Goal: Task Accomplishment & Management: Manage account settings

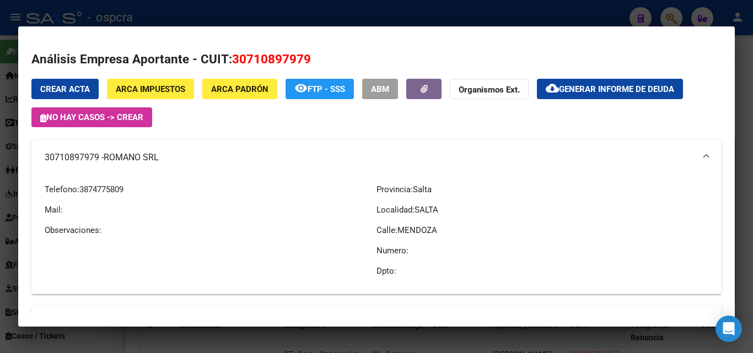
scroll to position [1111, 0]
click at [0, 290] on div at bounding box center [376, 176] width 753 height 353
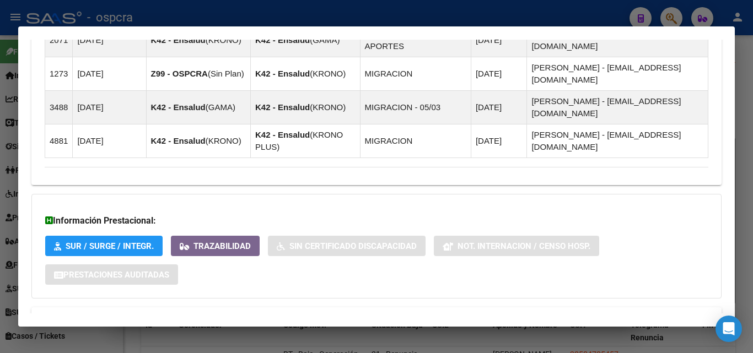
scroll to position [505, 0]
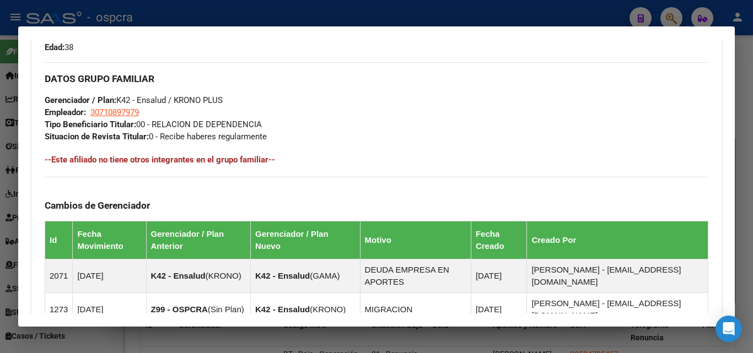
click at [0, 291] on div at bounding box center [376, 176] width 753 height 353
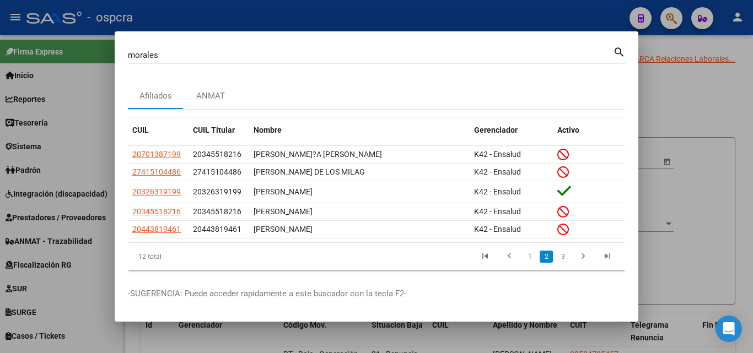
click at [735, 216] on div at bounding box center [376, 176] width 753 height 353
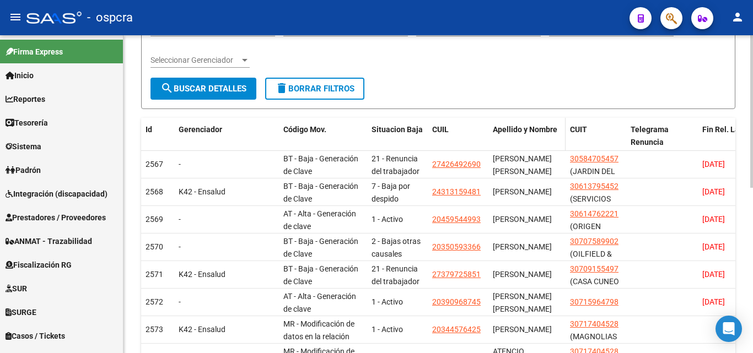
scroll to position [276, 0]
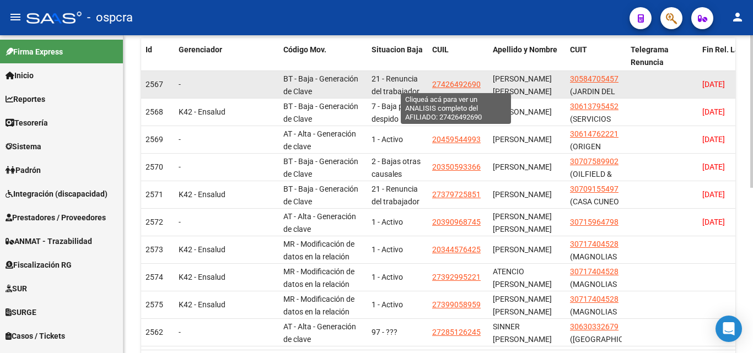
click at [448, 85] on span "27426492690" at bounding box center [456, 84] width 48 height 9
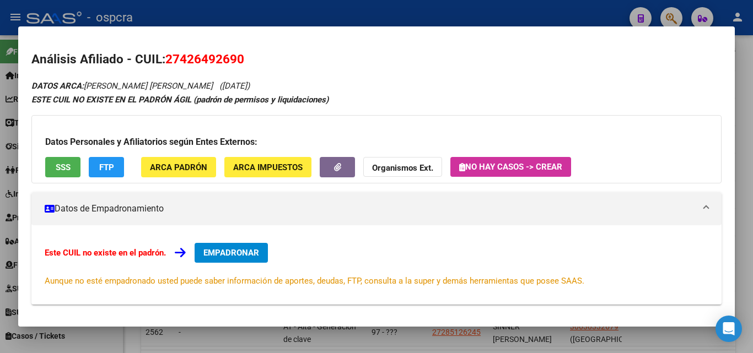
click at [0, 227] on div at bounding box center [376, 176] width 753 height 353
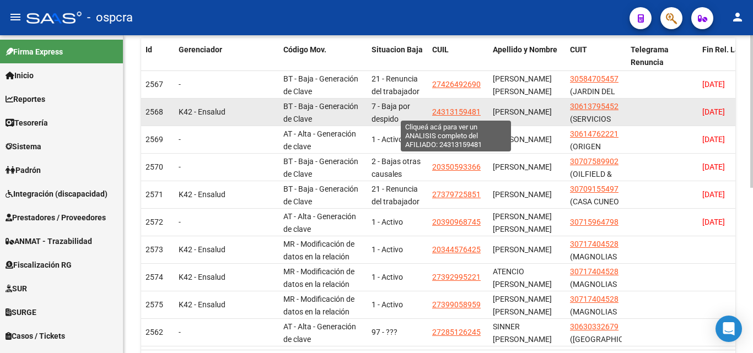
click at [462, 114] on span "24313159481" at bounding box center [456, 111] width 48 height 9
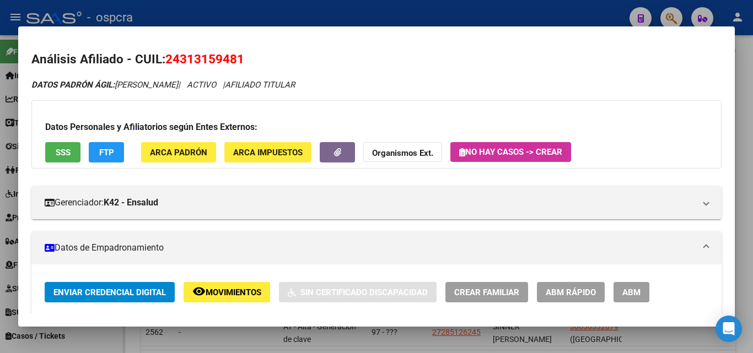
click at [0, 171] on div at bounding box center [376, 176] width 753 height 353
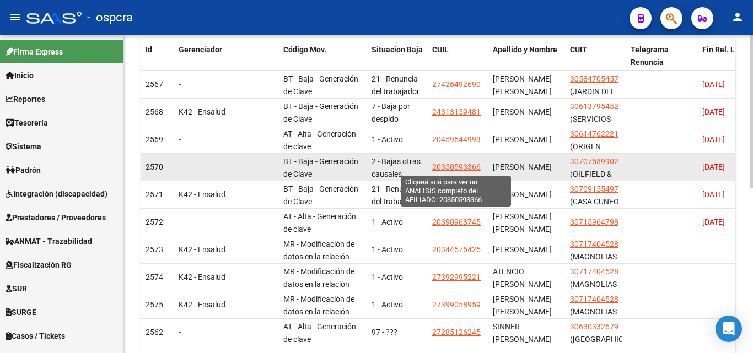
click at [468, 166] on span "20350593366" at bounding box center [456, 167] width 48 height 9
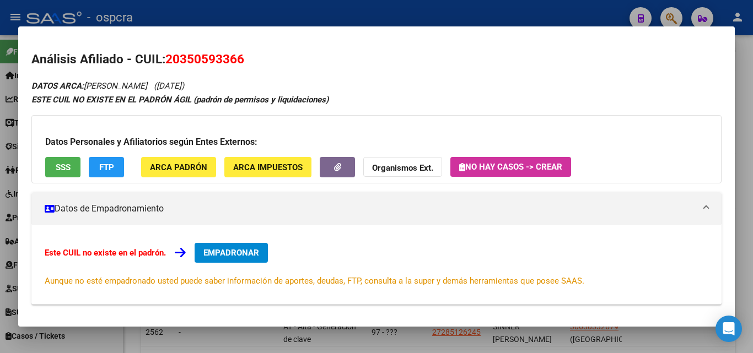
click at [8, 149] on div at bounding box center [376, 176] width 753 height 353
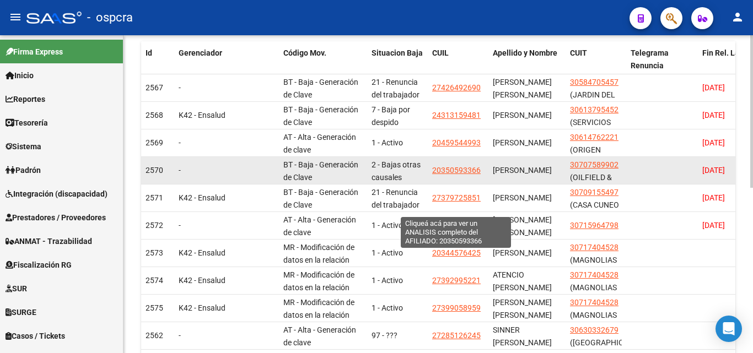
scroll to position [289, 0]
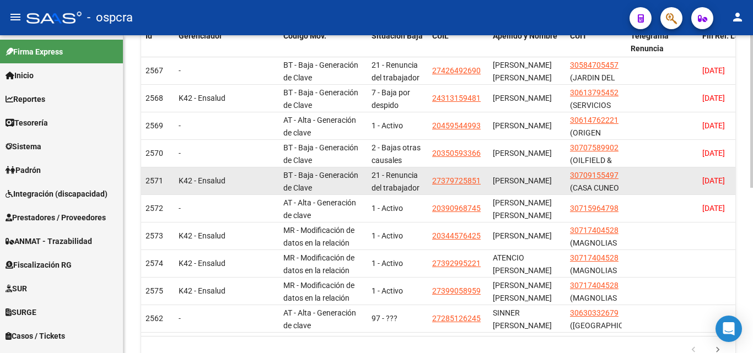
click at [462, 189] on datatable-body-cell "27379725851" at bounding box center [458, 181] width 61 height 27
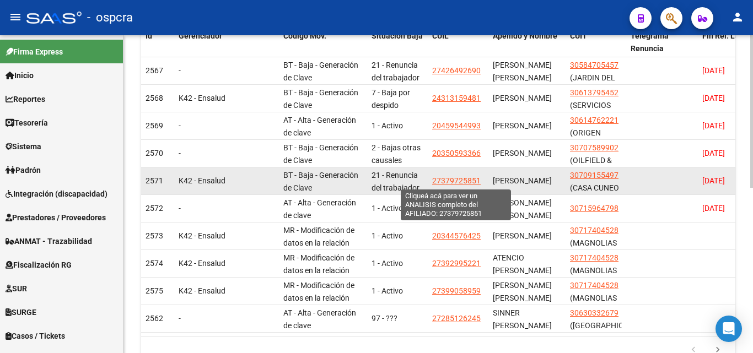
click at [457, 182] on span "27379725851" at bounding box center [456, 180] width 48 height 9
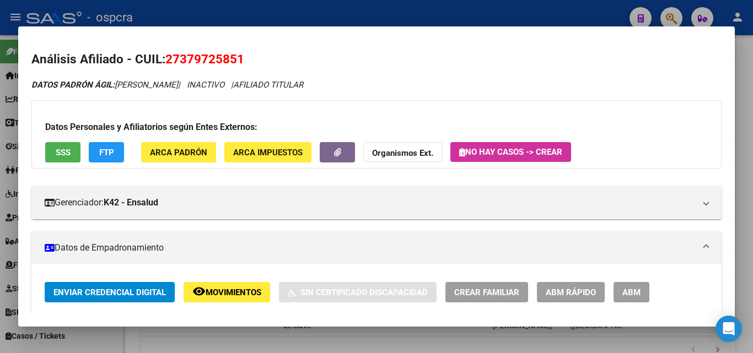
click at [0, 227] on div at bounding box center [376, 176] width 753 height 353
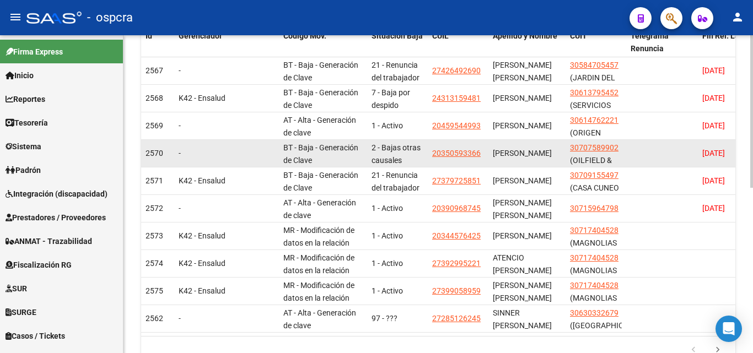
scroll to position [179, 0]
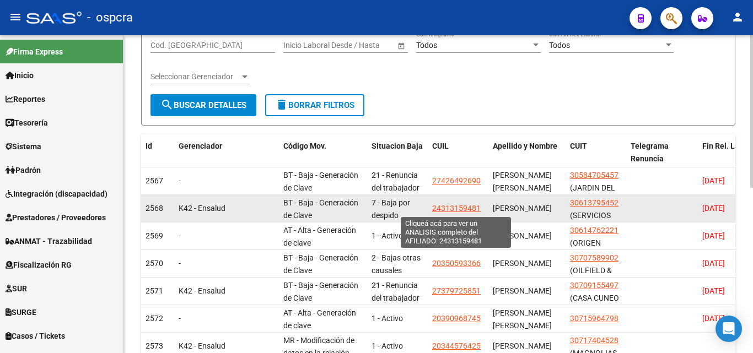
click at [463, 208] on span "24313159481" at bounding box center [456, 208] width 48 height 9
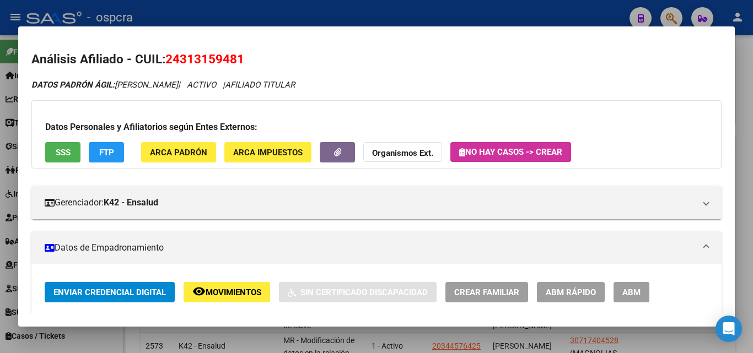
click at [0, 184] on div at bounding box center [376, 176] width 753 height 353
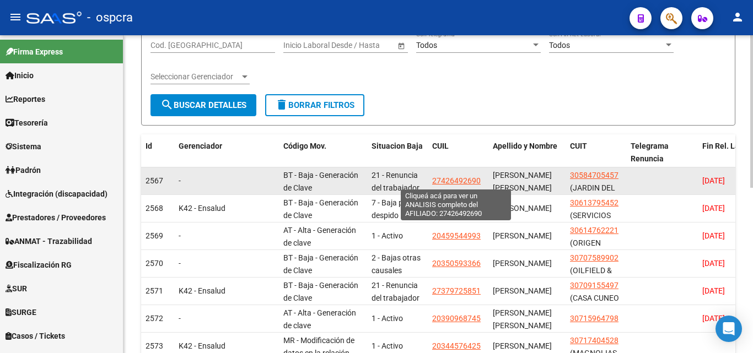
click at [467, 181] on span "27426492690" at bounding box center [456, 180] width 48 height 9
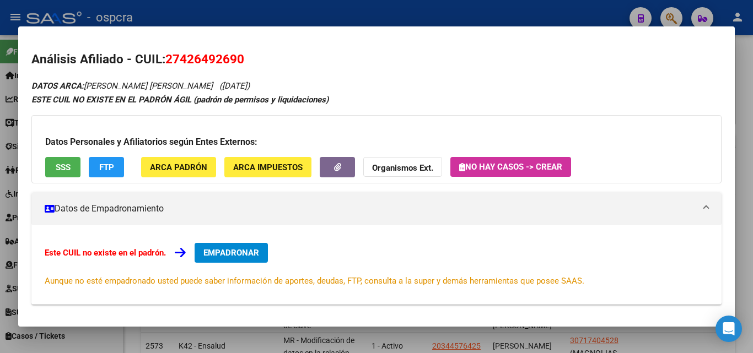
click at [0, 212] on div at bounding box center [376, 176] width 753 height 353
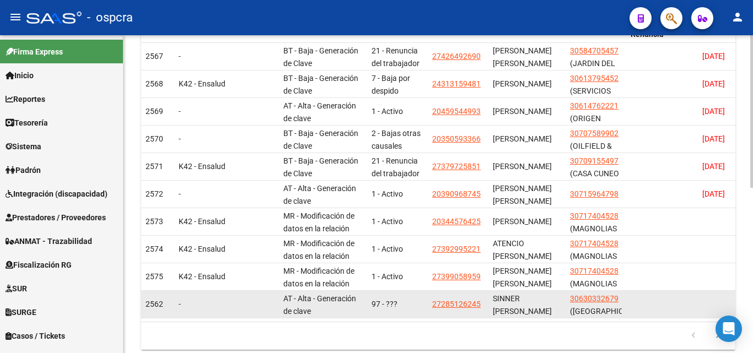
scroll to position [344, 0]
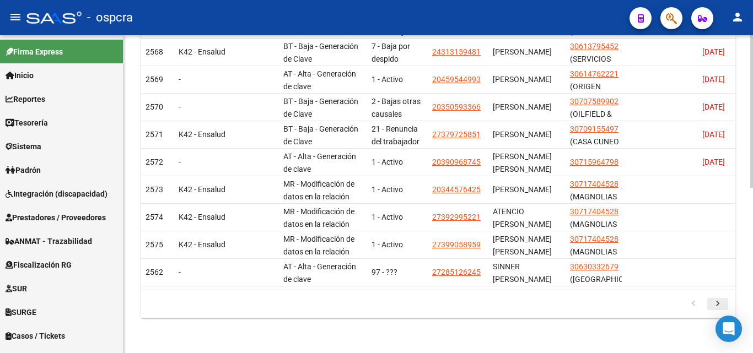
click at [721, 309] on icon "go to next page" at bounding box center [717, 305] width 14 height 13
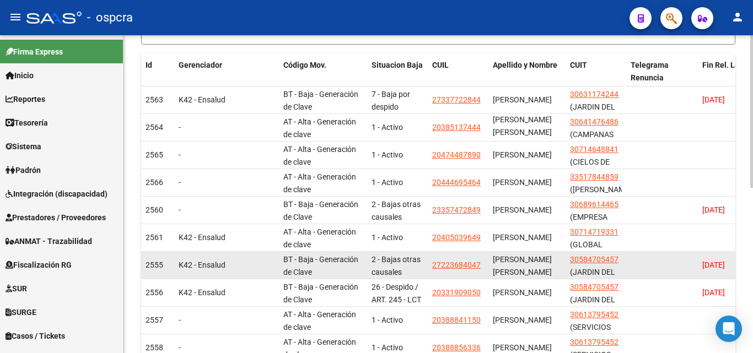
scroll to position [234, 0]
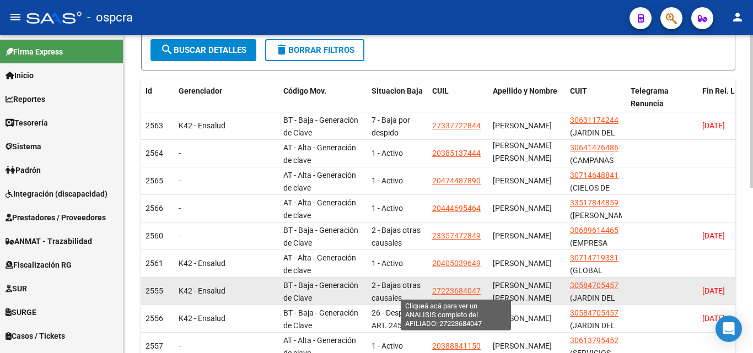
click at [458, 294] on span "27223684047" at bounding box center [456, 291] width 48 height 9
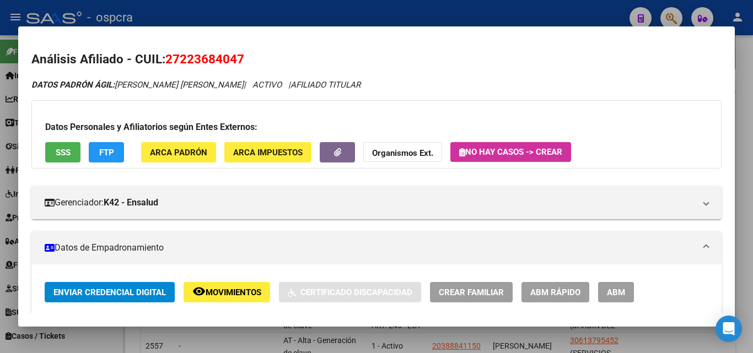
click at [0, 184] on div at bounding box center [376, 176] width 753 height 353
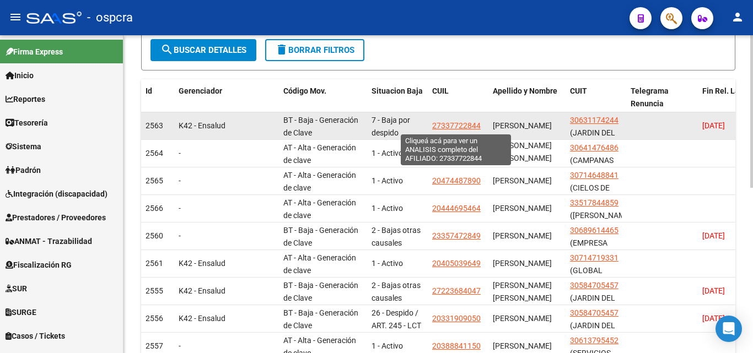
click at [466, 127] on span "27337722844" at bounding box center [456, 125] width 48 height 9
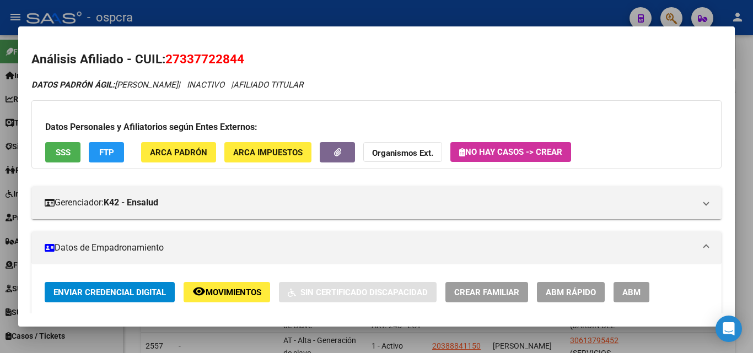
click at [234, 288] on span "Movimientos" at bounding box center [234, 293] width 56 height 10
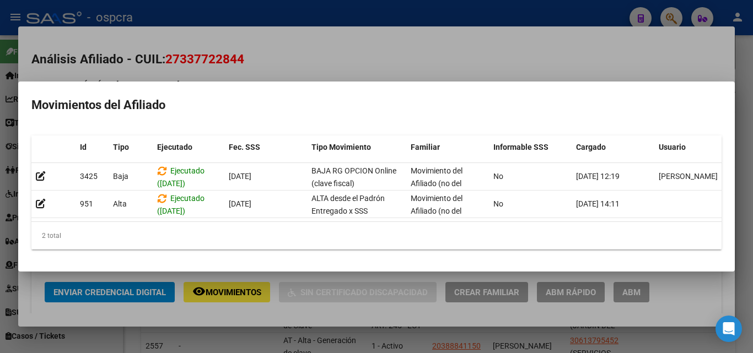
click at [0, 227] on div at bounding box center [376, 176] width 753 height 353
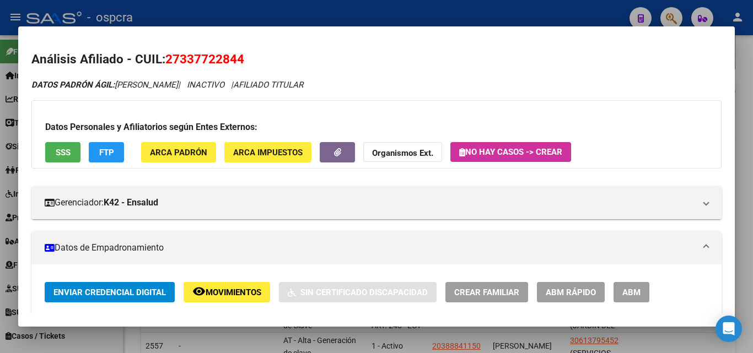
click at [68, 148] on button "SSS" at bounding box center [62, 152] width 35 height 20
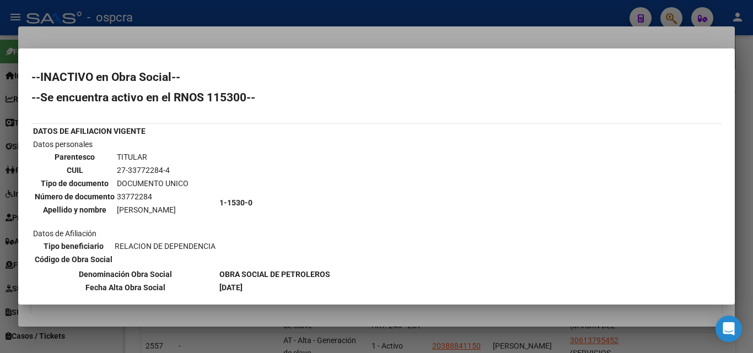
click at [0, 189] on div at bounding box center [376, 176] width 753 height 353
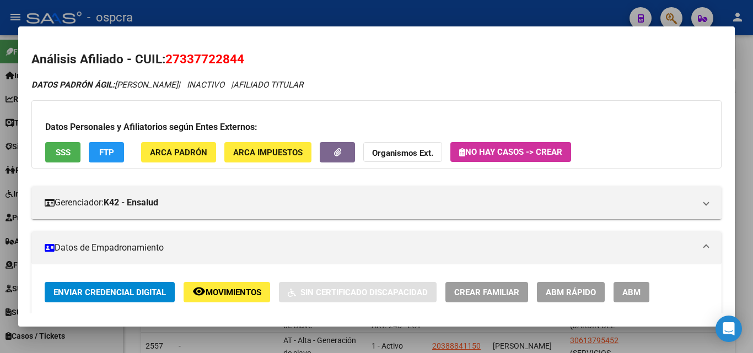
click at [0, 189] on div at bounding box center [376, 176] width 753 height 353
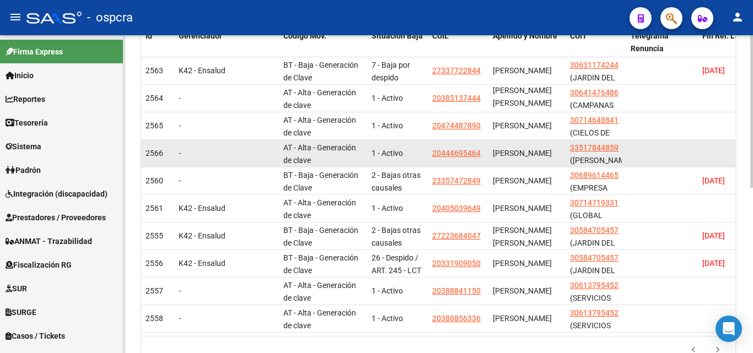
scroll to position [14, 0]
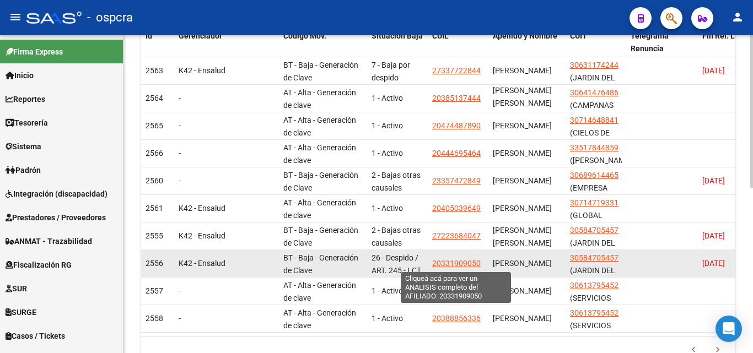
click at [463, 263] on span "20331909050" at bounding box center [456, 263] width 48 height 9
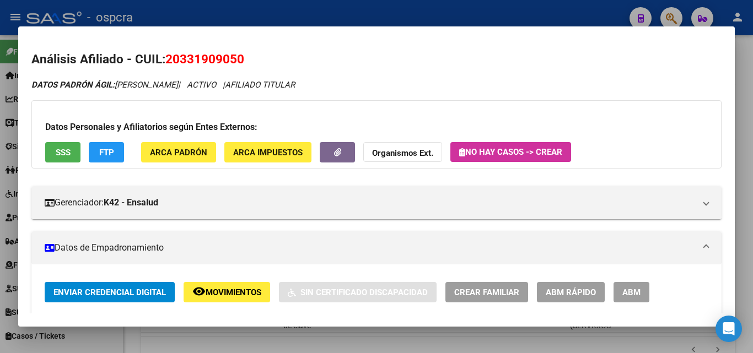
click at [207, 298] on button "remove_red_eye Movimientos" at bounding box center [227, 292] width 87 height 20
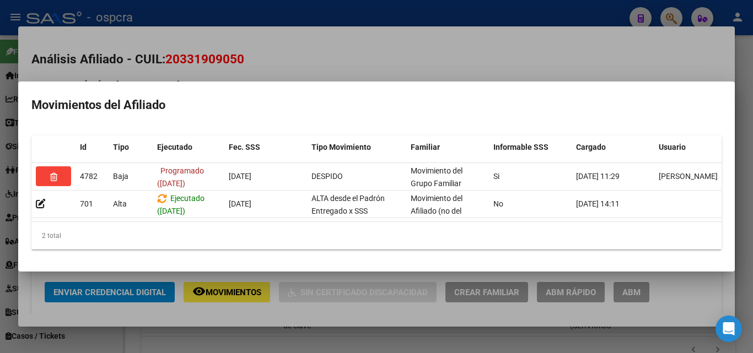
click at [0, 229] on div at bounding box center [376, 176] width 753 height 353
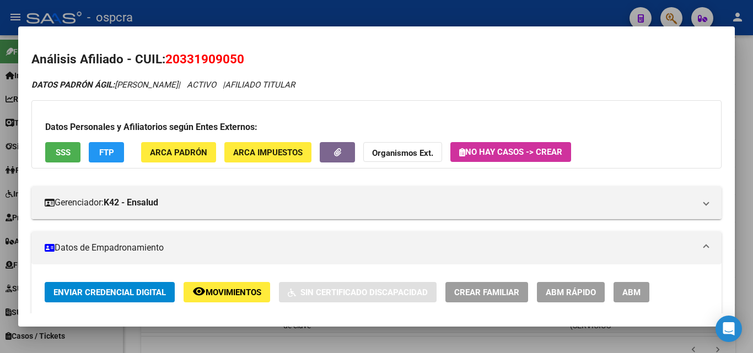
click at [0, 229] on div at bounding box center [376, 176] width 753 height 353
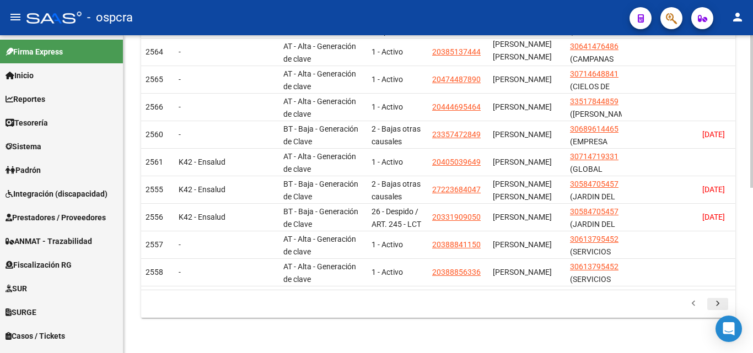
click at [722, 306] on icon "go to next page" at bounding box center [717, 305] width 14 height 13
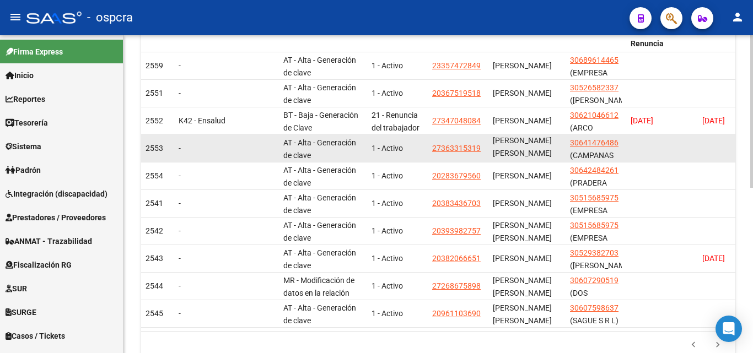
scroll to position [234, 0]
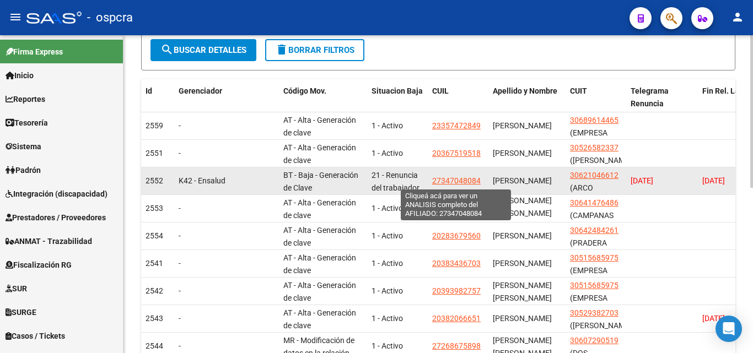
click at [463, 181] on span "27347048084" at bounding box center [456, 180] width 48 height 9
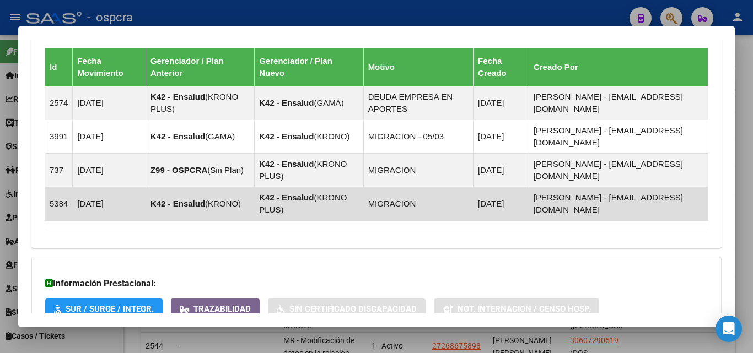
scroll to position [725, 0]
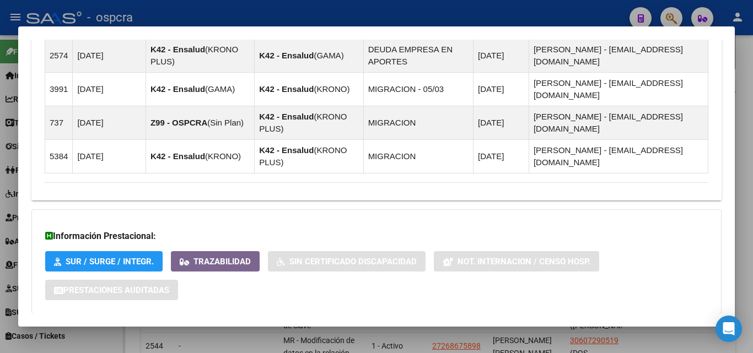
click at [185, 331] on span "Aportes y Contribuciones del Afiliado: 27347048084" at bounding box center [164, 336] width 207 height 10
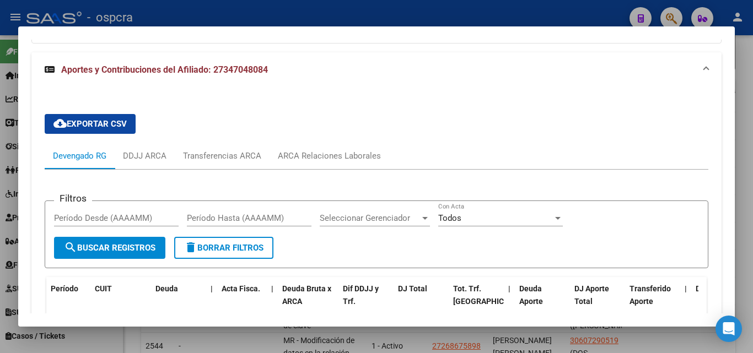
scroll to position [1111, 0]
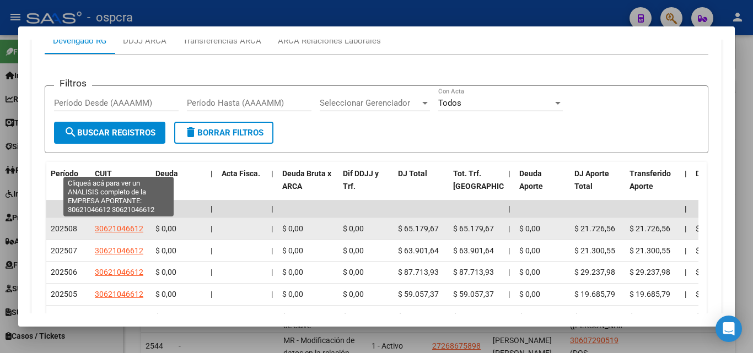
click at [127, 224] on span "30621046612" at bounding box center [119, 228] width 48 height 9
type textarea "30621046612"
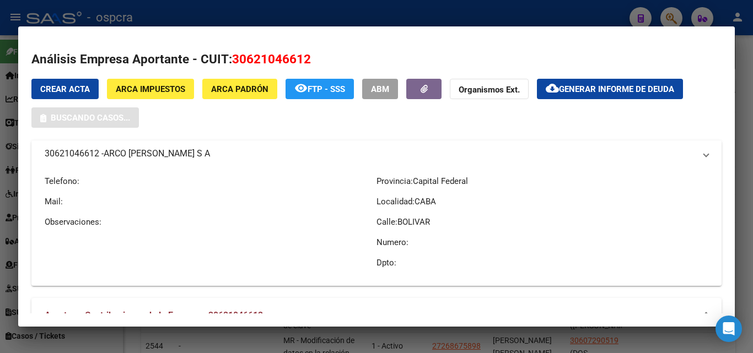
click at [0, 241] on div at bounding box center [376, 176] width 753 height 353
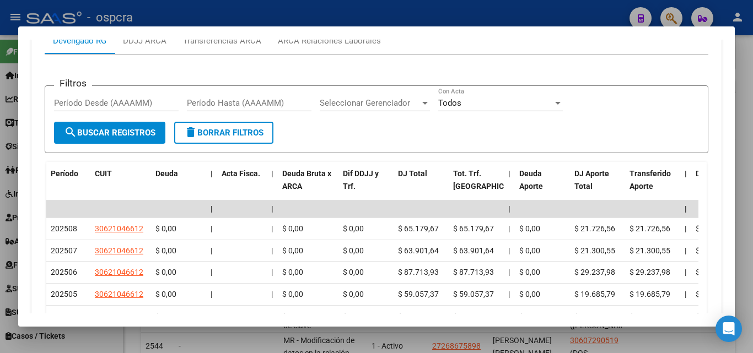
click at [0, 241] on div at bounding box center [376, 176] width 753 height 353
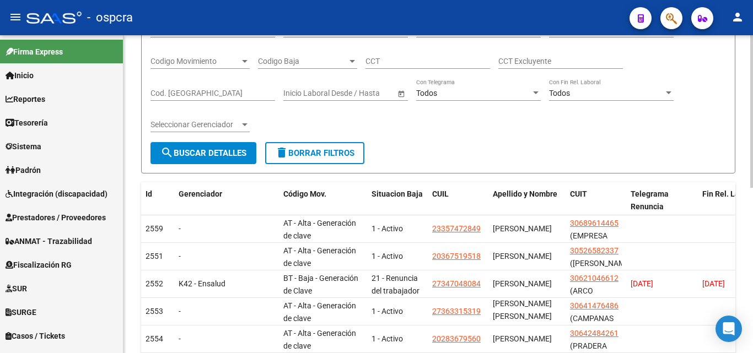
scroll to position [0, 0]
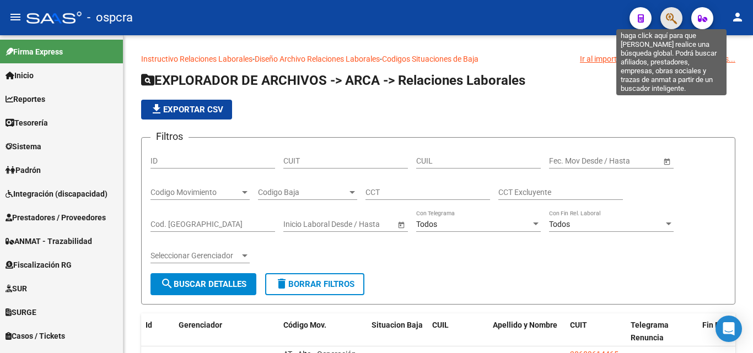
click at [674, 17] on icon "button" at bounding box center [671, 18] width 11 height 13
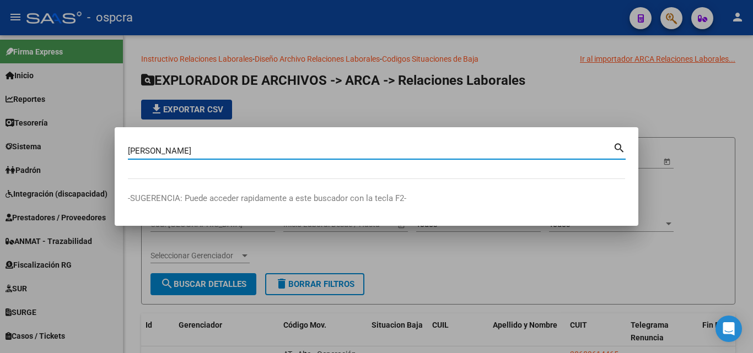
type input "[PERSON_NAME]"
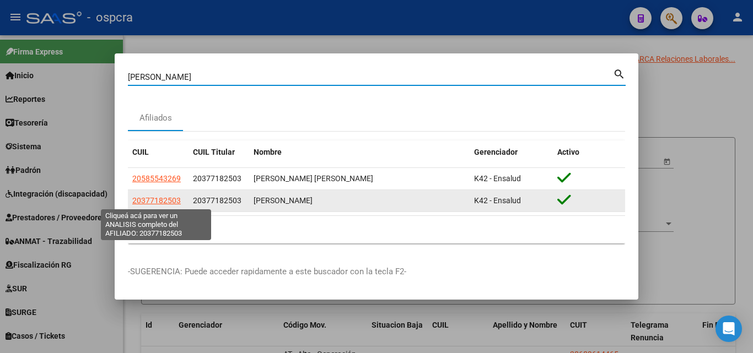
click at [176, 199] on span "20377182503" at bounding box center [156, 200] width 48 height 9
type textarea "20377182503"
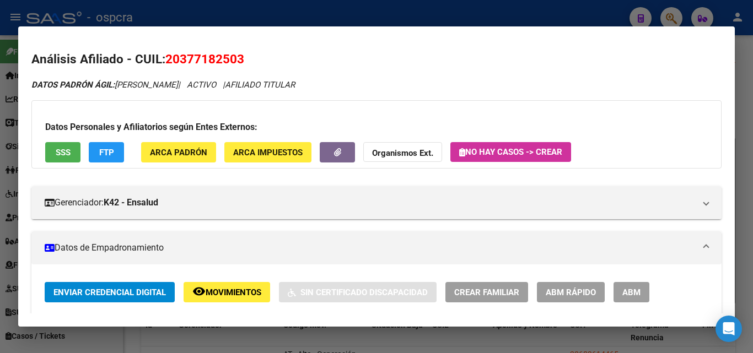
click at [627, 296] on span "ABM" at bounding box center [631, 293] width 18 height 10
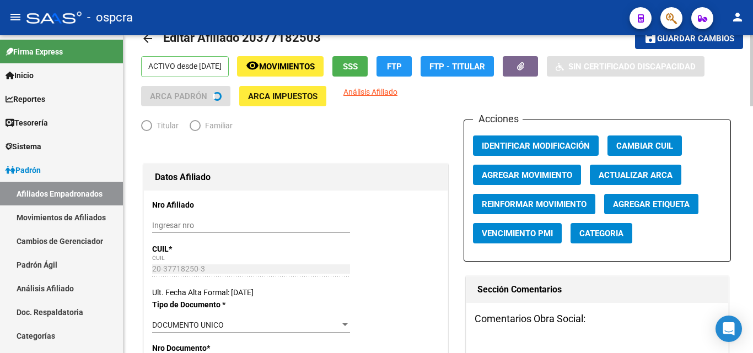
radio input "true"
type input "34-61492536-3"
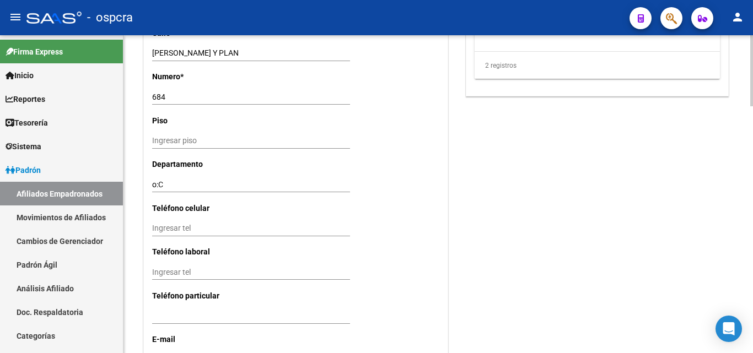
scroll to position [1101, 0]
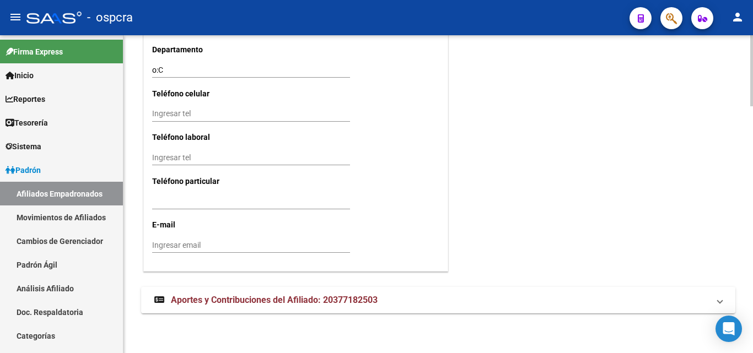
click at [164, 116] on input "Ingresar tel" at bounding box center [251, 113] width 198 height 9
type input "3584386081"
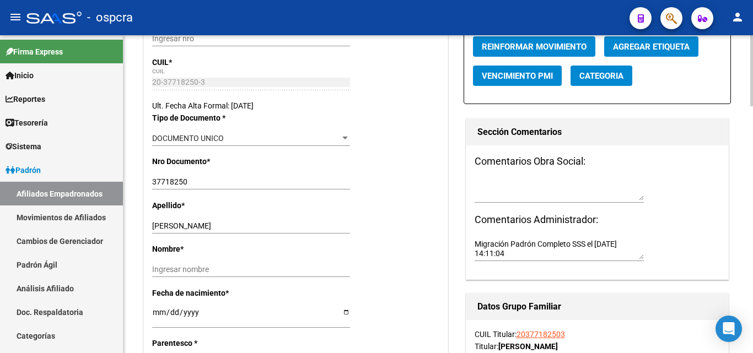
scroll to position [0, 0]
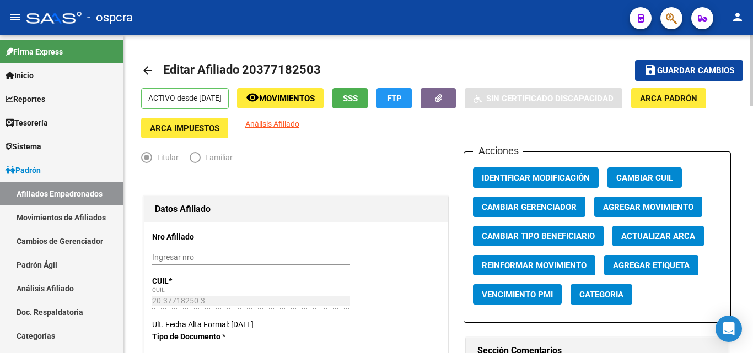
click at [711, 68] on span "Guardar cambios" at bounding box center [695, 71] width 77 height 10
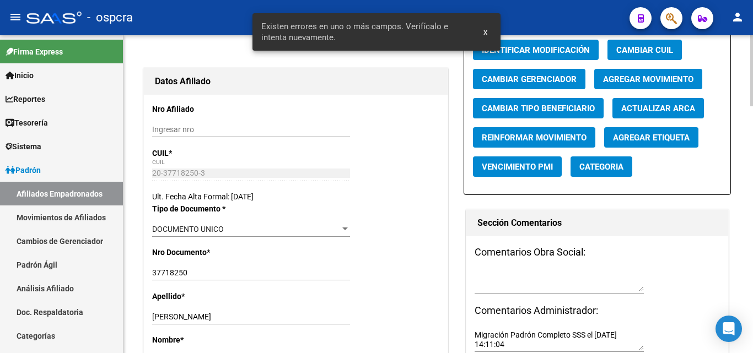
scroll to position [220, 0]
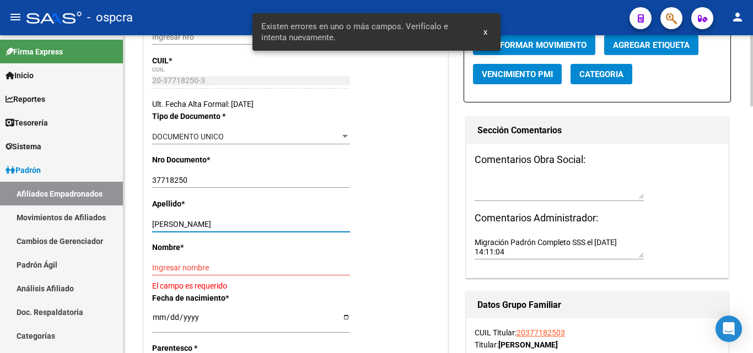
drag, startPoint x: 189, startPoint y: 220, endPoint x: 266, endPoint y: 225, distance: 77.3
click at [266, 225] on input "[PERSON_NAME]" at bounding box center [251, 224] width 198 height 9
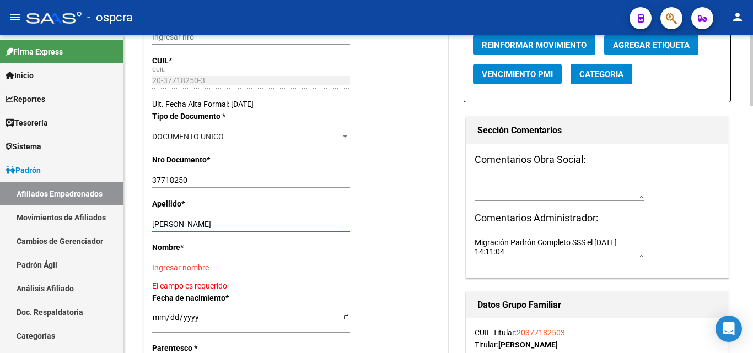
type input "[PERSON_NAME]"
paste input "[PERSON_NAME]"
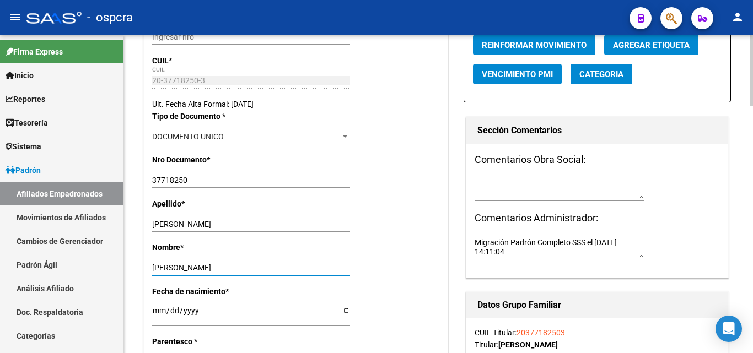
scroll to position [0, 0]
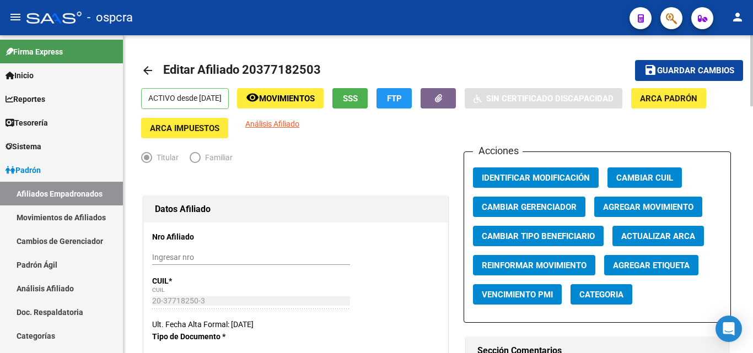
type input "[PERSON_NAME]"
click at [672, 67] on span "Guardar cambios" at bounding box center [695, 71] width 77 height 10
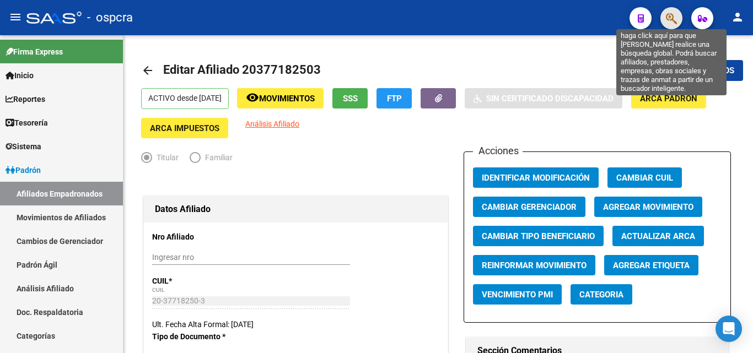
click at [667, 15] on icon "button" at bounding box center [671, 18] width 11 height 13
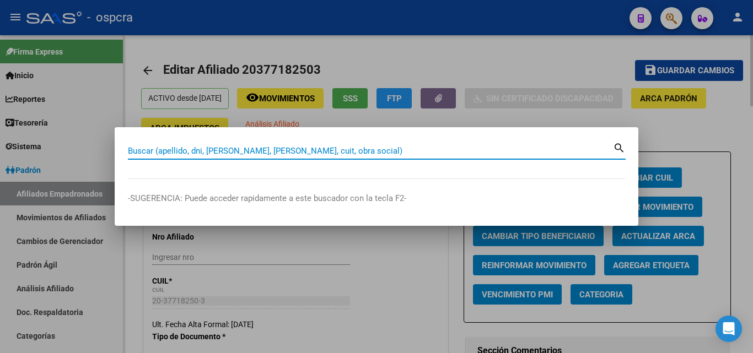
drag, startPoint x: 526, startPoint y: 60, endPoint x: 407, endPoint y: 107, distance: 127.9
click at [517, 63] on div at bounding box center [376, 176] width 753 height 353
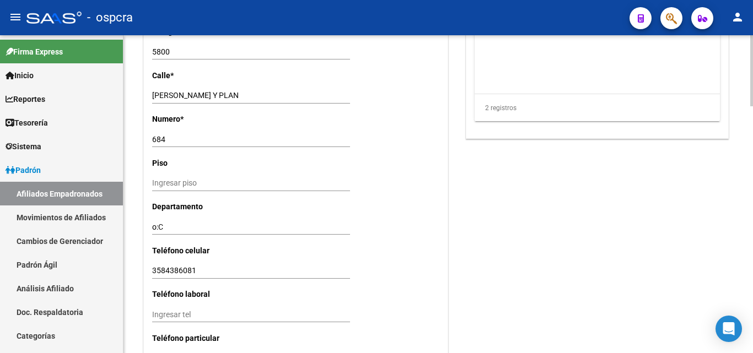
scroll to position [1101, 0]
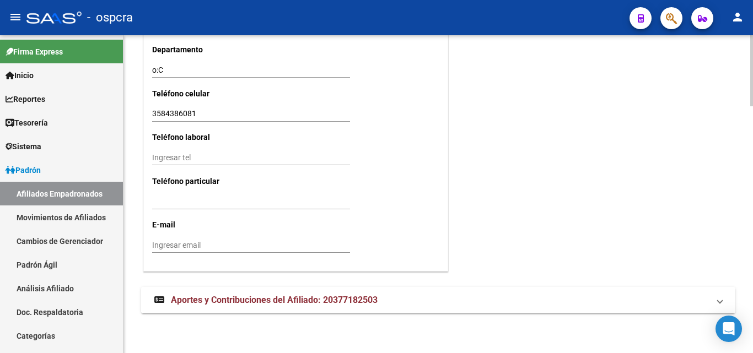
click at [282, 304] on span "Aportes y Contribuciones del Afiliado: 20377182503" at bounding box center [274, 300] width 207 height 10
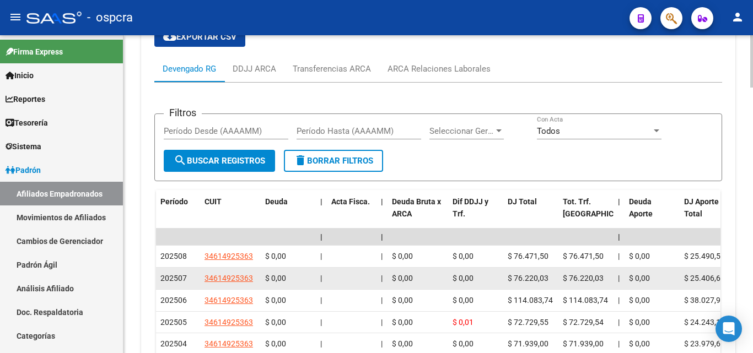
scroll to position [1406, 0]
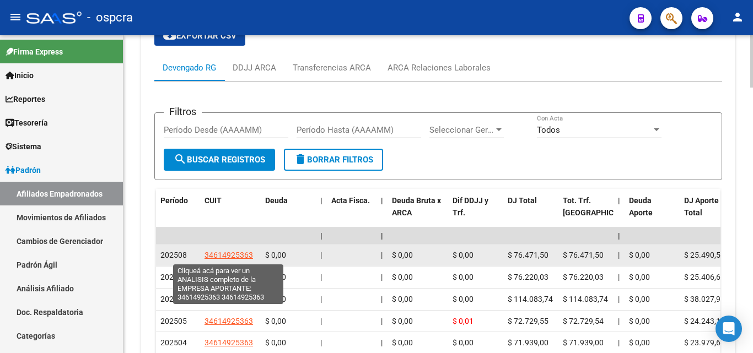
click at [238, 256] on span "34614925363" at bounding box center [228, 255] width 48 height 9
type textarea "34614925363"
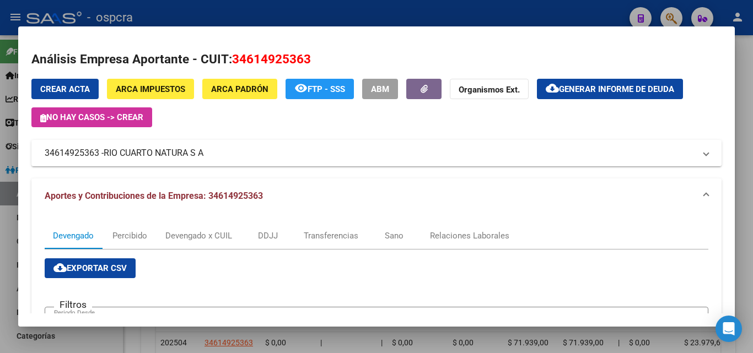
click at [311, 327] on div at bounding box center [376, 176] width 753 height 353
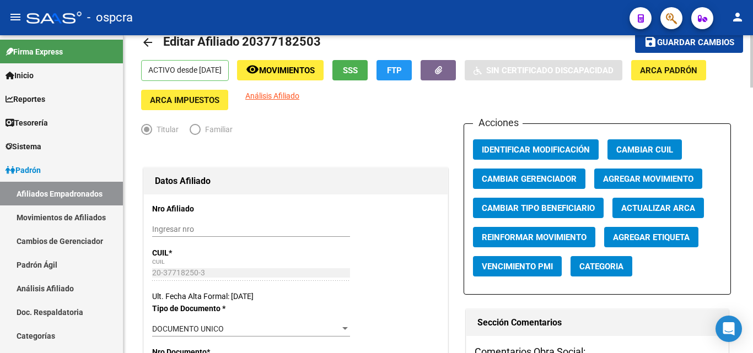
scroll to position [0, 0]
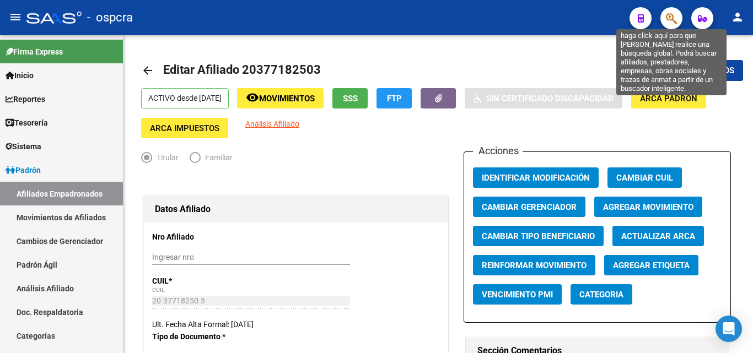
click at [668, 18] on icon "button" at bounding box center [671, 18] width 11 height 13
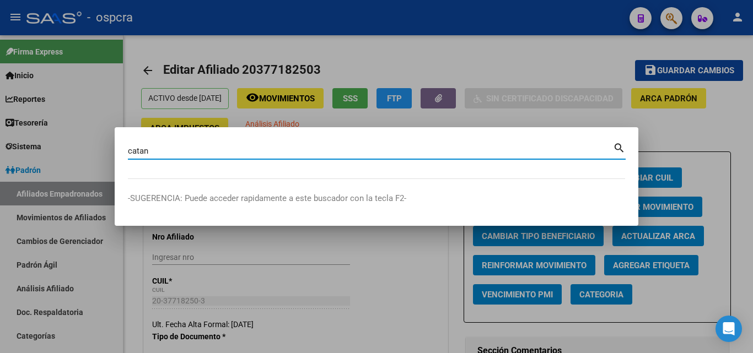
type input "catan"
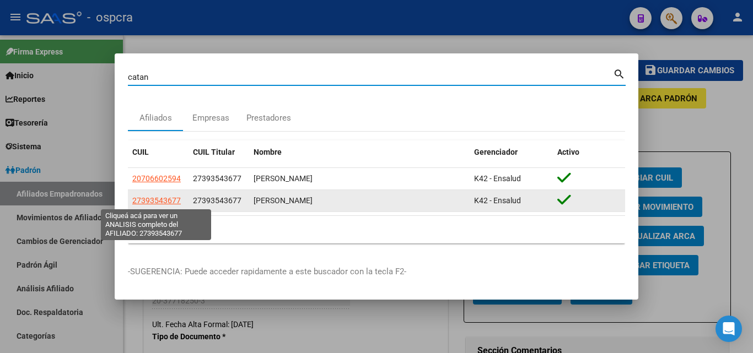
click at [160, 201] on span "27393543677" at bounding box center [156, 200] width 48 height 9
type textarea "27393543677"
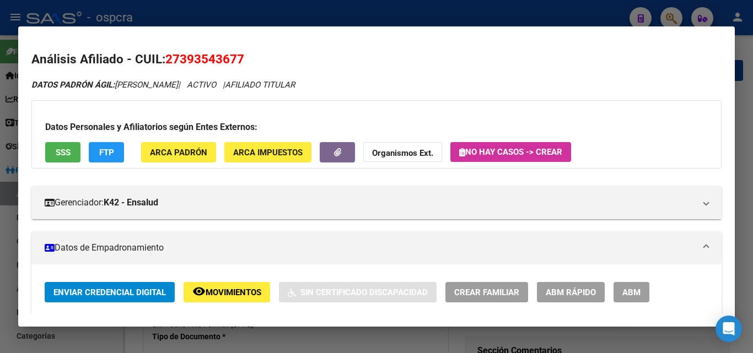
click at [629, 296] on span "ABM" at bounding box center [631, 293] width 18 height 10
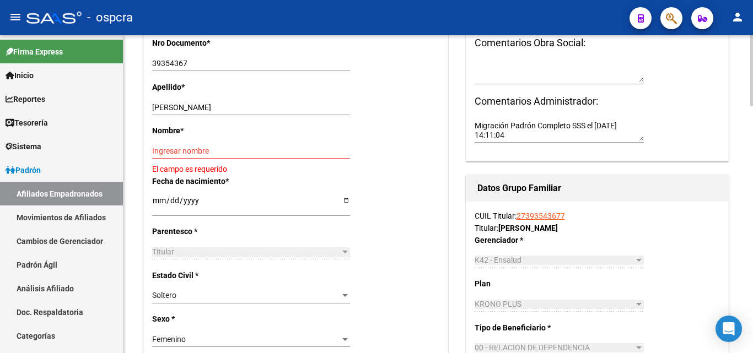
scroll to position [331, 0]
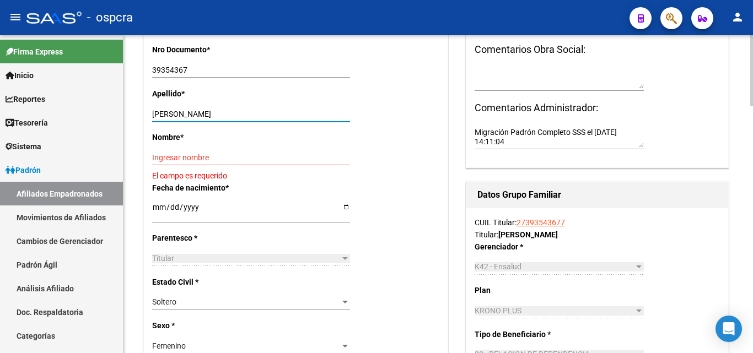
drag, startPoint x: 180, startPoint y: 112, endPoint x: 258, endPoint y: 114, distance: 78.3
click at [258, 114] on input "[PERSON_NAME]" at bounding box center [251, 114] width 198 height 9
type input "[PERSON_NAME]"
paste input "[PERSON_NAME]"
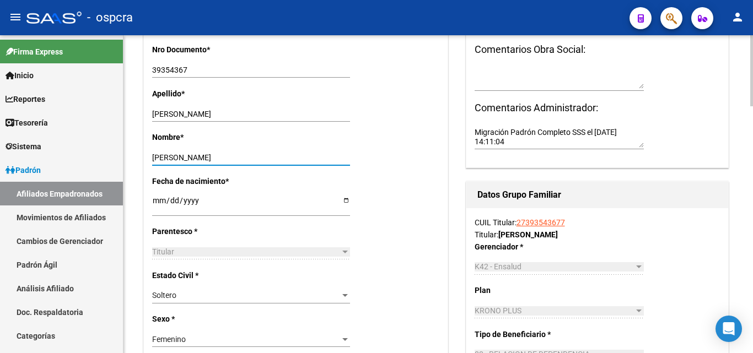
type input "[PERSON_NAME]"
drag, startPoint x: 271, startPoint y: 107, endPoint x: 247, endPoint y: 115, distance: 25.4
click at [238, 114] on div "[PERSON_NAME] apellido" at bounding box center [251, 113] width 198 height 15
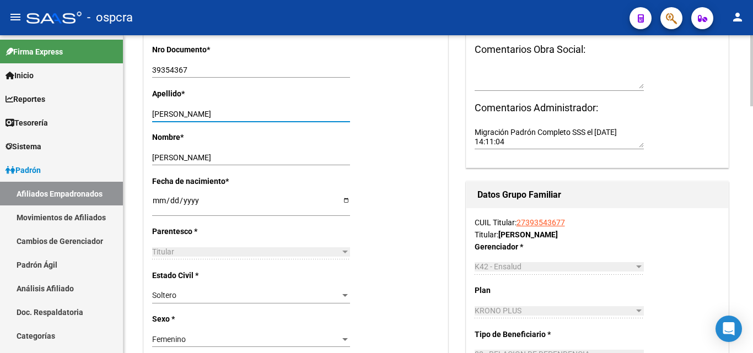
click at [251, 115] on input "[PERSON_NAME]" at bounding box center [251, 114] width 198 height 9
type input "CATAN"
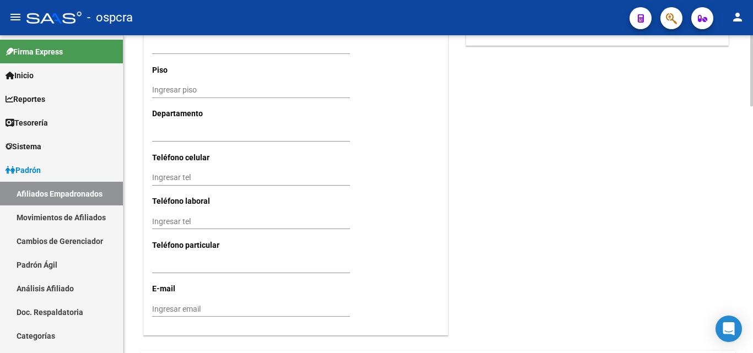
scroll to position [1101, 0]
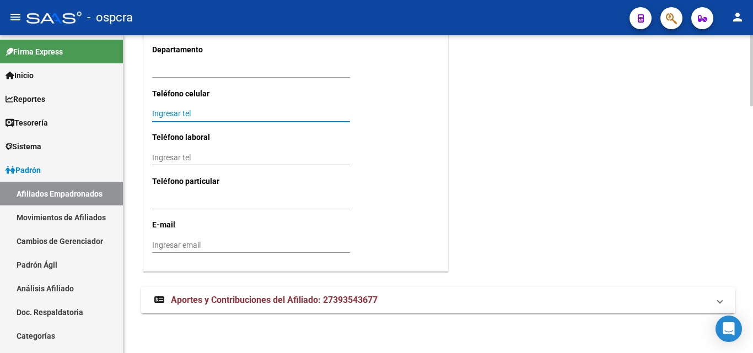
click at [154, 112] on input "Ingresar tel" at bounding box center [251, 113] width 198 height 9
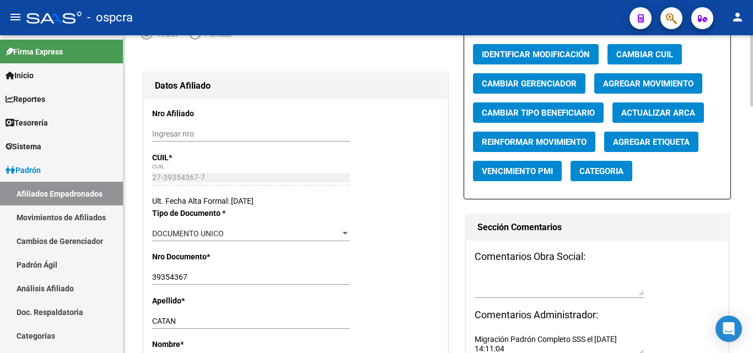
scroll to position [0, 0]
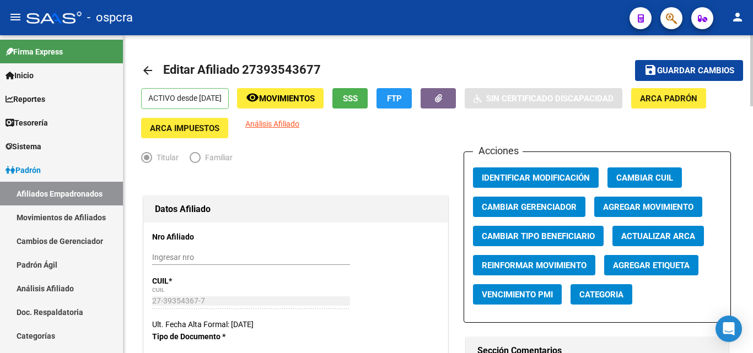
type input "2984533970"
click at [699, 72] on span "Guardar cambios" at bounding box center [695, 71] width 77 height 10
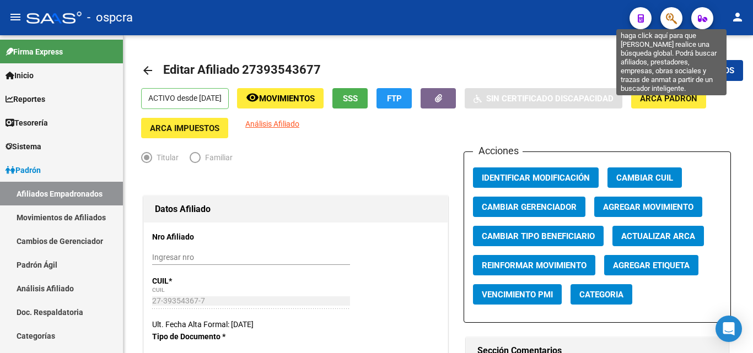
click at [674, 18] on icon "button" at bounding box center [671, 18] width 11 height 13
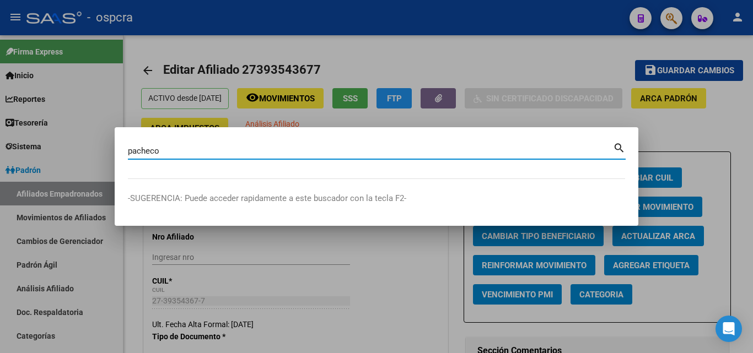
type input "pacheco"
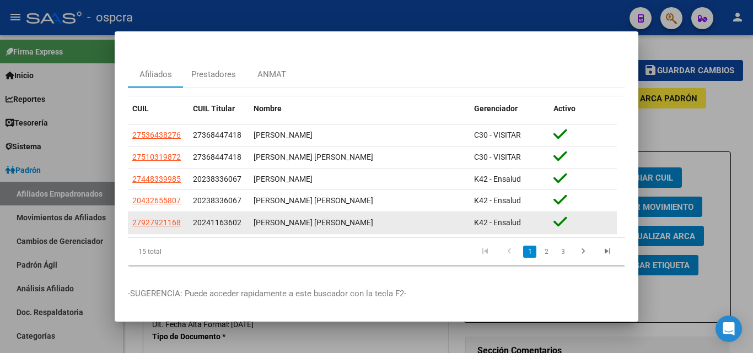
scroll to position [33, 0]
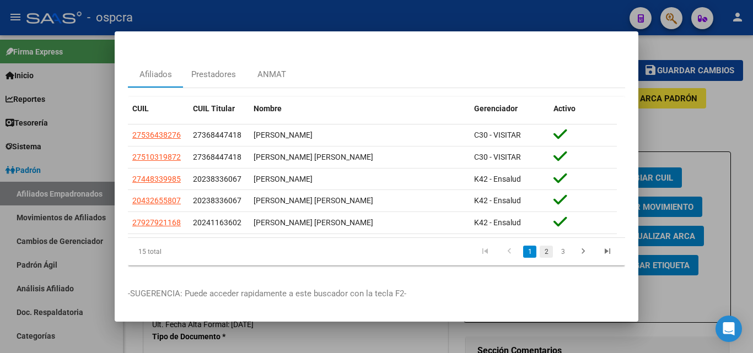
click at [543, 246] on link "2" at bounding box center [546, 252] width 13 height 12
click at [600, 246] on icon "go to last page" at bounding box center [607, 252] width 14 height 13
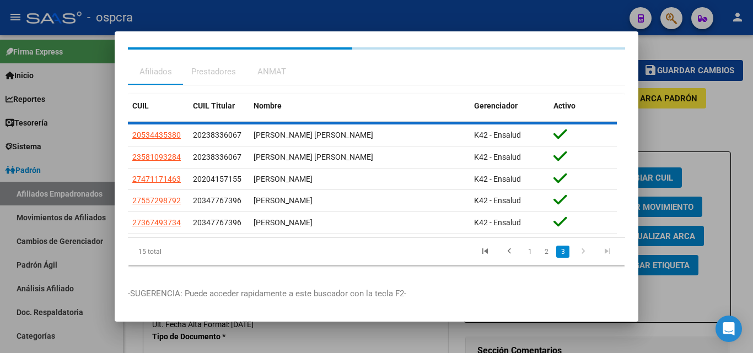
scroll to position [28, 0]
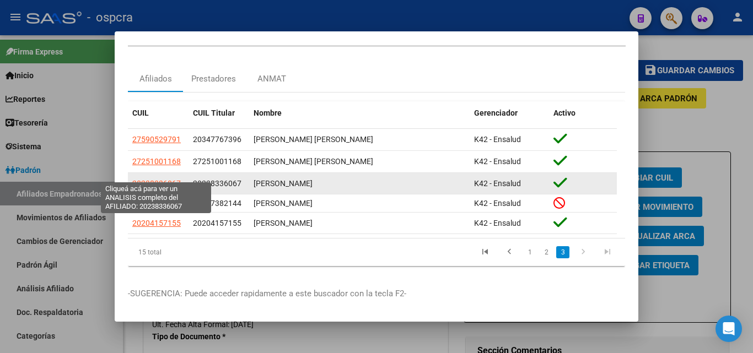
click at [150, 179] on span "20238336067" at bounding box center [156, 183] width 48 height 9
type textarea "20238336067"
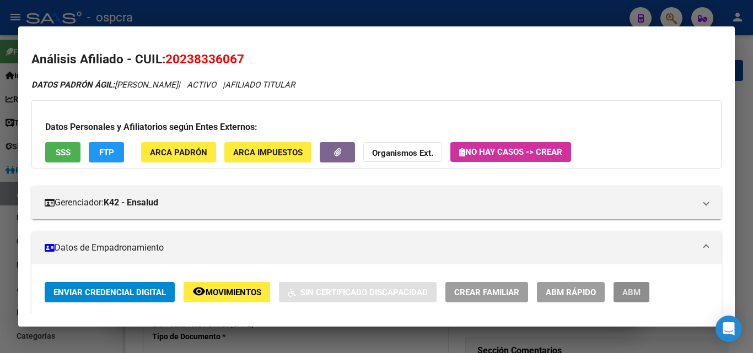
click at [630, 284] on button "ABM" at bounding box center [631, 292] width 36 height 20
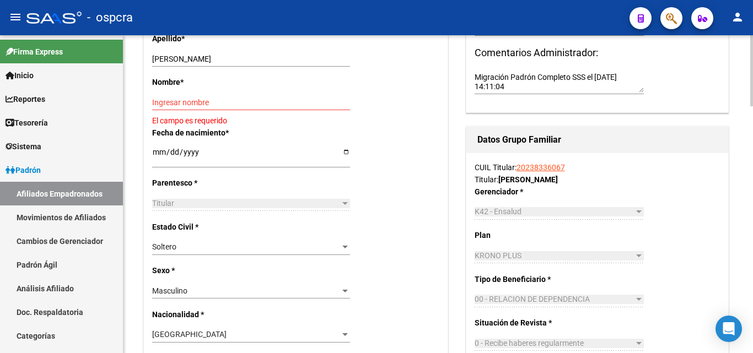
scroll to position [331, 0]
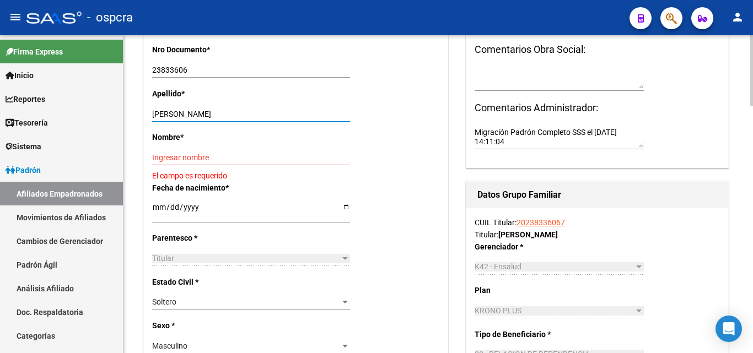
drag, startPoint x: 190, startPoint y: 114, endPoint x: 255, endPoint y: 113, distance: 65.6
click at [255, 113] on input "[PERSON_NAME]" at bounding box center [251, 114] width 198 height 9
type input "PACHECO"
paste input "[PERSON_NAME]"
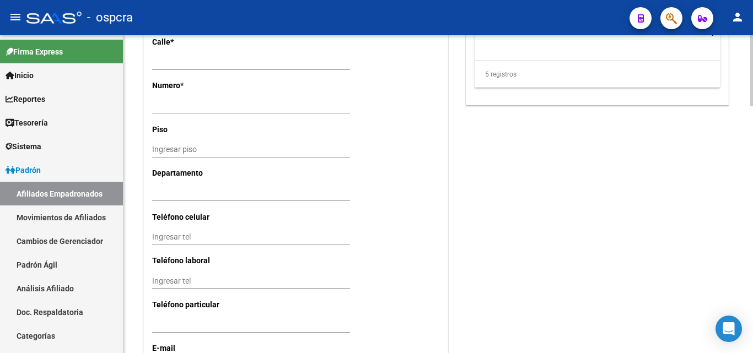
scroll to position [1101, 0]
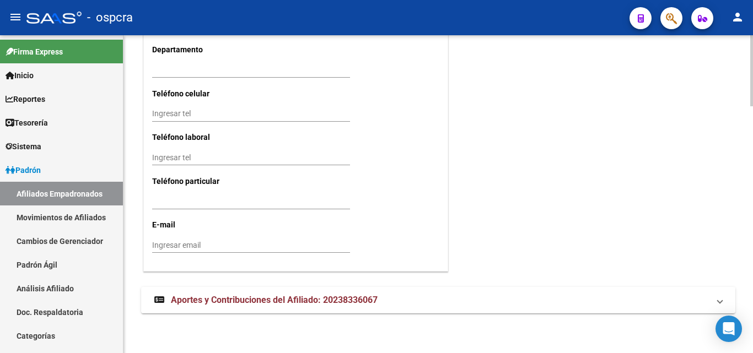
type input "[PERSON_NAME]"
click at [165, 115] on input "Ingresar tel" at bounding box center [251, 113] width 198 height 9
click at [227, 110] on input "1134606777" at bounding box center [251, 113] width 198 height 9
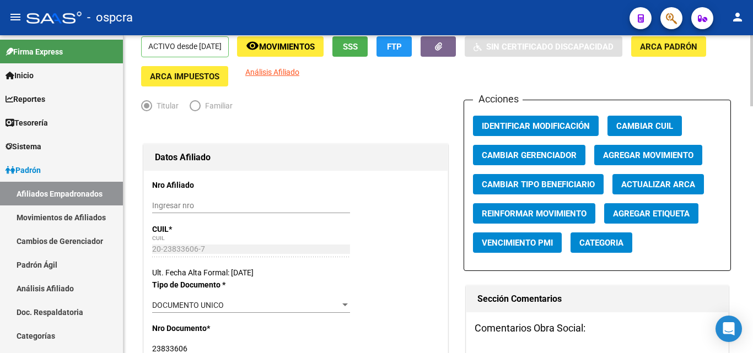
scroll to position [0, 0]
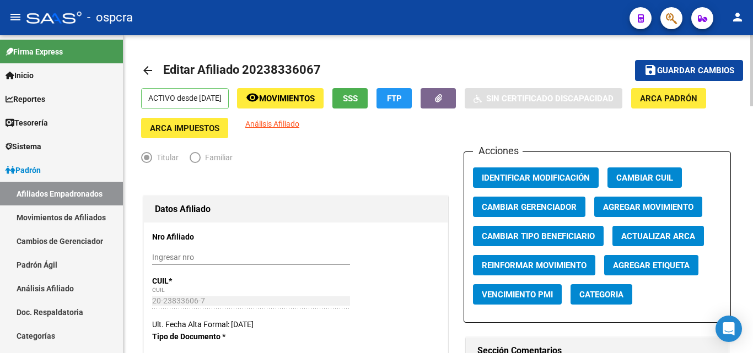
type input "1134606777"
click at [705, 76] on button "save Guardar cambios" at bounding box center [689, 70] width 108 height 20
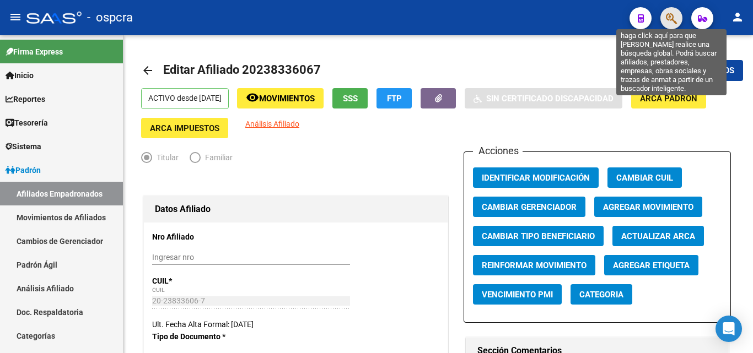
click at [668, 20] on icon "button" at bounding box center [671, 18] width 11 height 13
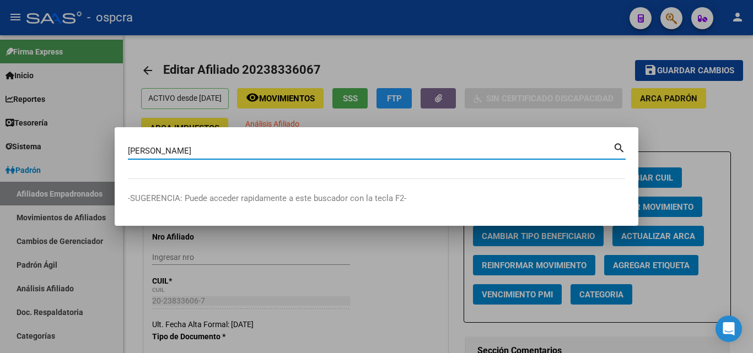
type input "[PERSON_NAME]"
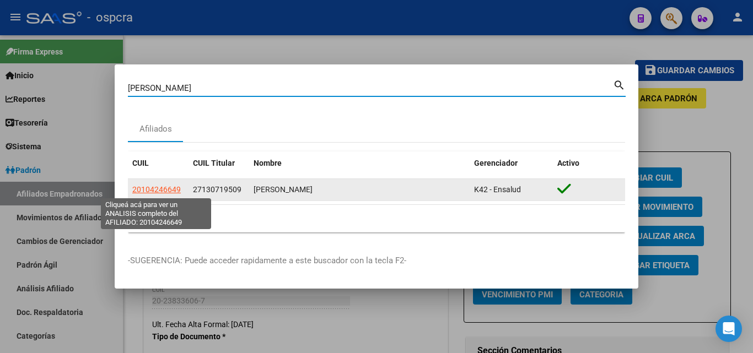
click at [158, 189] on span "20104246649" at bounding box center [156, 189] width 48 height 9
type textarea "20104246649"
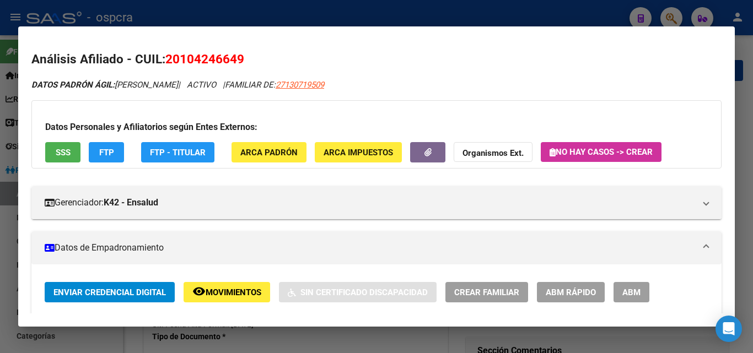
click at [644, 292] on button "ABM" at bounding box center [631, 292] width 36 height 20
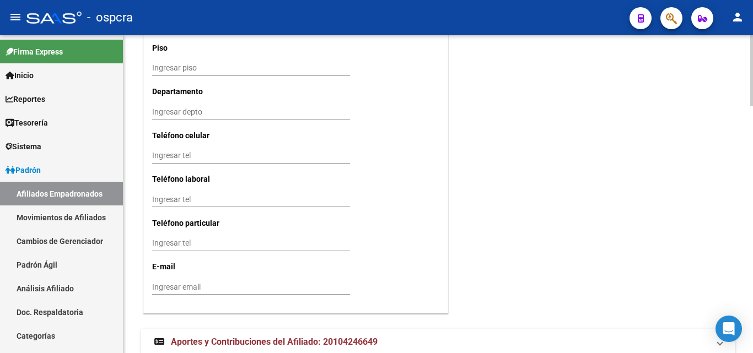
scroll to position [1101, 0]
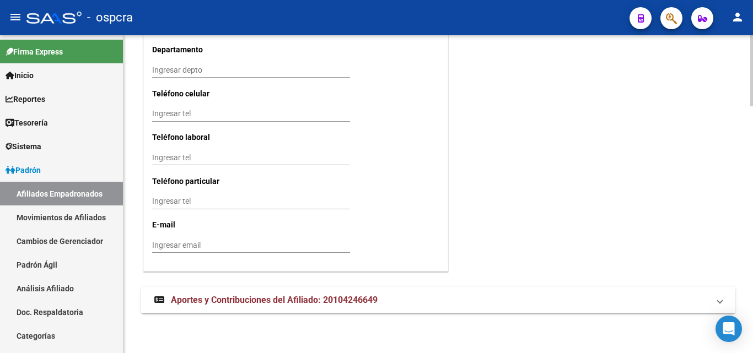
click at [280, 298] on span "Aportes y Contribuciones del Afiliado: 20104246649" at bounding box center [274, 300] width 207 height 10
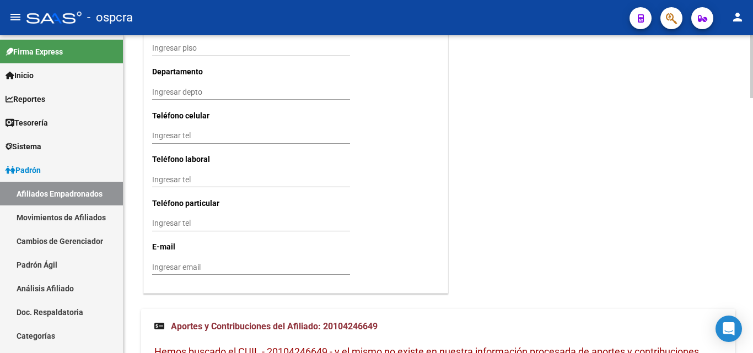
scroll to position [1073, 0]
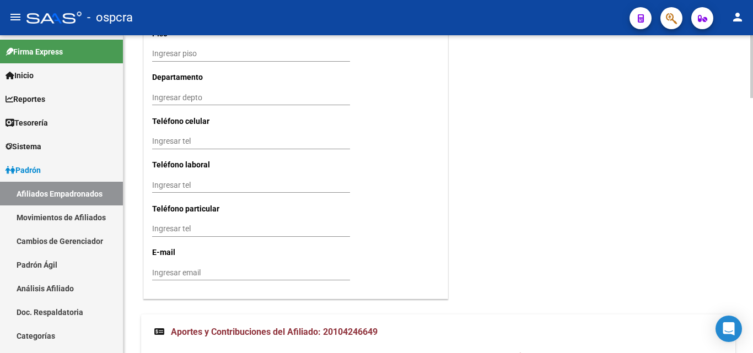
click at [159, 143] on input "Ingresar tel" at bounding box center [251, 141] width 198 height 9
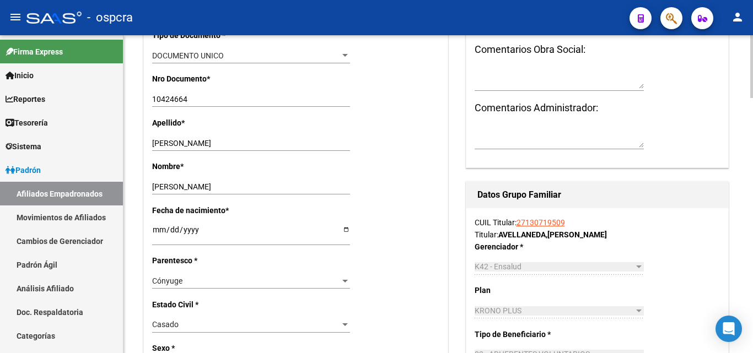
scroll to position [26, 0]
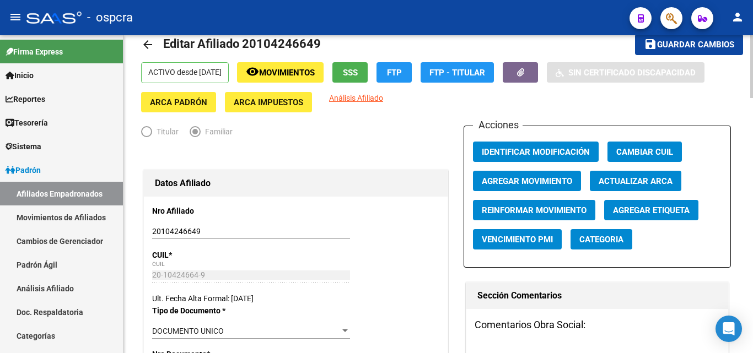
type input "1149465424"
click at [694, 42] on span "Guardar cambios" at bounding box center [695, 45] width 77 height 10
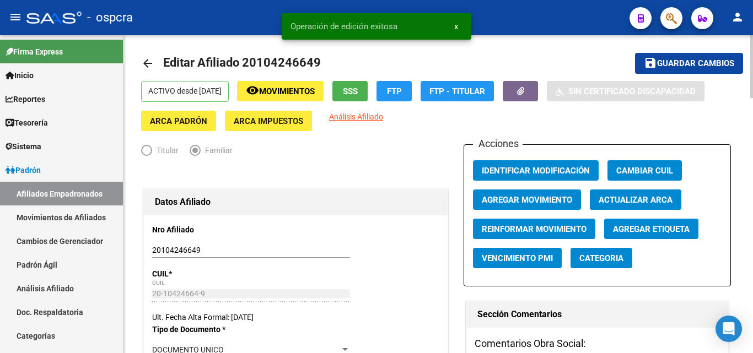
scroll to position [0, 0]
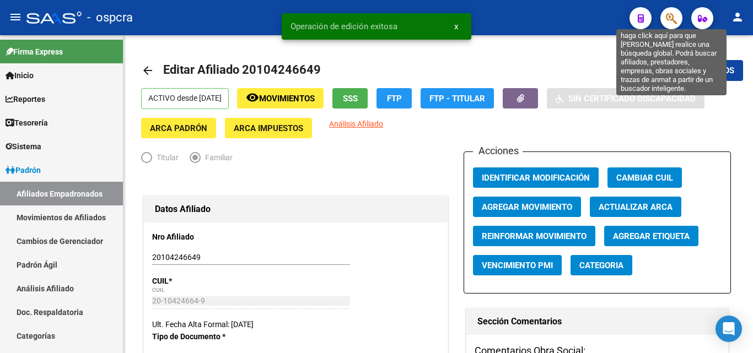
click at [673, 12] on icon "button" at bounding box center [671, 18] width 11 height 13
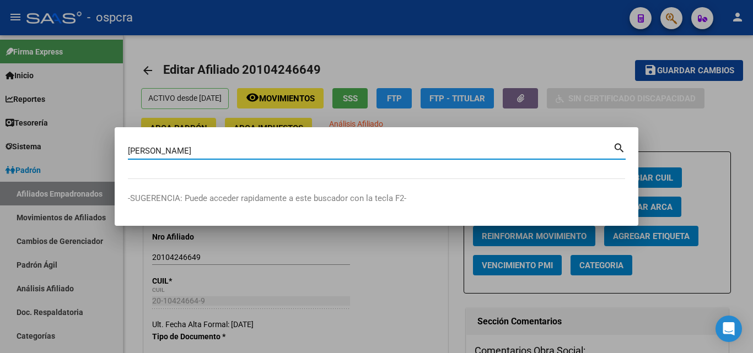
type input "[PERSON_NAME]"
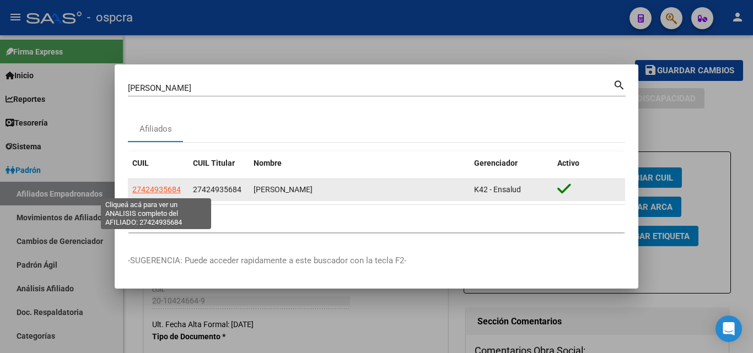
click at [168, 190] on span "27424935684" at bounding box center [156, 189] width 48 height 9
type textarea "27424935684"
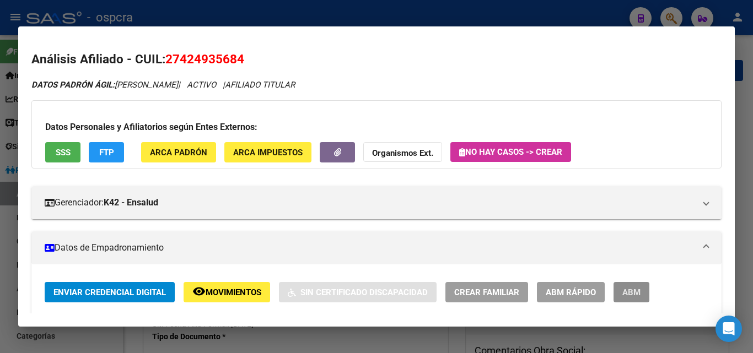
click at [633, 293] on span "ABM" at bounding box center [631, 293] width 18 height 10
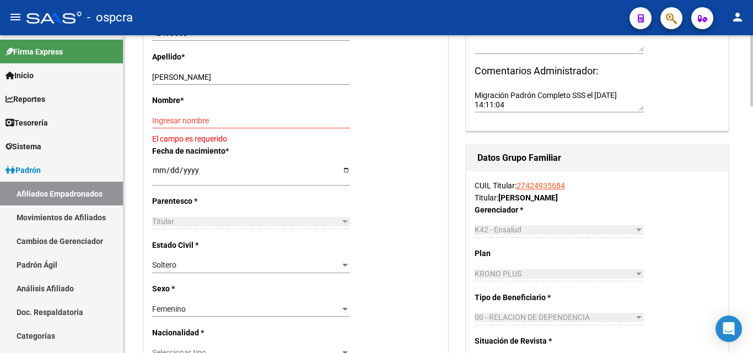
scroll to position [276, 0]
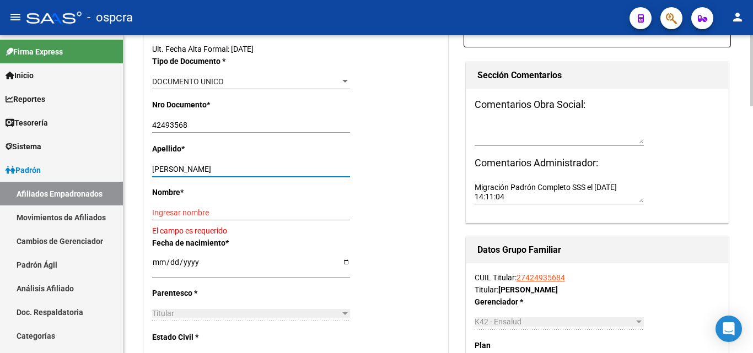
drag, startPoint x: 182, startPoint y: 167, endPoint x: 255, endPoint y: 165, distance: 73.3
click at [255, 165] on input "[PERSON_NAME]" at bounding box center [251, 169] width 198 height 9
type input "[PERSON_NAME]"
paste input "[PERSON_NAME]"
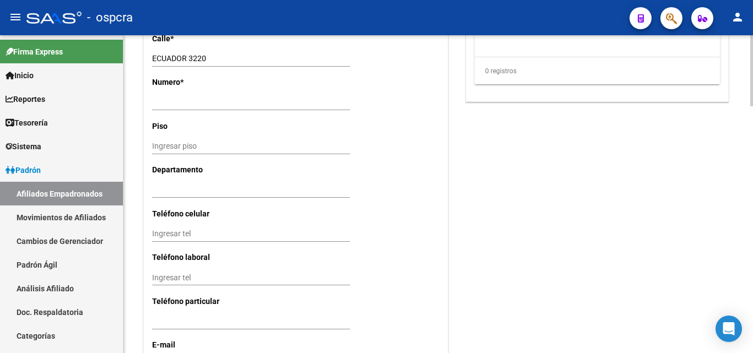
scroll to position [1047, 0]
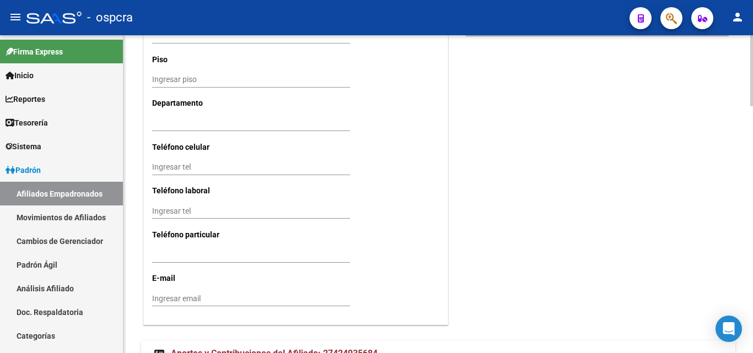
type input "[PERSON_NAME]"
click at [161, 167] on input "Ingresar tel" at bounding box center [251, 167] width 198 height 9
click at [212, 164] on input "1160356364" at bounding box center [251, 167] width 198 height 9
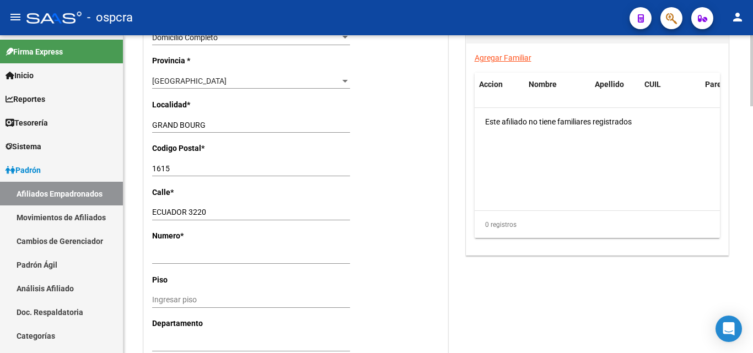
scroll to position [1101, 0]
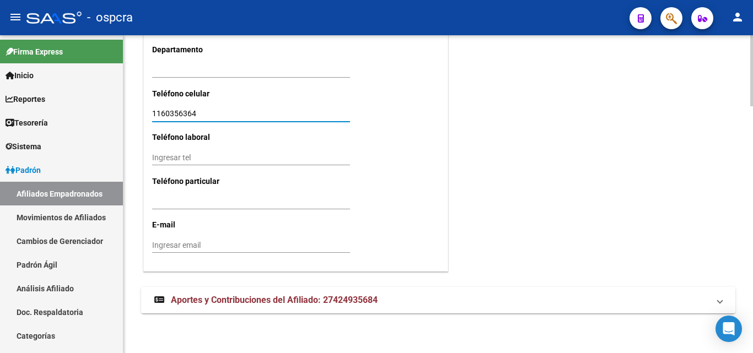
type input "1160356364"
drag, startPoint x: 227, startPoint y: 300, endPoint x: 242, endPoint y: 298, distance: 15.7
click at [227, 300] on span "Aportes y Contribuciones del Afiliado: 27424935684" at bounding box center [274, 300] width 207 height 10
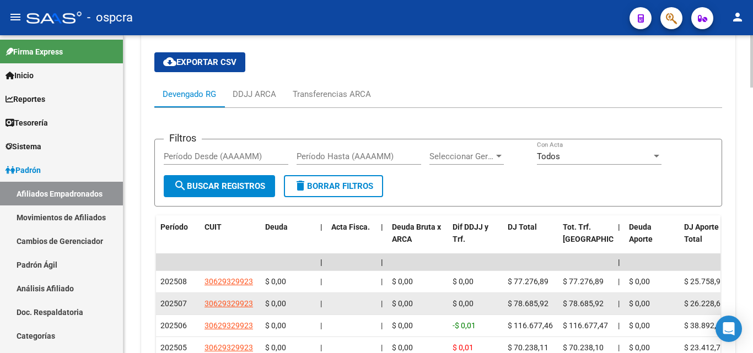
scroll to position [1406, 0]
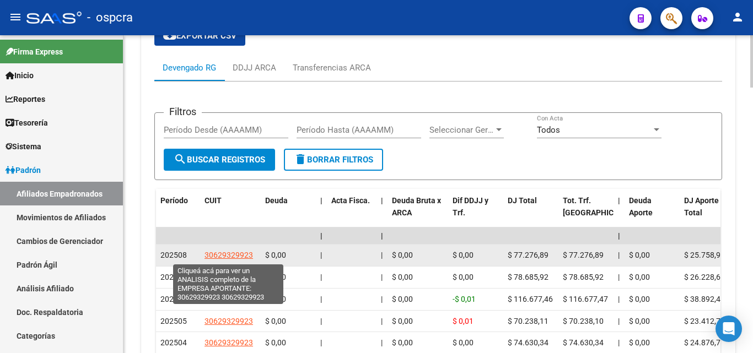
click at [231, 252] on span "30629329923" at bounding box center [228, 255] width 48 height 9
type textarea "30629329923"
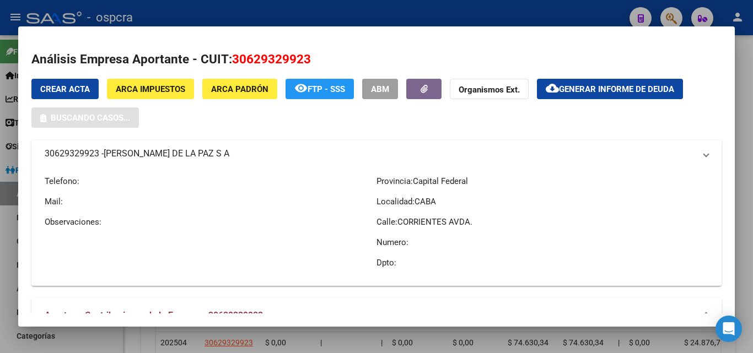
click at [0, 273] on div at bounding box center [376, 176] width 753 height 353
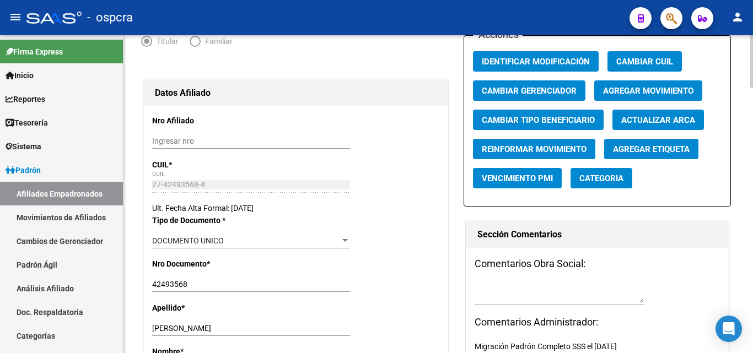
scroll to position [0, 0]
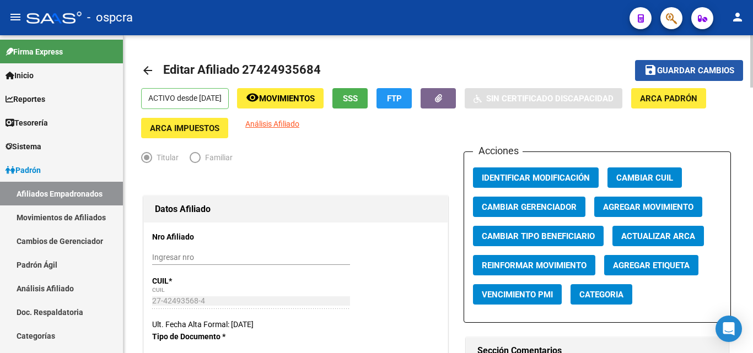
click at [689, 67] on span "Guardar cambios" at bounding box center [695, 71] width 77 height 10
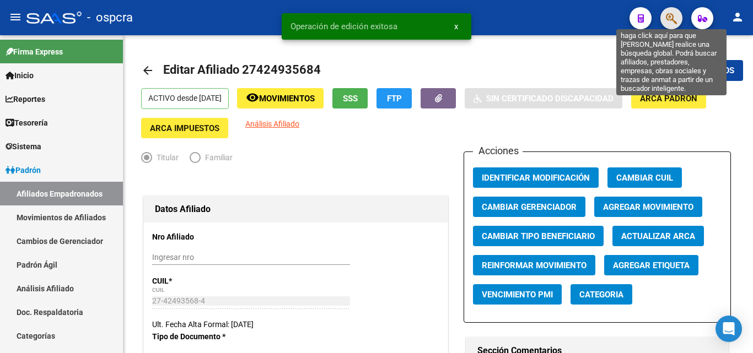
click at [674, 19] on icon "button" at bounding box center [671, 18] width 11 height 13
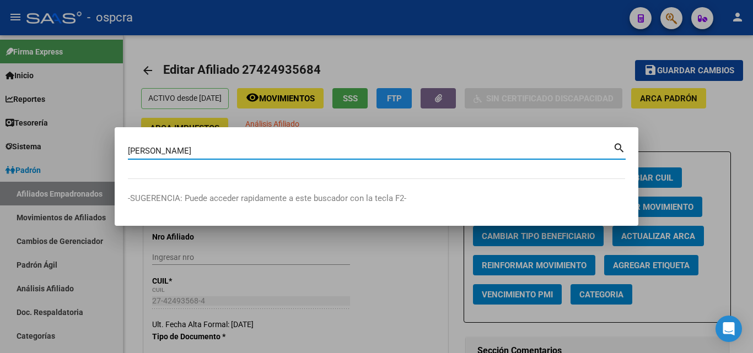
type input "[PERSON_NAME]"
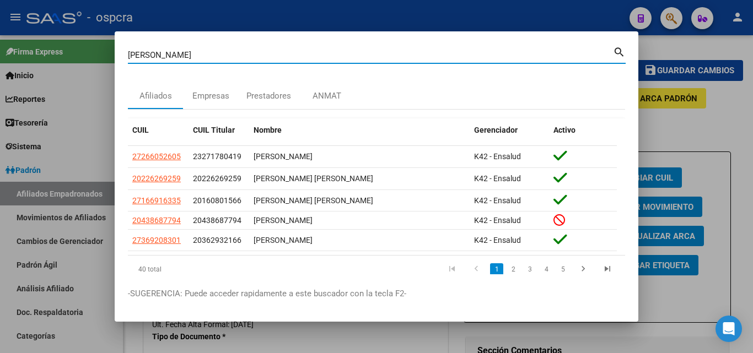
scroll to position [28, 0]
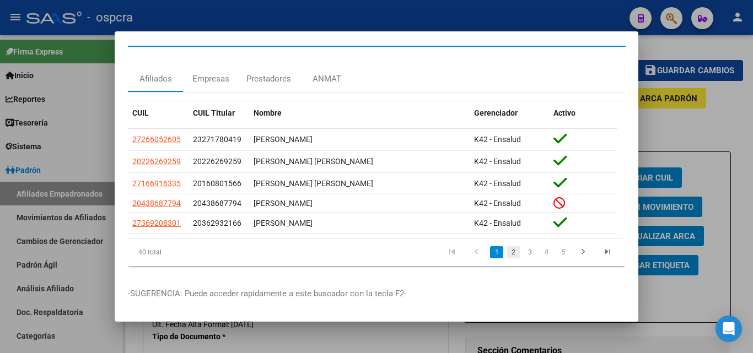
click at [506, 246] on link "2" at bounding box center [512, 252] width 13 height 12
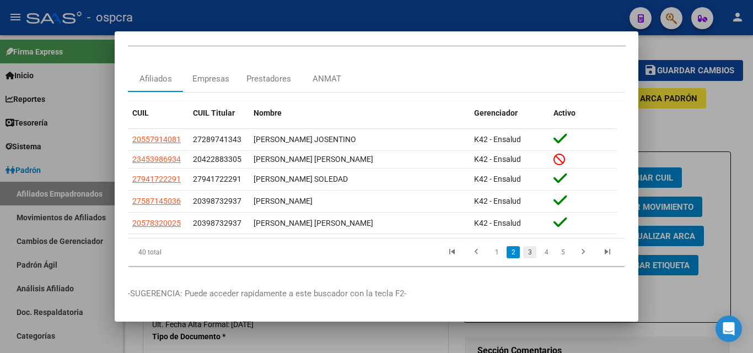
click at [527, 246] on link "3" at bounding box center [529, 252] width 13 height 12
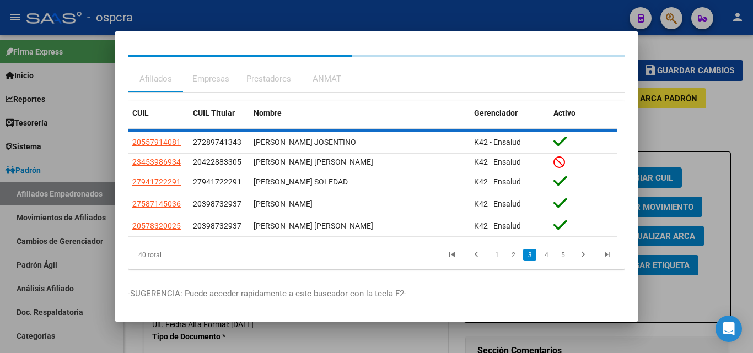
scroll to position [24, 0]
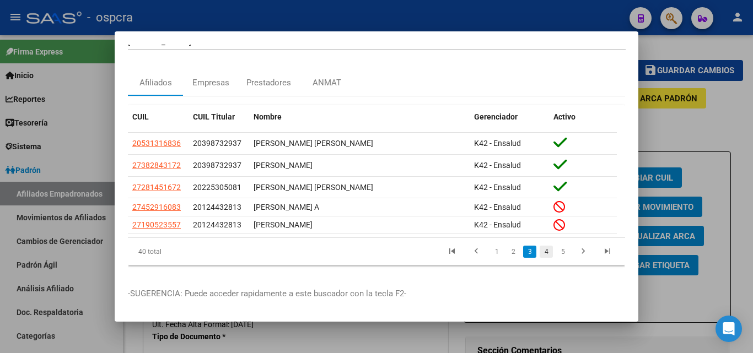
click at [544, 246] on link "4" at bounding box center [546, 252] width 13 height 12
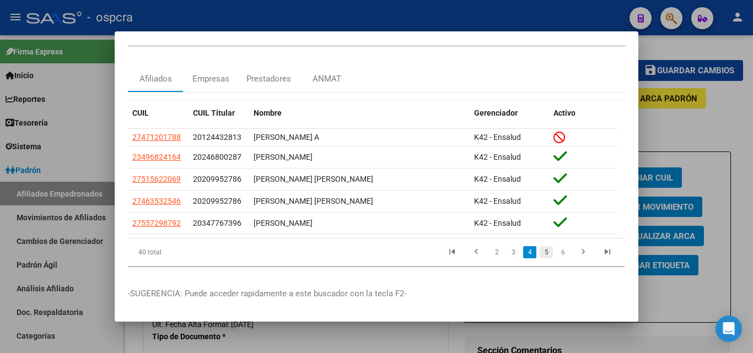
click at [541, 251] on link "5" at bounding box center [546, 252] width 13 height 12
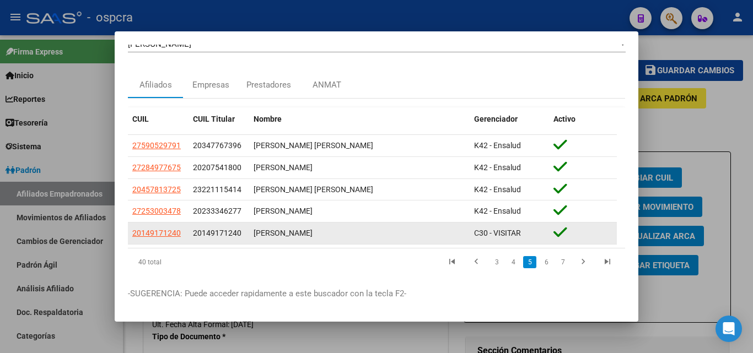
scroll to position [33, 0]
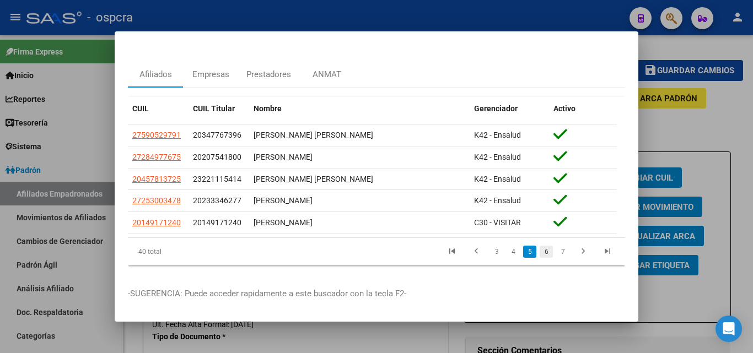
click at [542, 246] on link "6" at bounding box center [546, 252] width 13 height 12
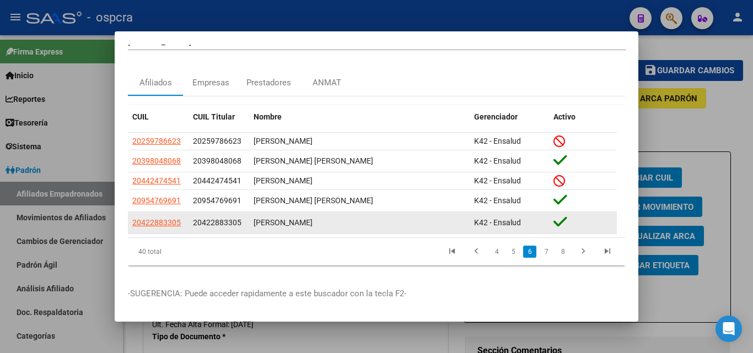
scroll to position [24, 0]
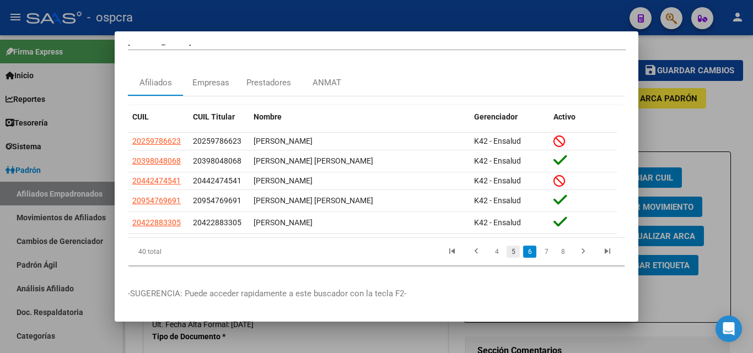
click at [506, 246] on link "5" at bounding box center [512, 252] width 13 height 12
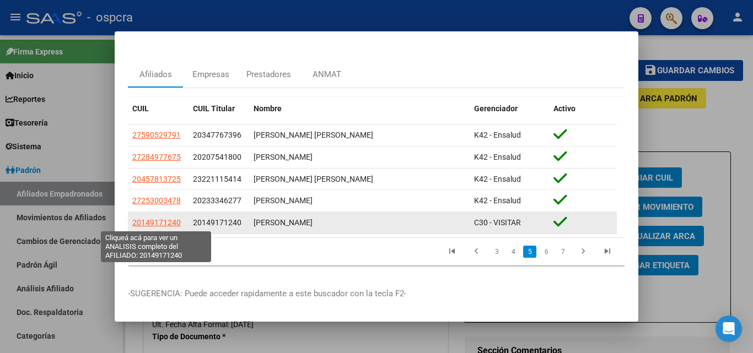
click at [160, 223] on span "20149171240" at bounding box center [156, 222] width 48 height 9
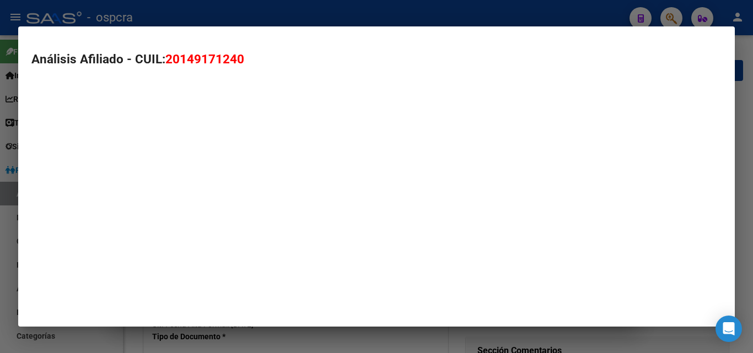
type textarea "20149171240"
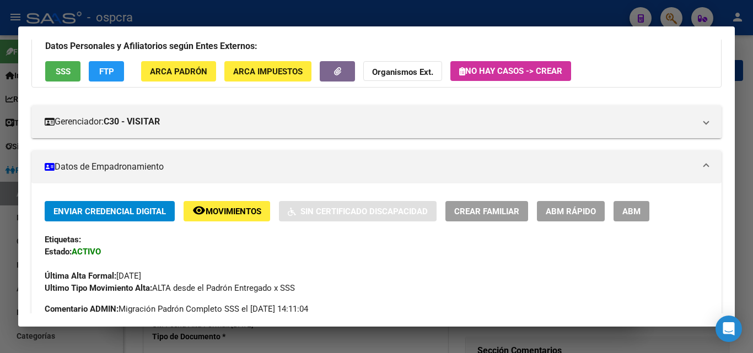
scroll to position [55, 0]
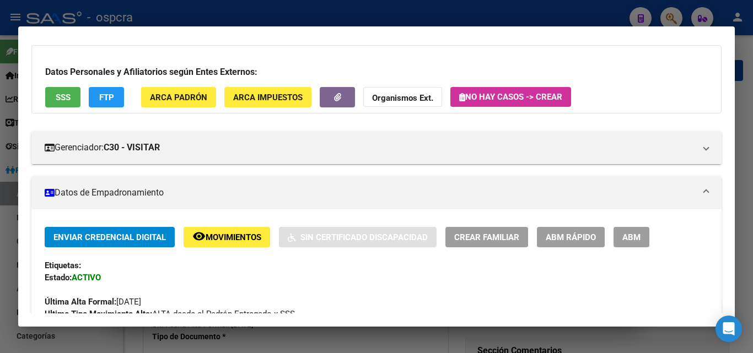
click at [640, 235] on span "ABM" at bounding box center [631, 238] width 18 height 10
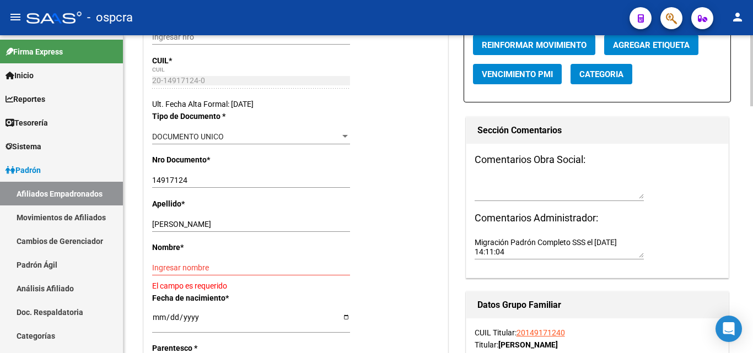
scroll to position [276, 0]
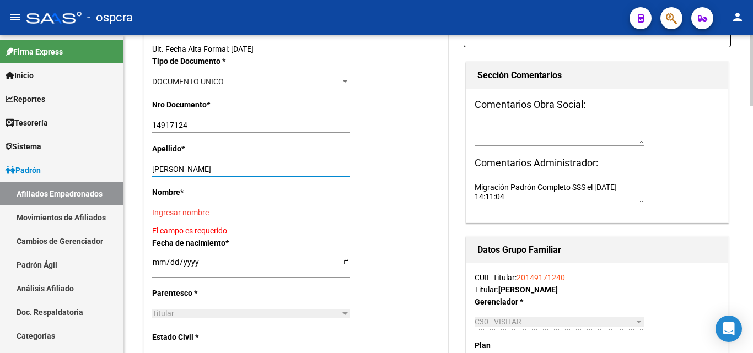
drag, startPoint x: 195, startPoint y: 168, endPoint x: 246, endPoint y: 164, distance: 51.4
click at [246, 165] on input "[PERSON_NAME]" at bounding box center [251, 169] width 198 height 9
type input "[PERSON_NAME]"
drag, startPoint x: 178, startPoint y: 207, endPoint x: 158, endPoint y: 213, distance: 21.1
paste input "[PERSON_NAME]"
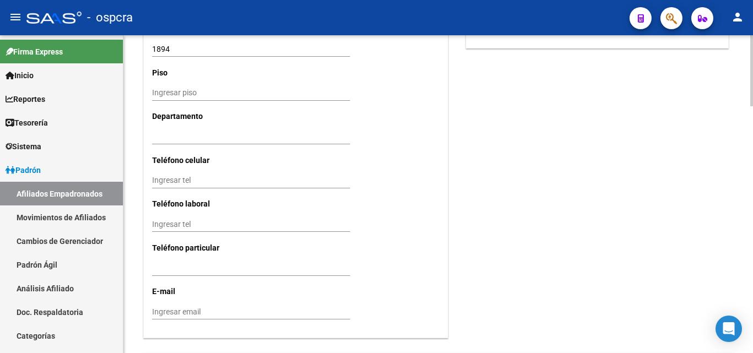
scroll to position [1047, 0]
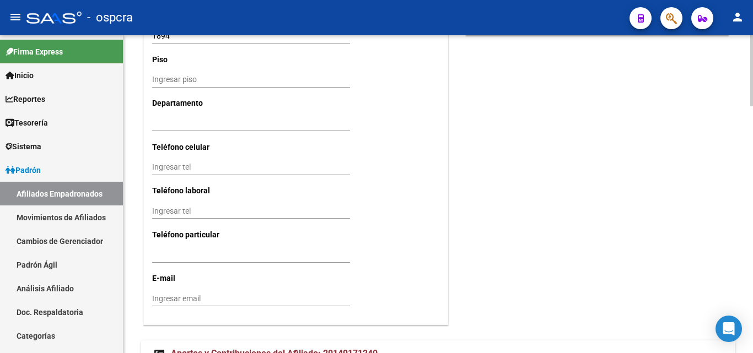
type input "[PERSON_NAME]"
click at [163, 165] on input "Ingresar tel" at bounding box center [251, 167] width 198 height 9
type input "3875806485"
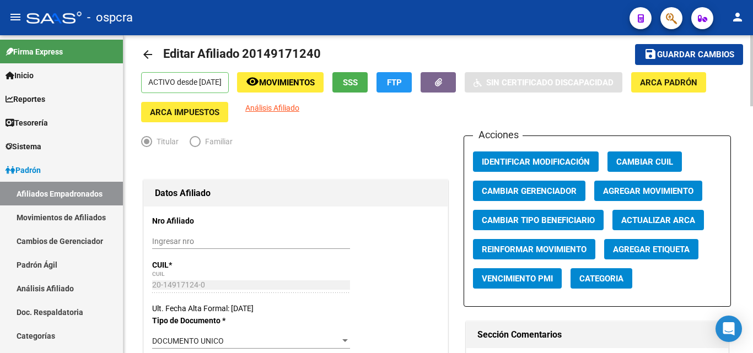
scroll to position [0, 0]
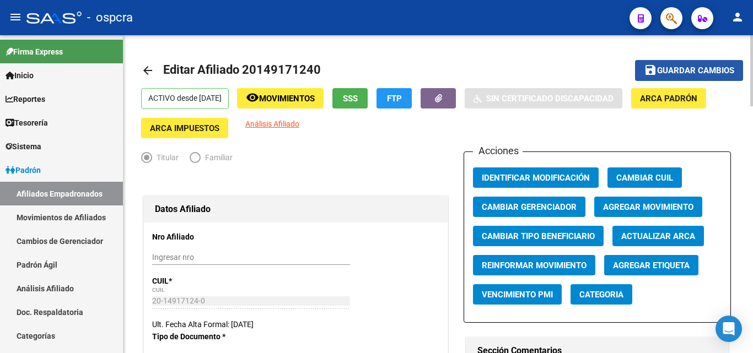
click at [691, 70] on span "Guardar cambios" at bounding box center [695, 71] width 77 height 10
click at [677, 12] on span "button" at bounding box center [671, 18] width 11 height 23
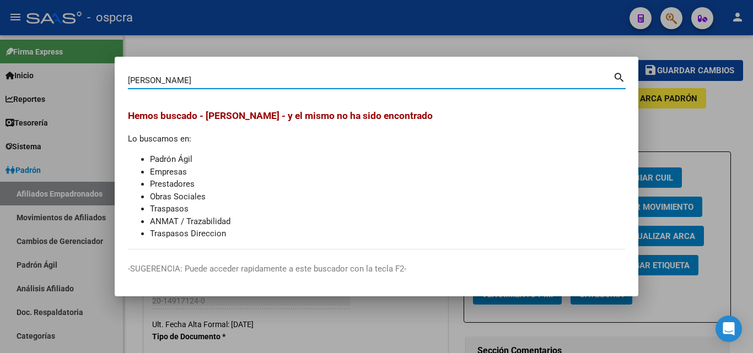
click at [136, 79] on input "[PERSON_NAME]" at bounding box center [370, 81] width 485 height 10
type input "[PERSON_NAME]"
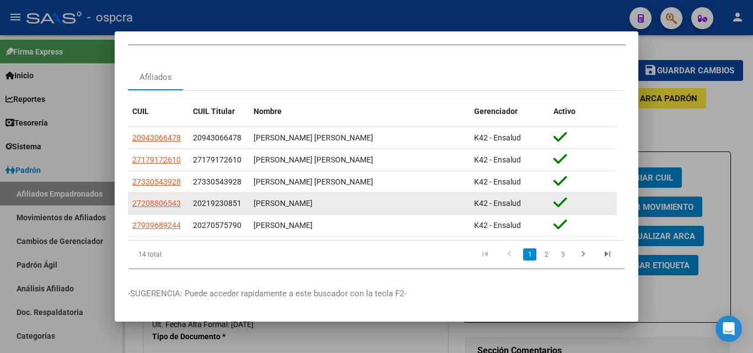
scroll to position [33, 0]
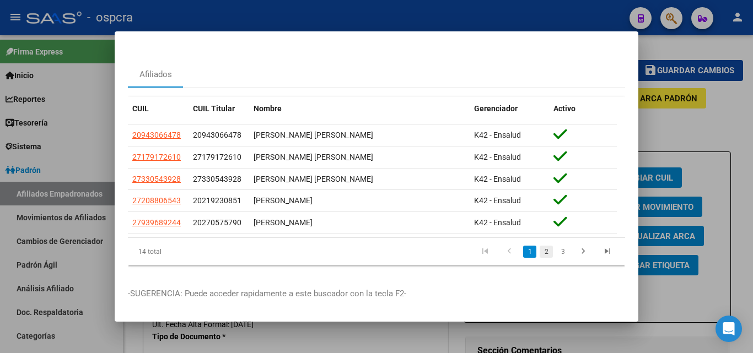
click at [540, 246] on link "2" at bounding box center [546, 252] width 13 height 12
click at [556, 247] on link "3" at bounding box center [562, 252] width 13 height 12
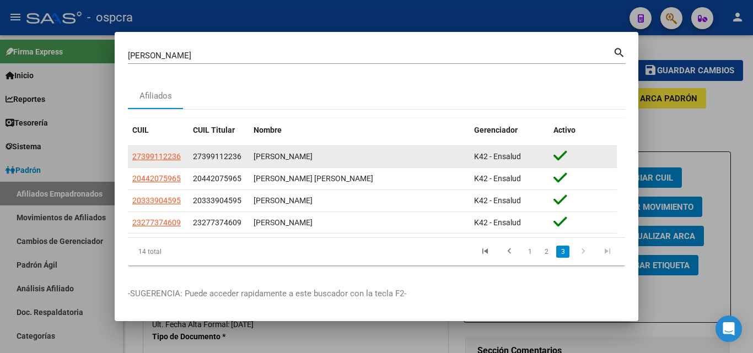
scroll to position [10, 0]
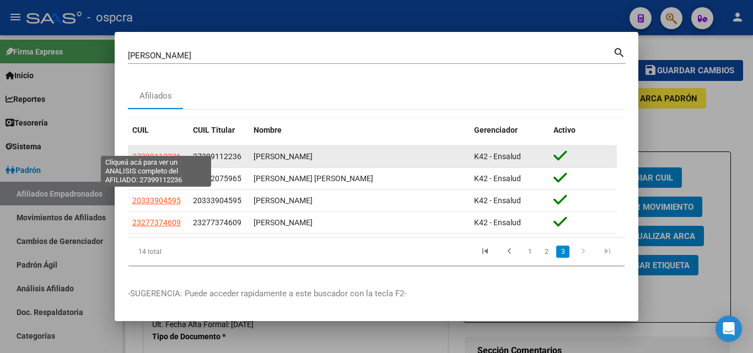
click at [149, 152] on span "27399112236" at bounding box center [156, 156] width 48 height 9
type textarea "27399112236"
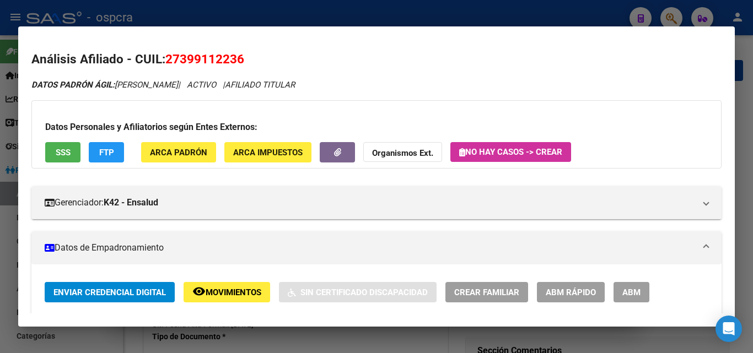
click at [56, 152] on span "SSS" at bounding box center [63, 153] width 15 height 10
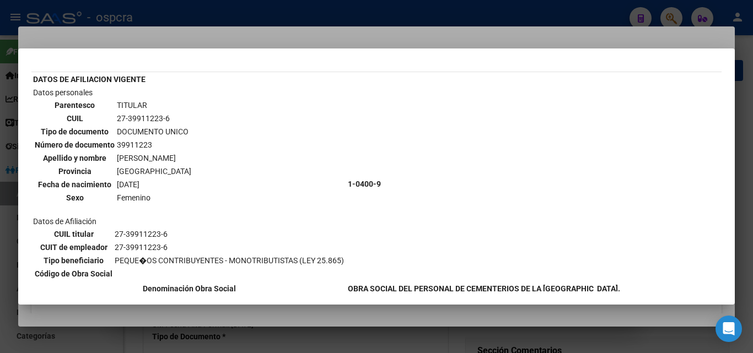
scroll to position [434, 0]
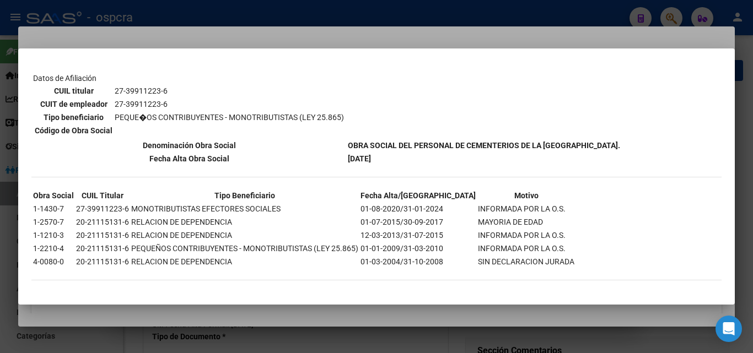
click at [271, 312] on div at bounding box center [376, 176] width 753 height 353
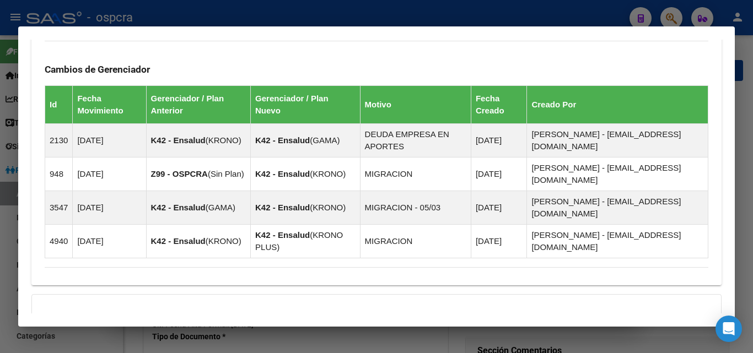
scroll to position [763, 0]
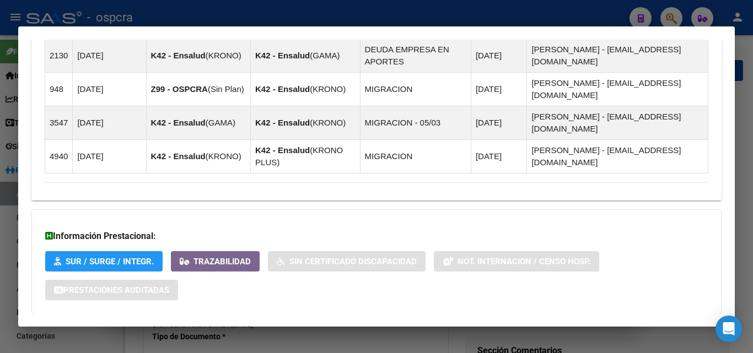
click at [161, 331] on span "Aportes y Contribuciones del Afiliado: 27399112236" at bounding box center [164, 336] width 207 height 10
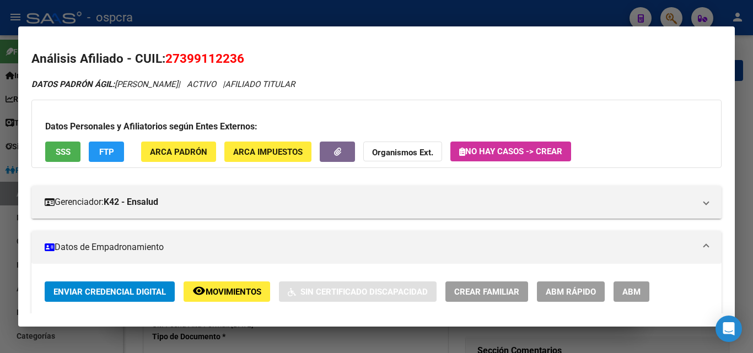
scroll to position [0, 0]
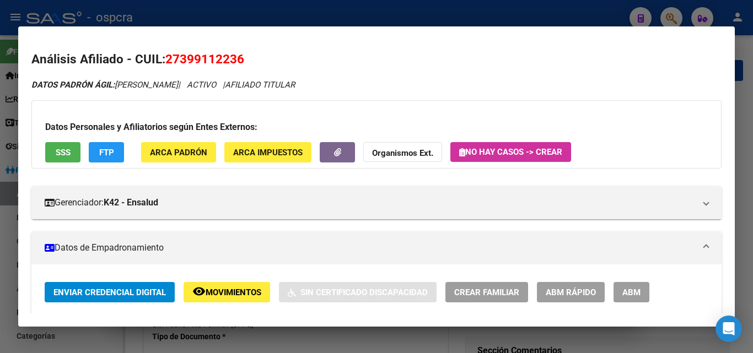
click at [620, 290] on button "ABM" at bounding box center [631, 292] width 36 height 20
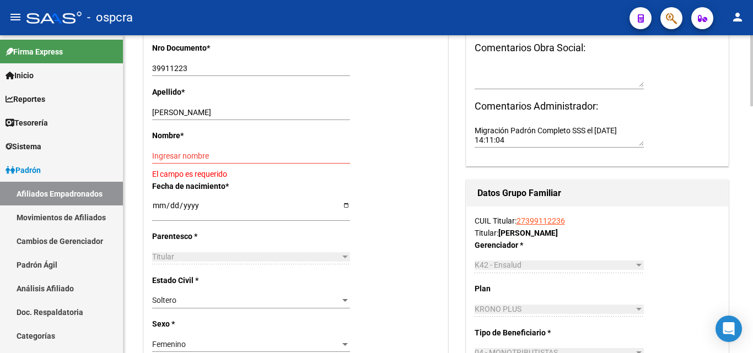
scroll to position [331, 0]
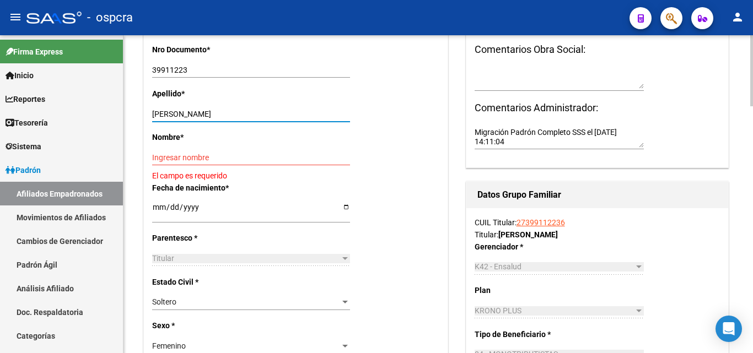
drag, startPoint x: 185, startPoint y: 115, endPoint x: 233, endPoint y: 111, distance: 48.1
click at [233, 111] on input "[PERSON_NAME]" at bounding box center [251, 114] width 198 height 9
type input "[PERSON_NAME]"
paste input "[PERSON_NAME]"
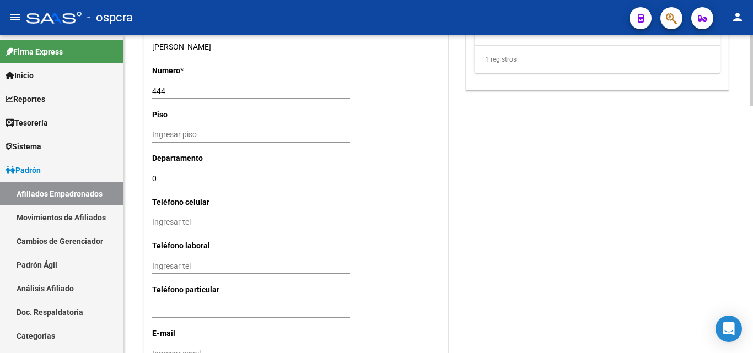
scroll to position [1047, 0]
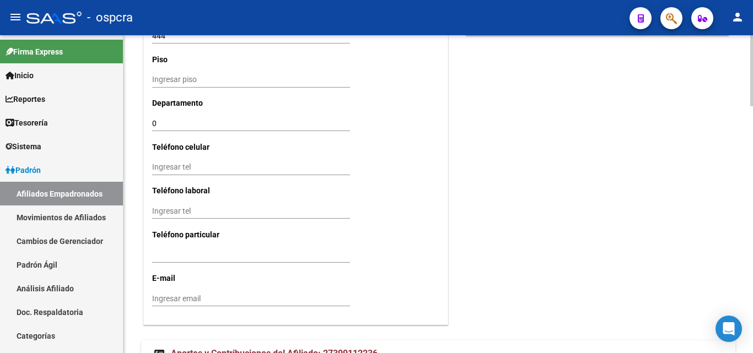
type input "[PERSON_NAME]"
click at [164, 166] on input "Ingresar tel" at bounding box center [251, 167] width 198 height 9
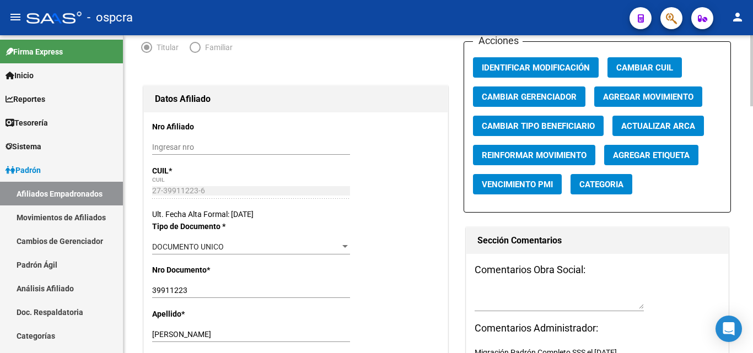
scroll to position [0, 0]
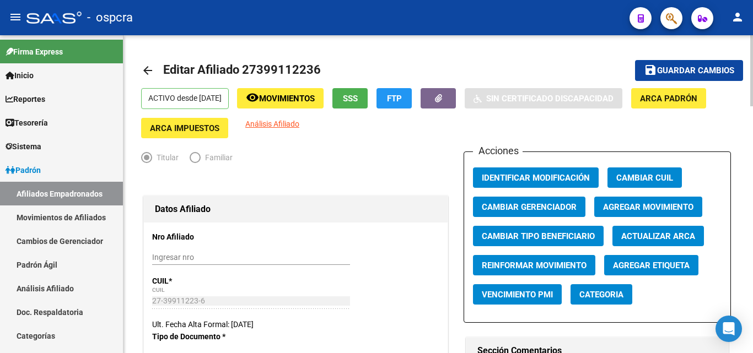
type input "1124026127"
click at [710, 69] on span "Guardar cambios" at bounding box center [695, 71] width 77 height 10
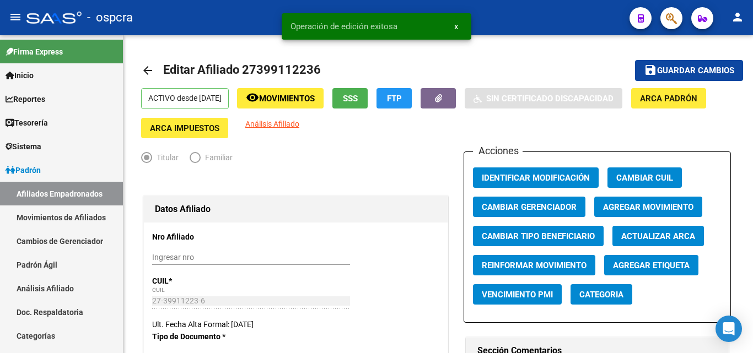
click at [664, 22] on button "button" at bounding box center [671, 18] width 22 height 22
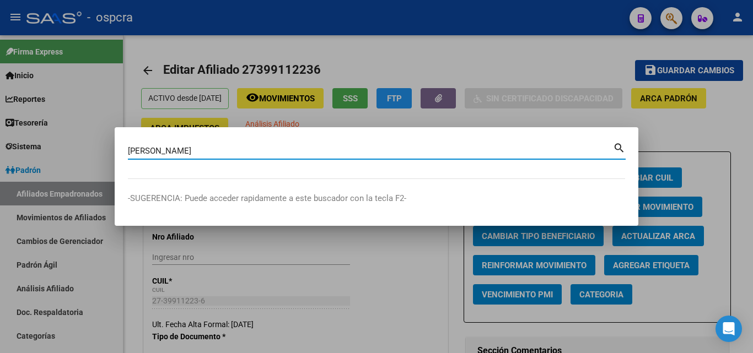
type input "[PERSON_NAME]"
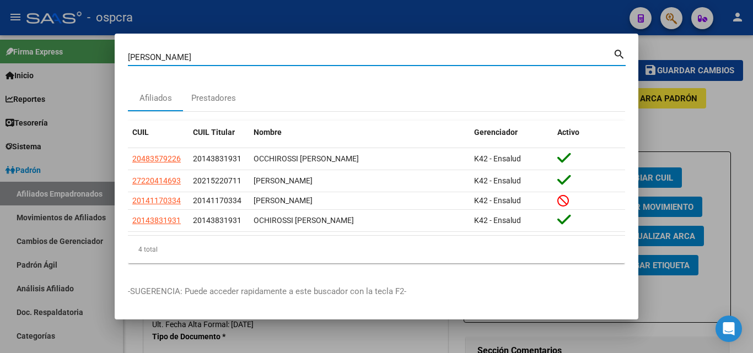
drag, startPoint x: 155, startPoint y: 58, endPoint x: 71, endPoint y: 55, distance: 83.8
click at [71, 55] on div "[PERSON_NAME] Buscar (apellido, dni, cuil, nro traspaso, cuit, obra social) sea…" at bounding box center [376, 176] width 753 height 353
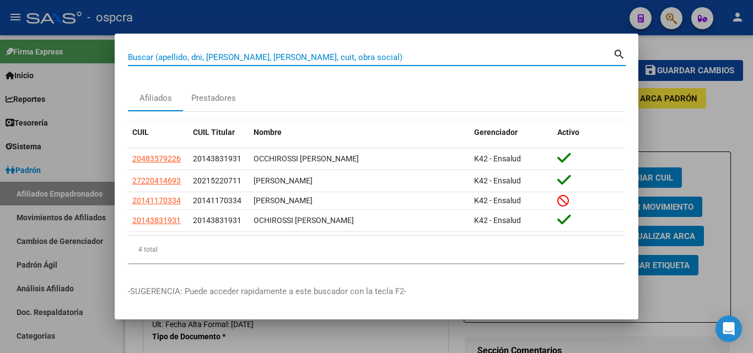
click at [711, 130] on div at bounding box center [376, 176] width 753 height 353
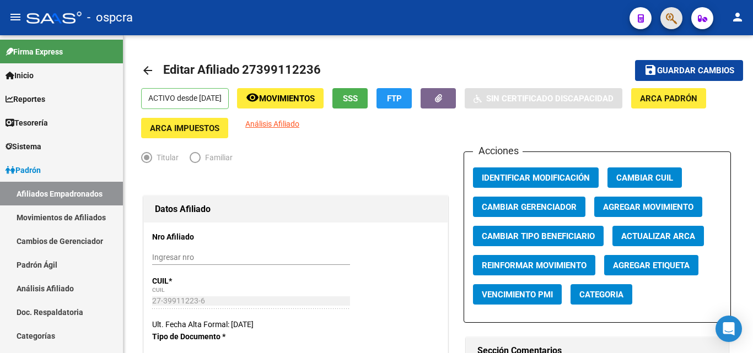
click at [665, 11] on button "button" at bounding box center [671, 18] width 22 height 22
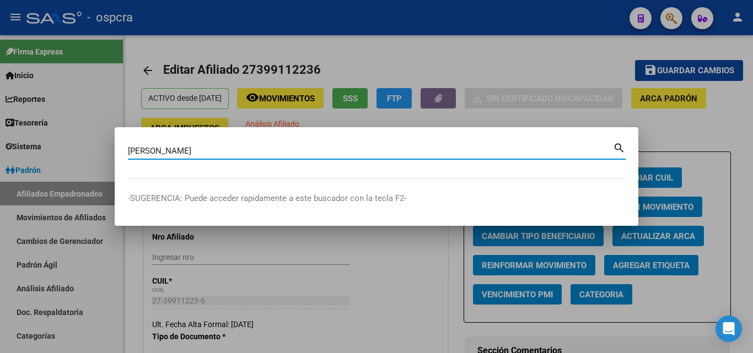
type input "[PERSON_NAME]"
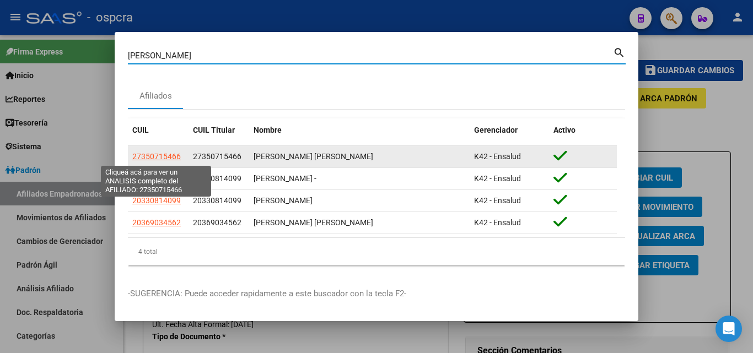
click at [161, 155] on span "27350715466" at bounding box center [156, 156] width 48 height 9
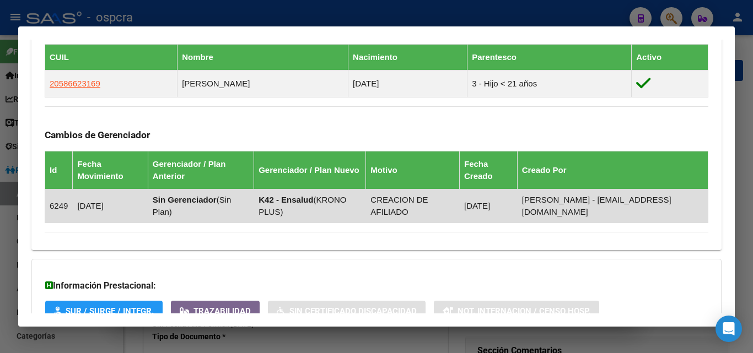
scroll to position [689, 0]
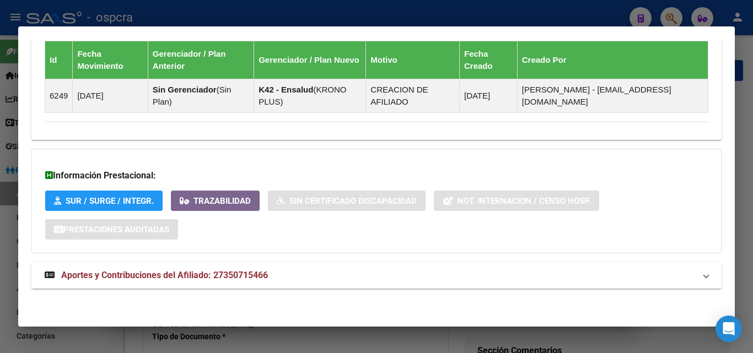
click at [155, 269] on strong "Aportes y Contribuciones del Afiliado: 27350715466" at bounding box center [156, 275] width 223 height 13
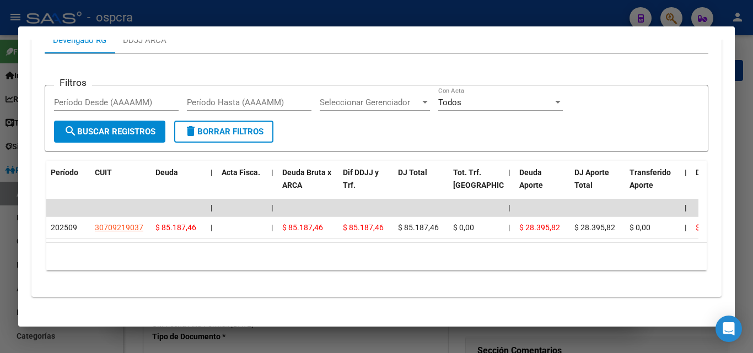
scroll to position [1020, 0]
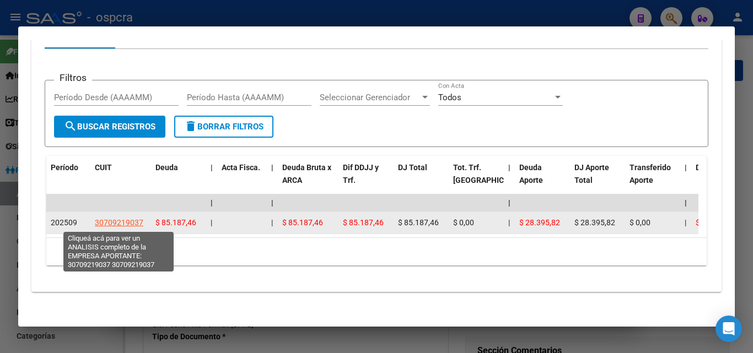
click at [119, 221] on span "30709219037" at bounding box center [119, 222] width 48 height 9
type textarea "30709219037"
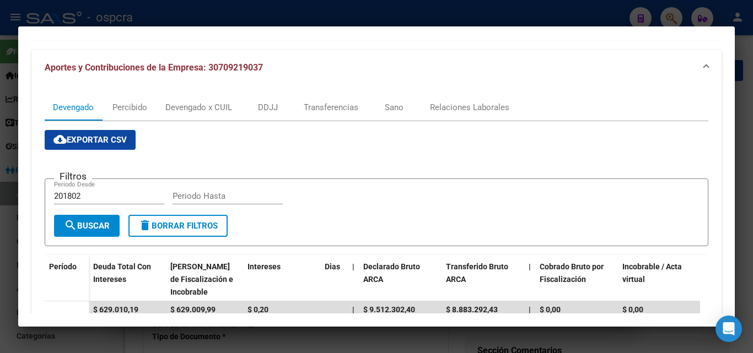
scroll to position [0, 0]
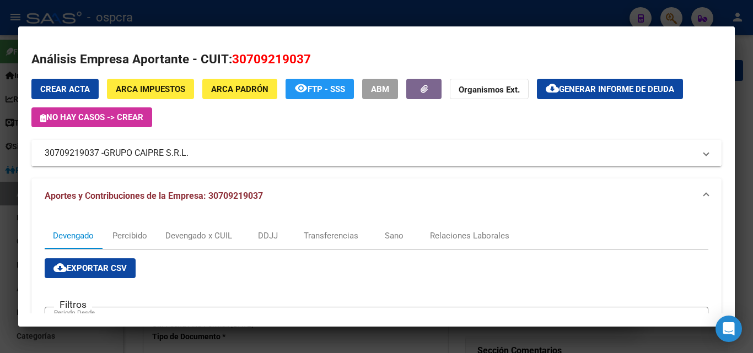
click at [0, 172] on div at bounding box center [376, 176] width 753 height 353
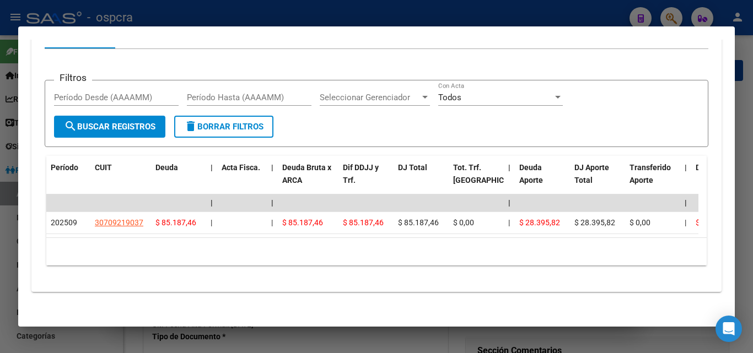
click at [2, 177] on div at bounding box center [376, 176] width 753 height 353
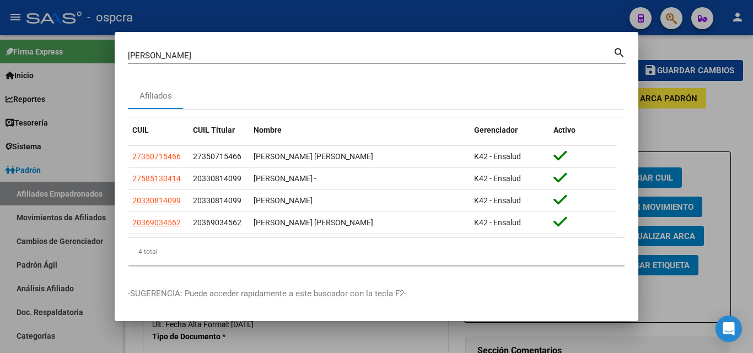
click at [752, 155] on div at bounding box center [376, 176] width 753 height 353
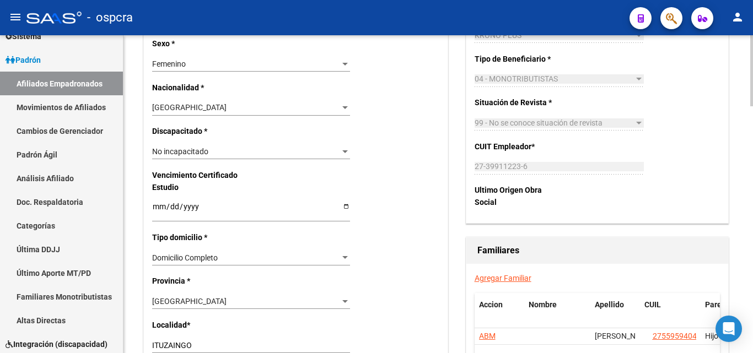
scroll to position [716, 0]
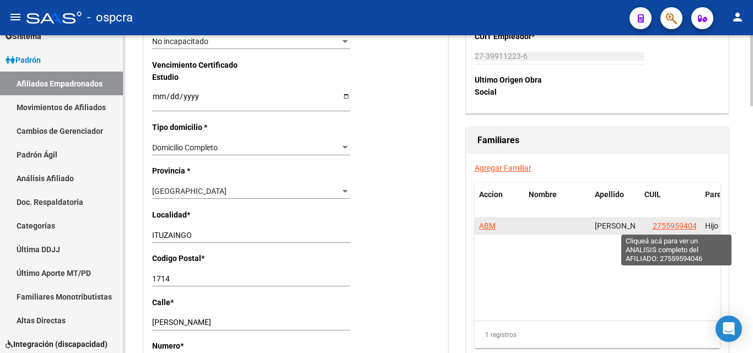
click at [677, 228] on span "27559594046" at bounding box center [676, 226] width 48 height 9
type textarea "27559594046"
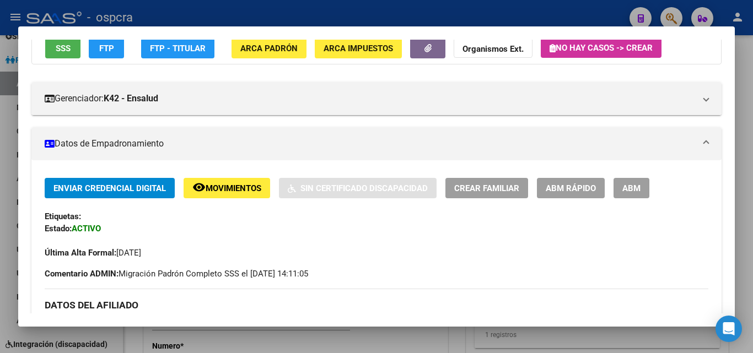
scroll to position [0, 0]
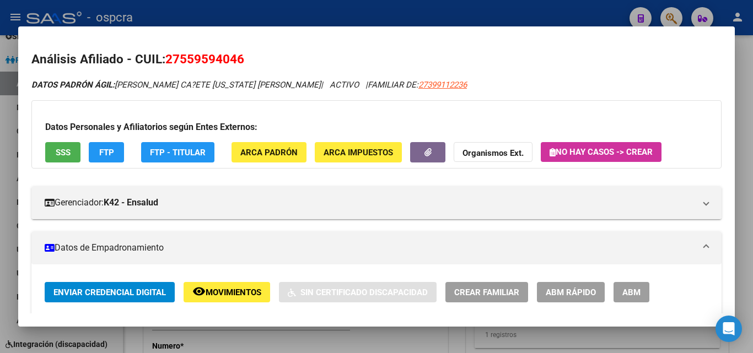
click at [0, 171] on div at bounding box center [376, 176] width 753 height 353
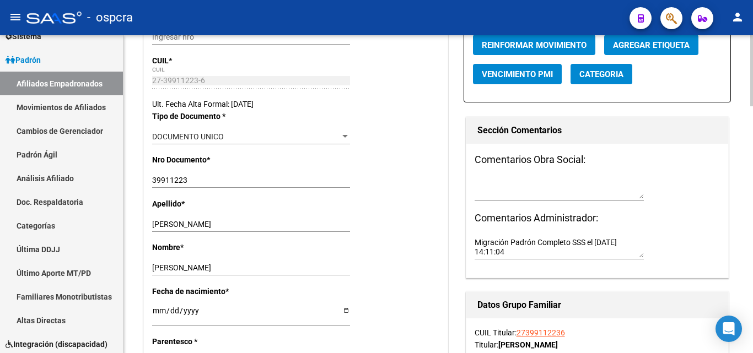
scroll to position [331, 0]
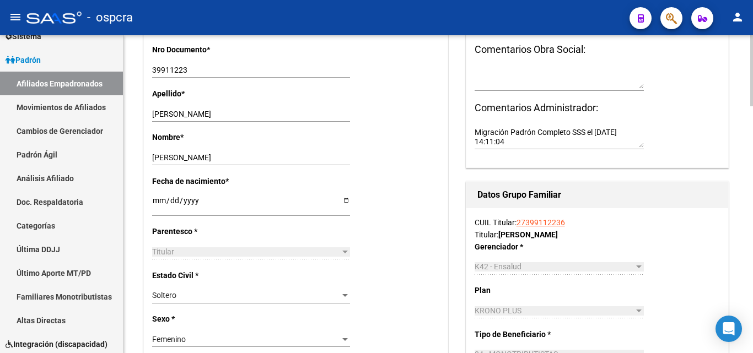
click at [551, 220] on link "27399112236" at bounding box center [540, 222] width 48 height 9
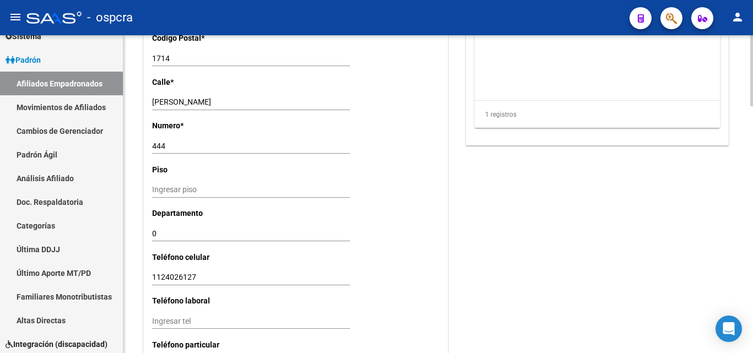
scroll to position [992, 0]
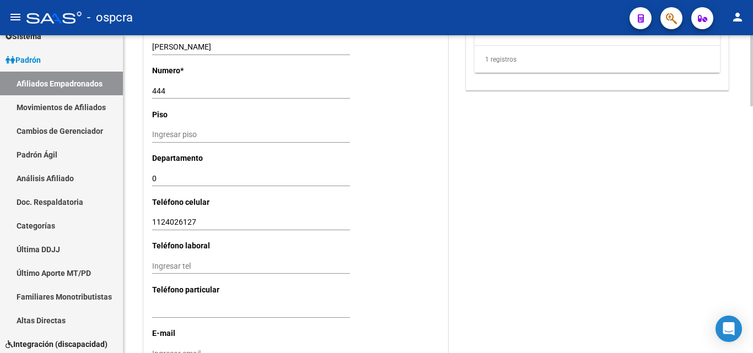
click at [219, 215] on div "[PHONE_NUMBER] Ingresar tel" at bounding box center [251, 222] width 198 height 15
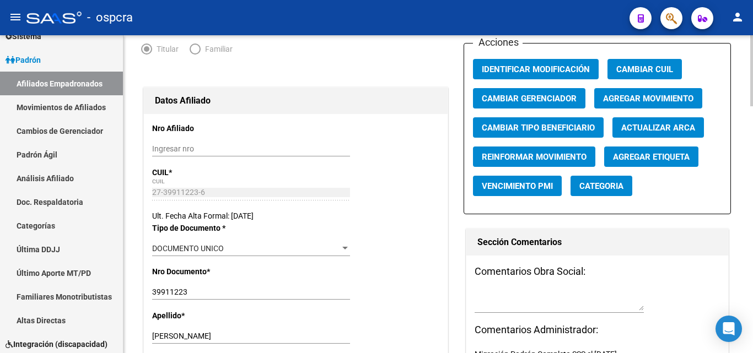
scroll to position [0, 0]
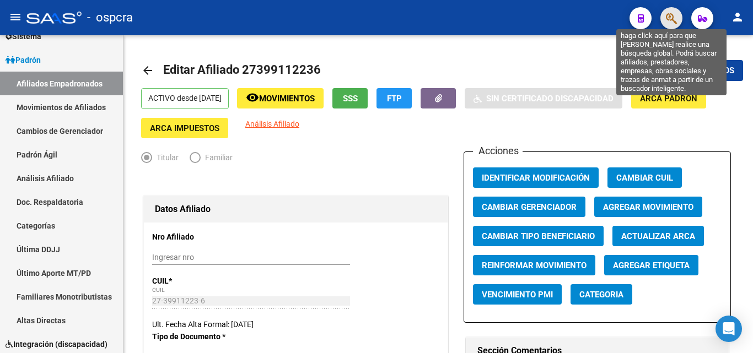
click at [676, 19] on icon "button" at bounding box center [671, 18] width 11 height 13
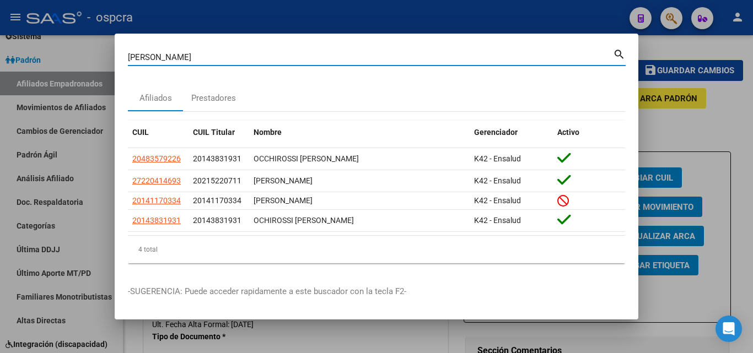
type input "[PERSON_NAME]"
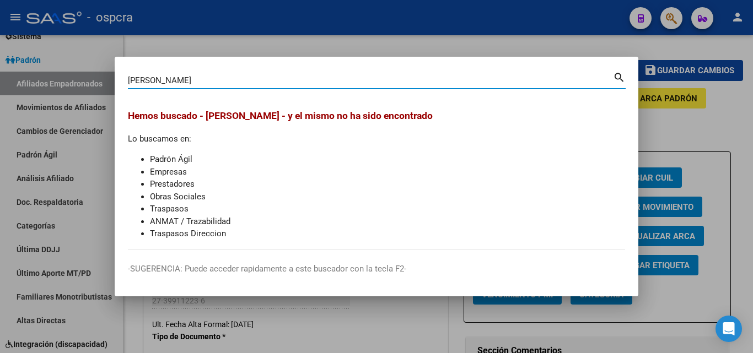
click at [723, 158] on div at bounding box center [376, 176] width 753 height 353
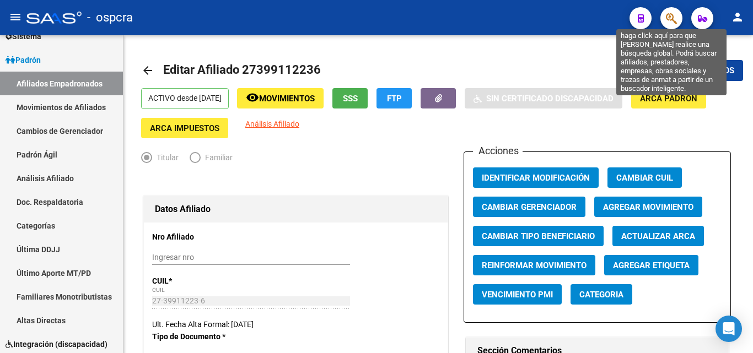
click at [669, 15] on icon "button" at bounding box center [671, 18] width 11 height 13
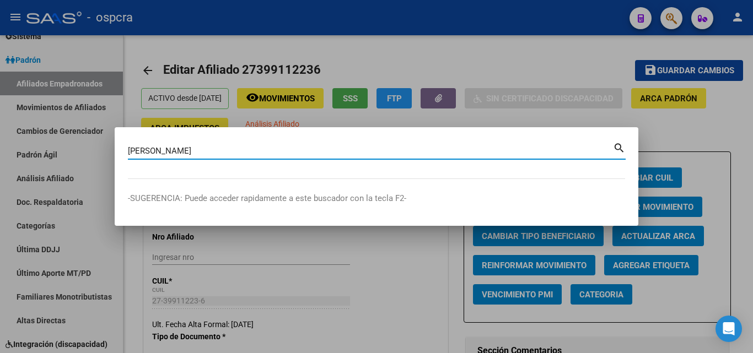
type input "[PERSON_NAME]"
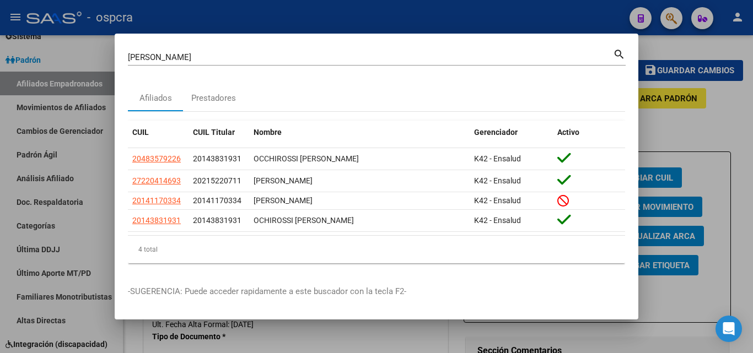
click at [20, 268] on div at bounding box center [376, 176] width 753 height 353
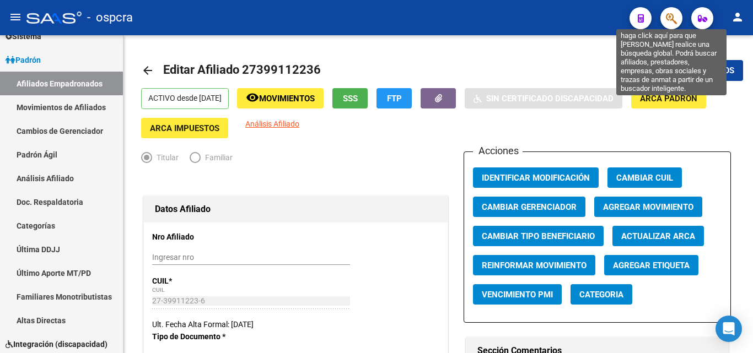
click at [672, 21] on icon "button" at bounding box center [671, 18] width 11 height 13
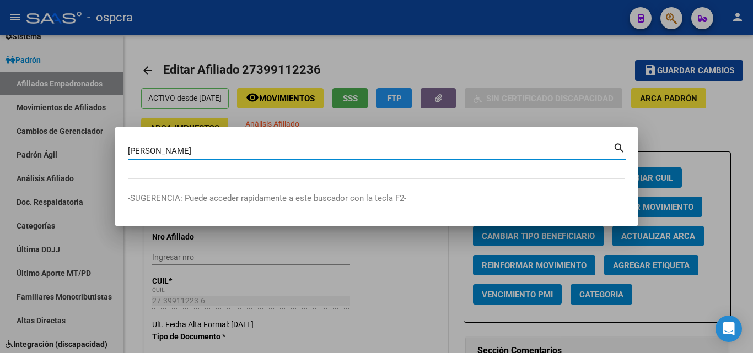
type input "[PERSON_NAME]"
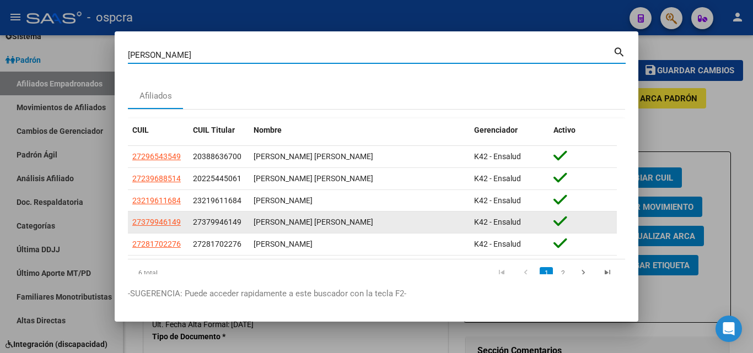
scroll to position [33, 0]
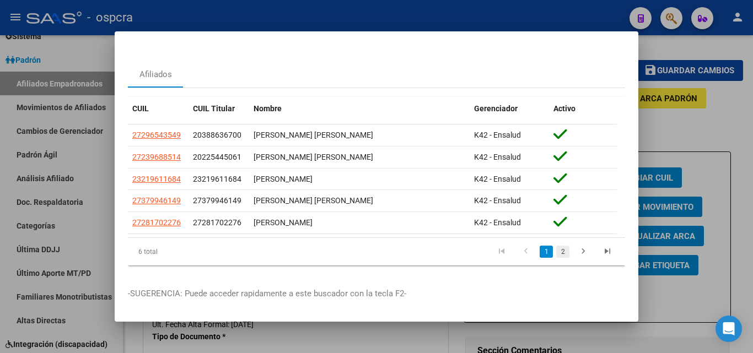
click at [557, 246] on link "2" at bounding box center [562, 252] width 13 height 12
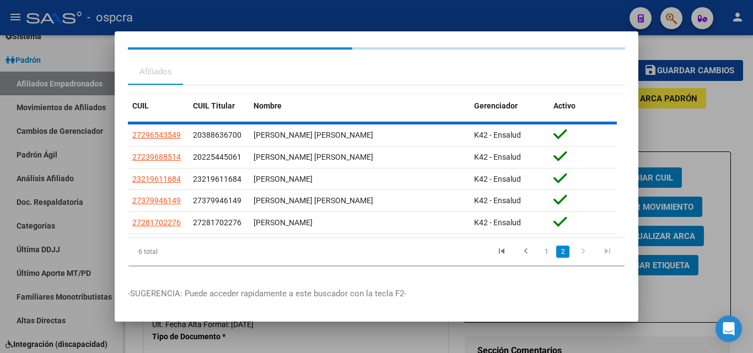
scroll to position [0, 0]
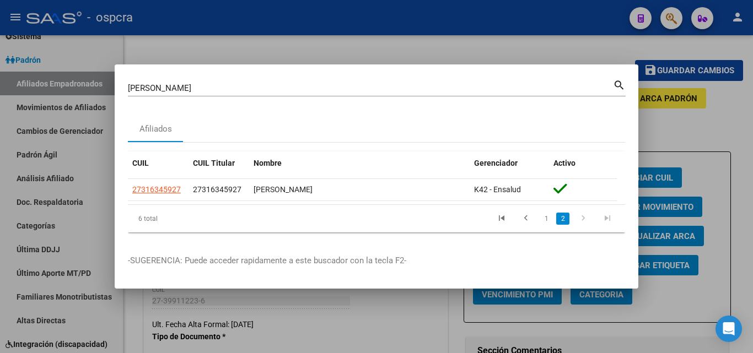
click at [341, 56] on div at bounding box center [376, 176] width 753 height 353
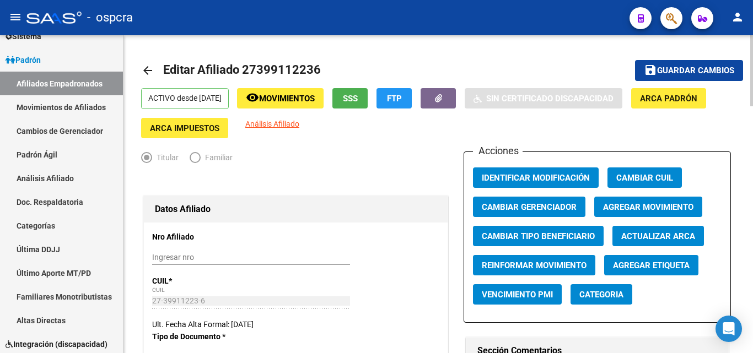
click at [149, 69] on mat-icon "arrow_back" at bounding box center [147, 70] width 13 height 13
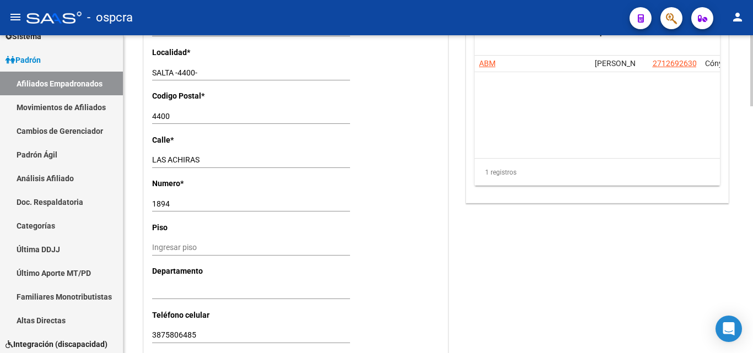
scroll to position [992, 0]
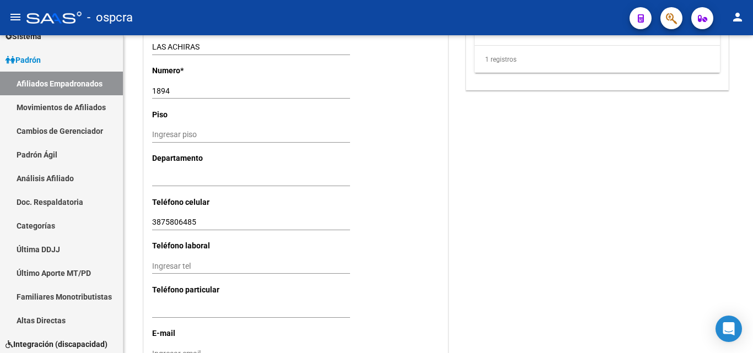
click at [667, 18] on icon "button" at bounding box center [671, 18] width 11 height 13
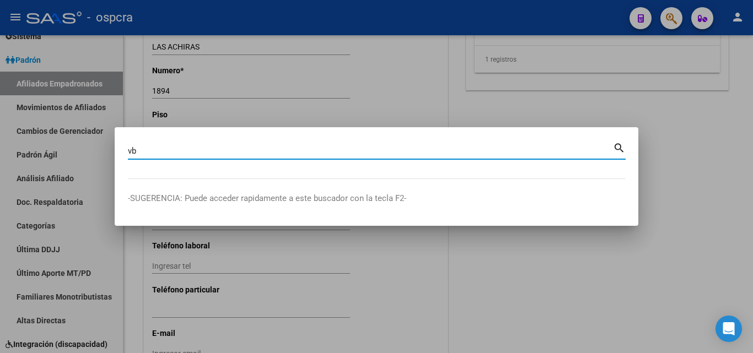
type input "v"
type input "[PERSON_NAME]"
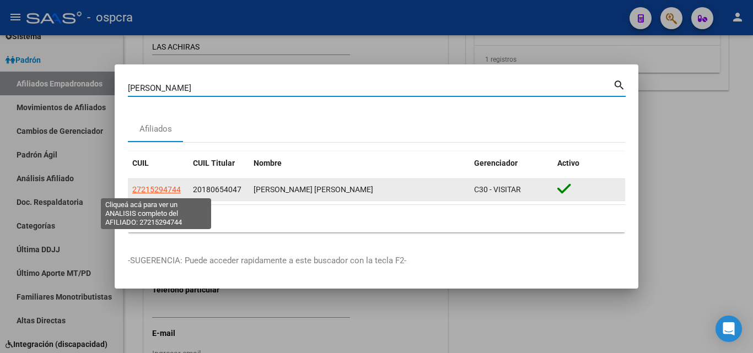
click at [146, 190] on span "27215294744" at bounding box center [156, 189] width 48 height 9
type textarea "27215294744"
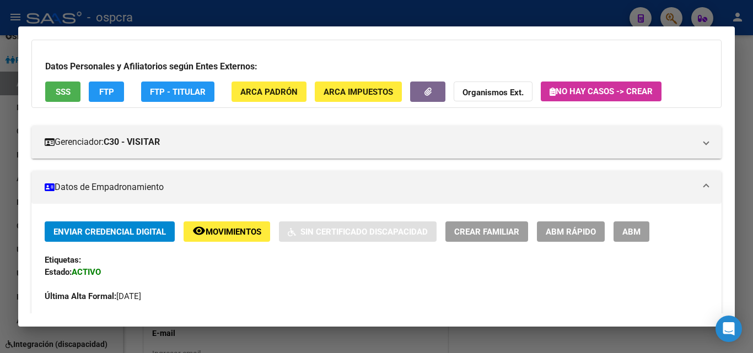
scroll to position [110, 0]
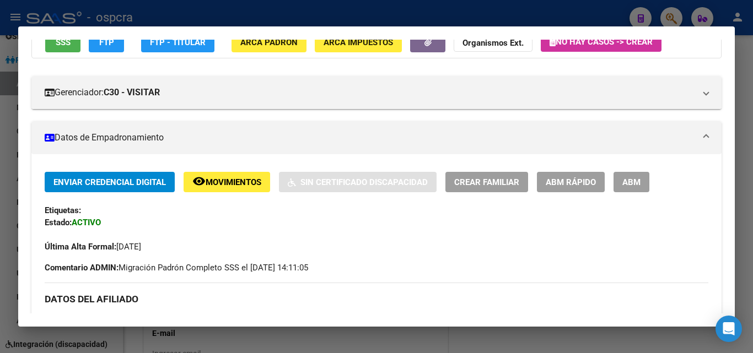
click at [634, 179] on span "ABM" at bounding box center [631, 182] width 18 height 10
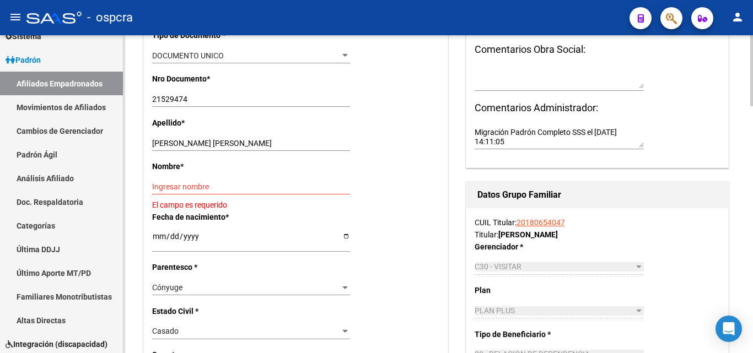
scroll to position [331, 0]
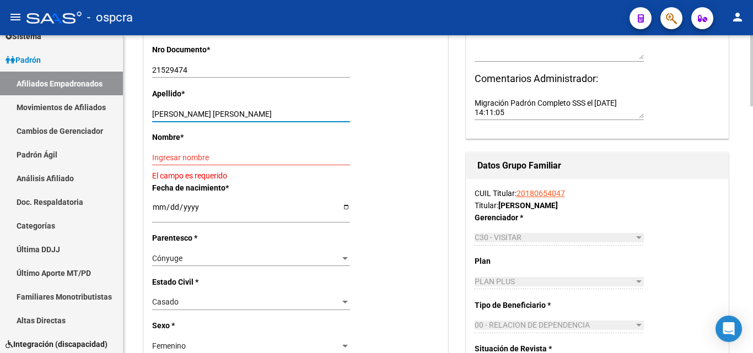
drag, startPoint x: 203, startPoint y: 112, endPoint x: 270, endPoint y: 112, distance: 67.2
click at [270, 112] on input "[PERSON_NAME] [PERSON_NAME]" at bounding box center [251, 114] width 198 height 9
type input "[PERSON_NAME]"
paste input "[PERSON_NAME]"
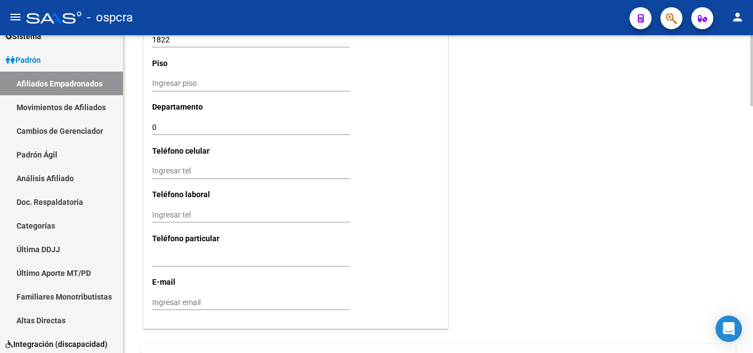
scroll to position [1047, 0]
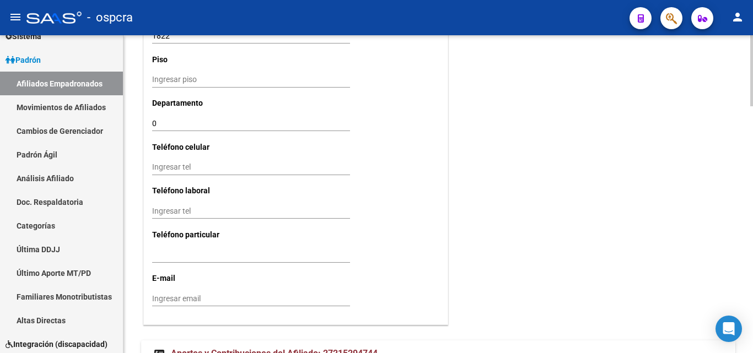
type input "[PERSON_NAME]"
click at [158, 171] on input "Ingresar tel" at bounding box center [251, 167] width 198 height 9
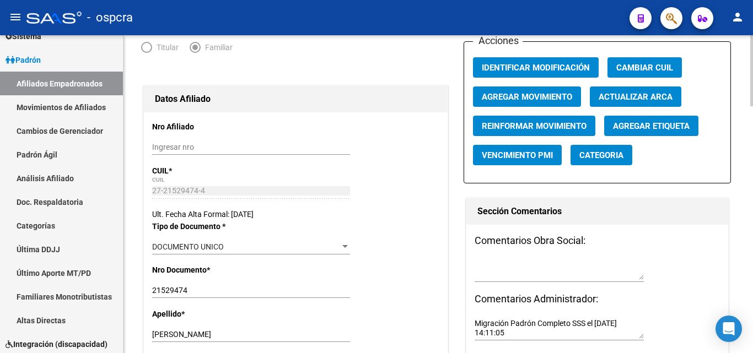
scroll to position [0, 0]
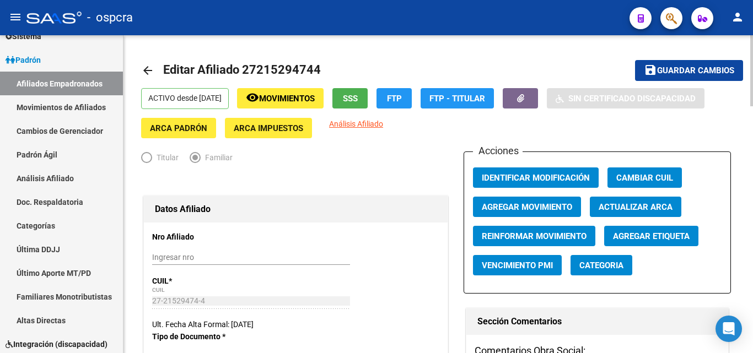
type input "2804359845"
click at [699, 78] on button "save Guardar cambios" at bounding box center [689, 70] width 108 height 20
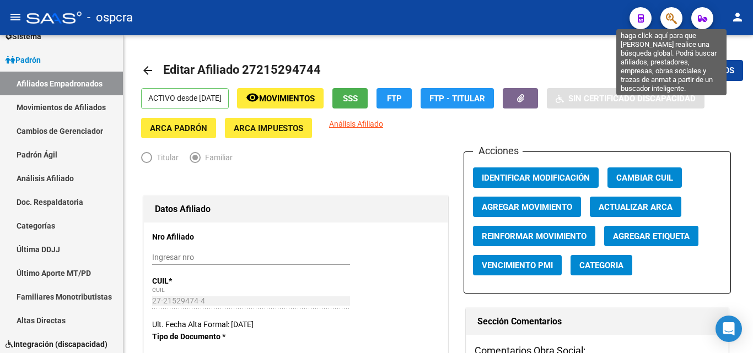
click at [671, 16] on icon "button" at bounding box center [671, 18] width 11 height 13
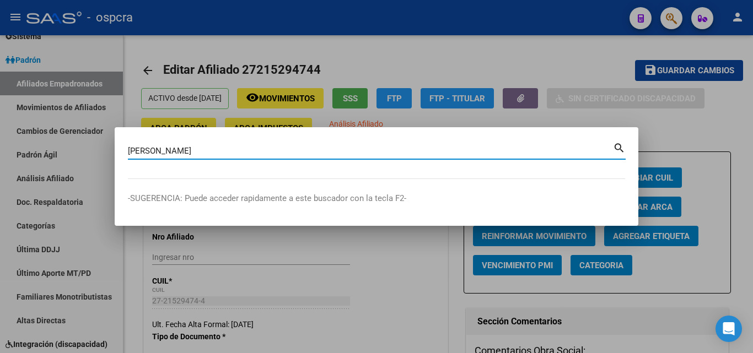
type input "[PERSON_NAME]"
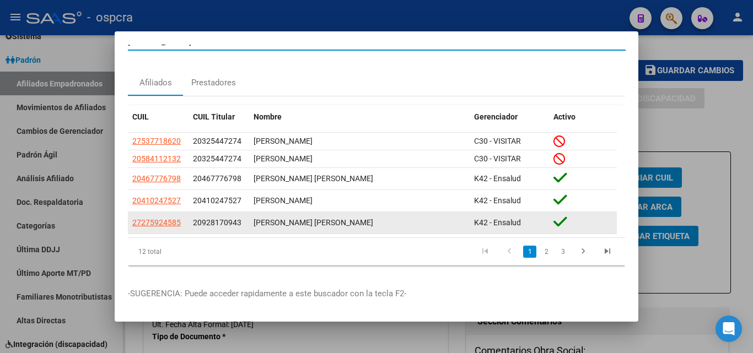
scroll to position [24, 0]
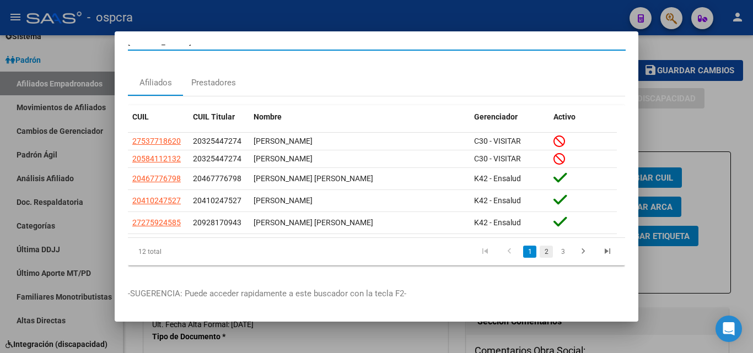
click at [540, 246] on link "2" at bounding box center [546, 252] width 13 height 12
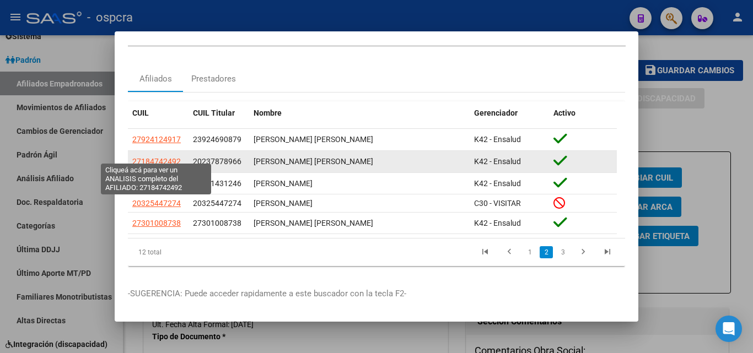
click at [173, 157] on span "27184742492" at bounding box center [156, 161] width 48 height 9
type textarea "27184742492"
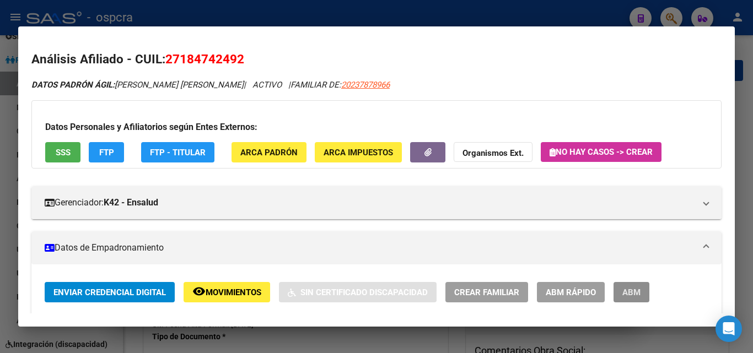
click at [634, 294] on span "ABM" at bounding box center [631, 293] width 18 height 10
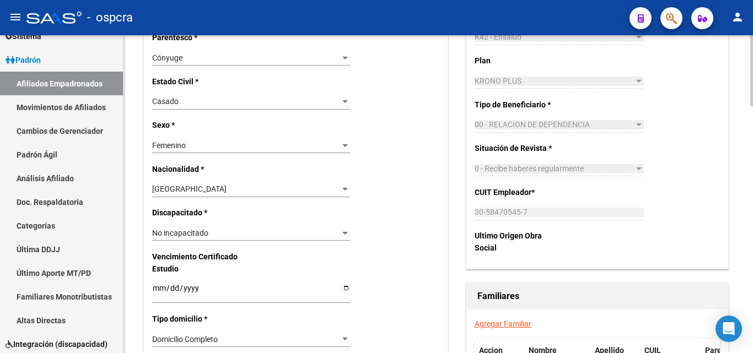
scroll to position [386, 0]
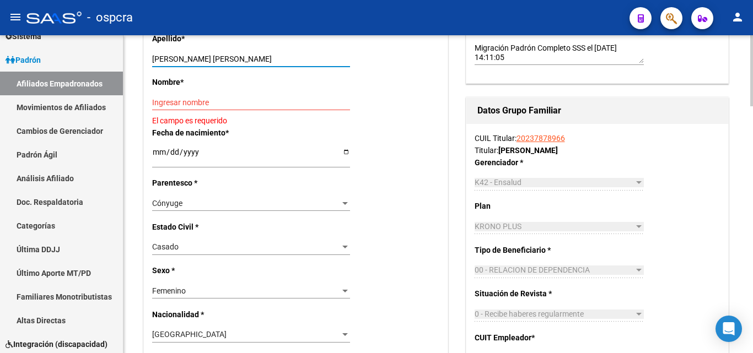
drag, startPoint x: 174, startPoint y: 54, endPoint x: 240, endPoint y: 63, distance: 67.3
click at [240, 63] on input "[PERSON_NAME] [PERSON_NAME]" at bounding box center [251, 59] width 198 height 9
type input "[PERSON_NAME]"
paste input "[PERSON_NAME]"
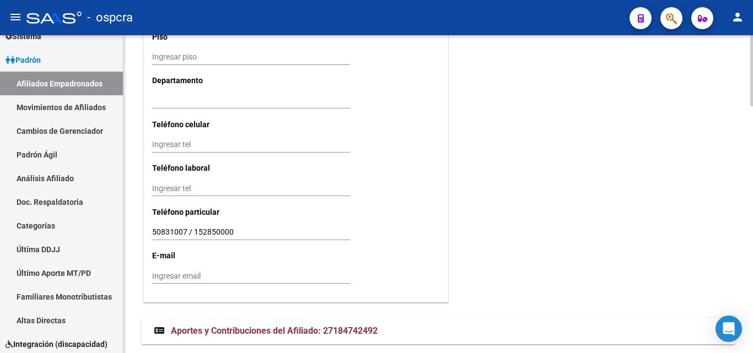
scroll to position [1101, 0]
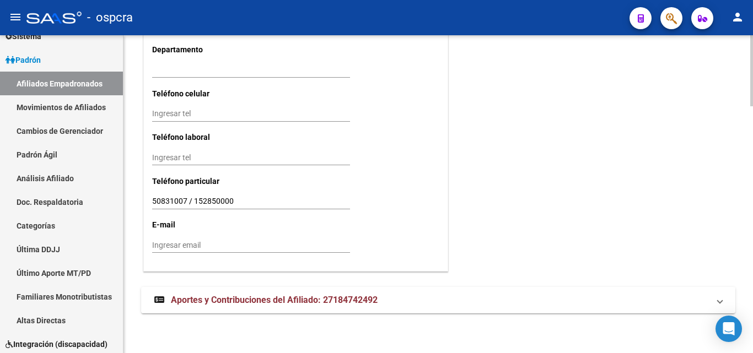
type input "[PERSON_NAME]"
click at [258, 200] on input "50831007 / 152850000" at bounding box center [251, 201] width 198 height 9
click at [161, 112] on input "Ingresar tel" at bounding box center [251, 113] width 198 height 9
click at [177, 111] on input "1128500003" at bounding box center [251, 113] width 198 height 9
click at [185, 112] on input "1128500003" at bounding box center [251, 113] width 198 height 9
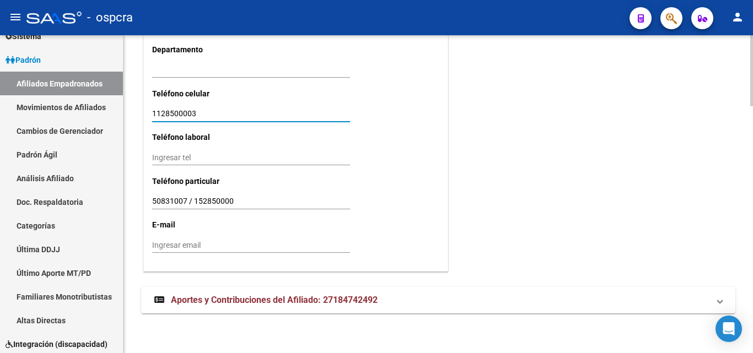
click at [206, 112] on input "1128500003" at bounding box center [251, 113] width 198 height 9
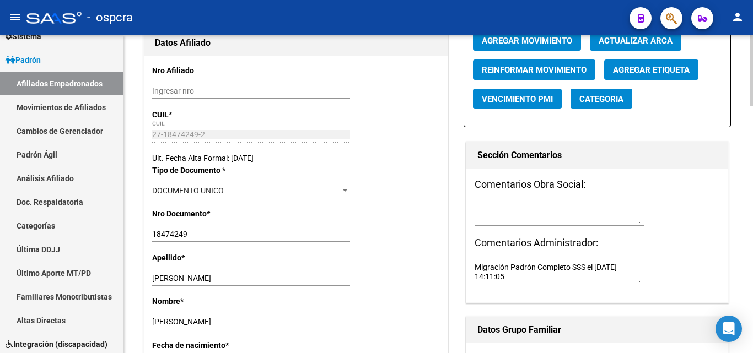
scroll to position [0, 0]
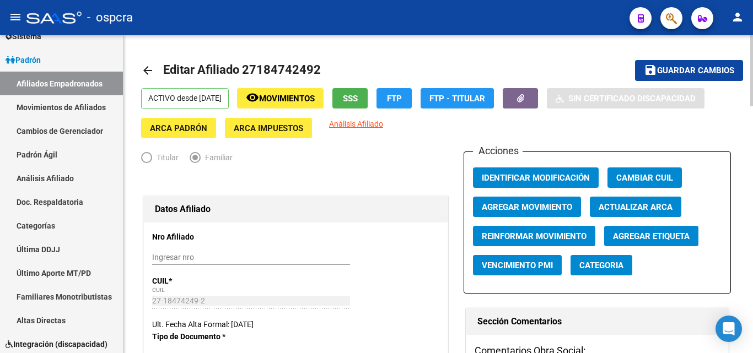
type input "1128500003"
click at [693, 64] on button "save Guardar cambios" at bounding box center [689, 70] width 108 height 20
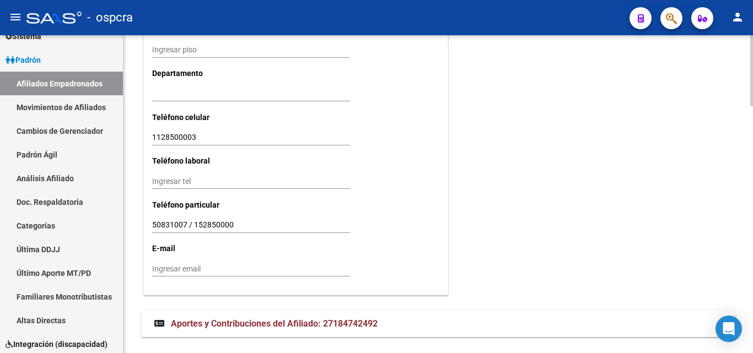
scroll to position [1101, 0]
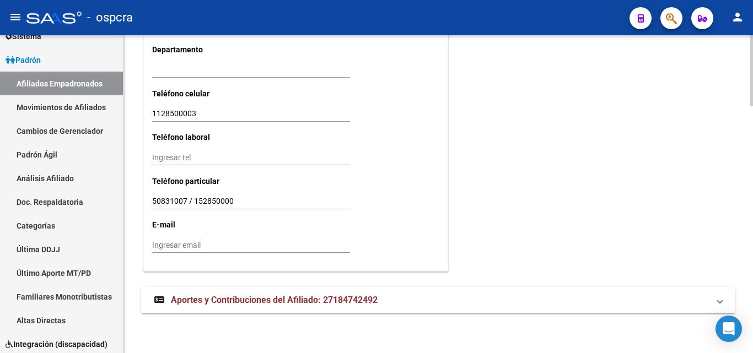
click at [276, 303] on span "Aportes y Contribuciones del Afiliado: 27184742492" at bounding box center [274, 300] width 207 height 10
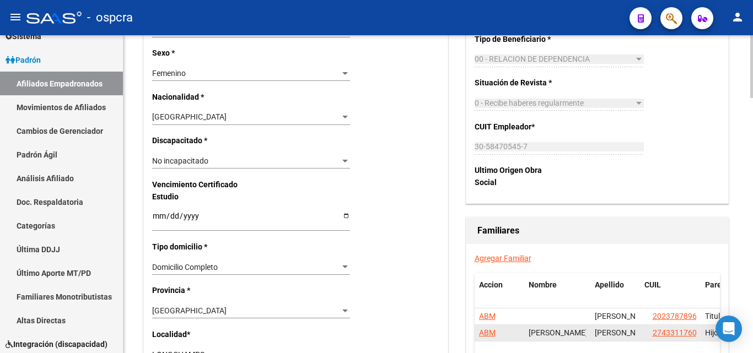
scroll to position [687, 0]
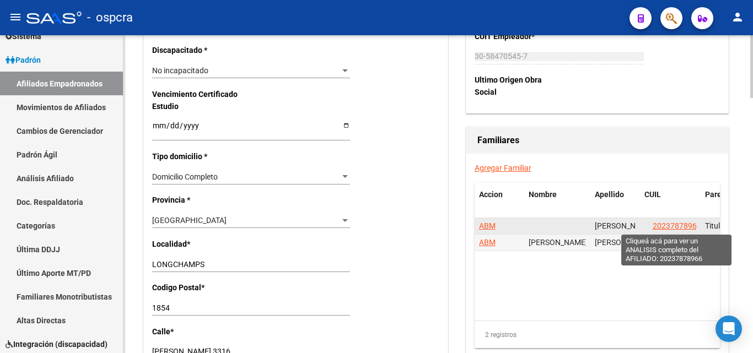
click at [682, 225] on span "20237878966" at bounding box center [676, 226] width 48 height 9
type textarea "20237878966"
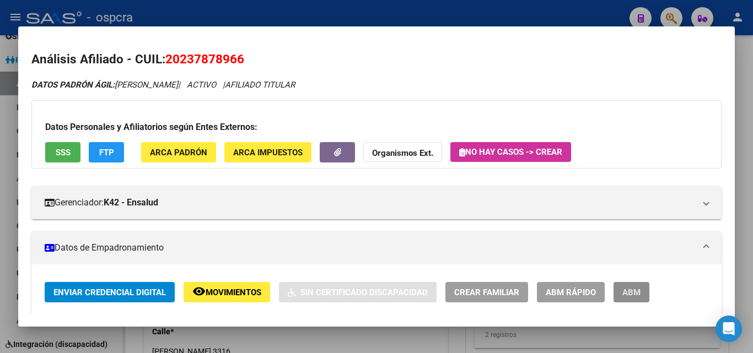
click at [632, 289] on span "ABM" at bounding box center [631, 293] width 18 height 10
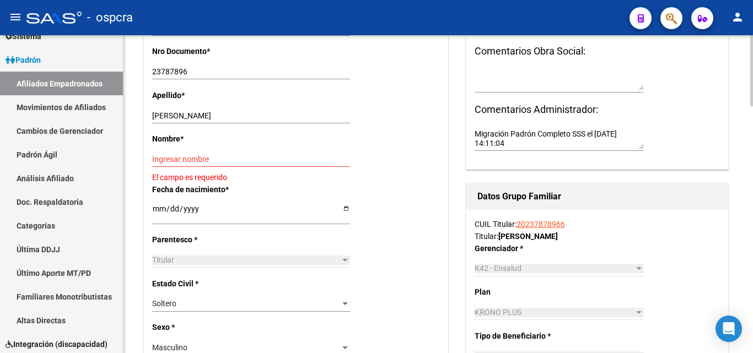
scroll to position [331, 0]
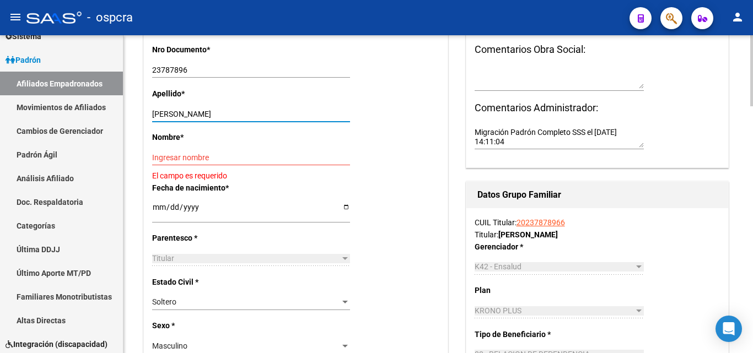
drag, startPoint x: 191, startPoint y: 114, endPoint x: 260, endPoint y: 114, distance: 69.4
click at [260, 114] on input "[PERSON_NAME]" at bounding box center [251, 114] width 198 height 9
type input "[PERSON_NAME]"
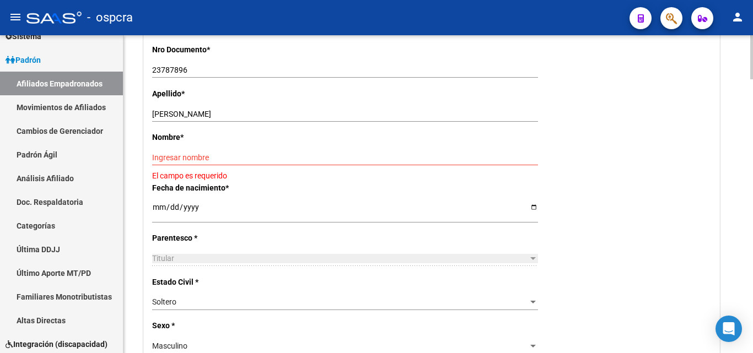
scroll to position [354, 0]
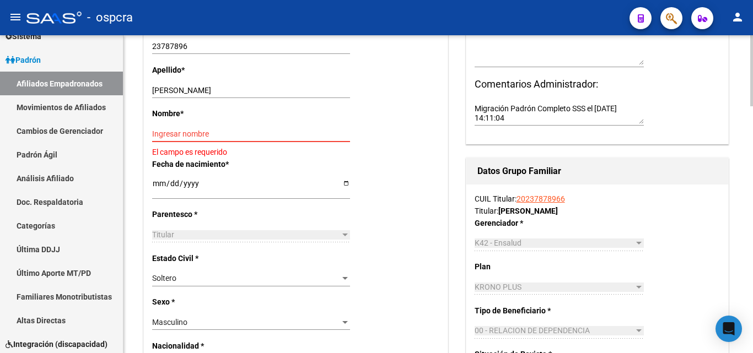
paste input "[PERSON_NAME]"
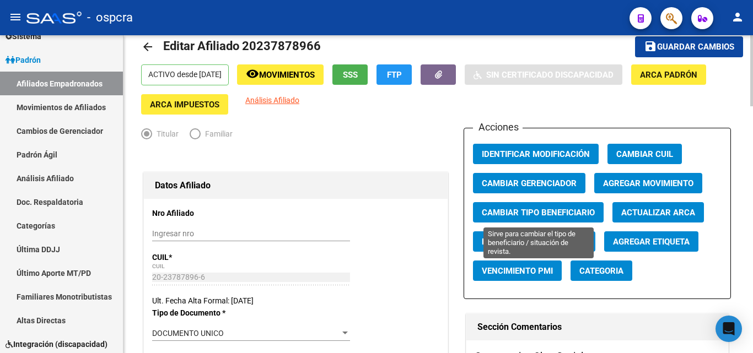
scroll to position [0, 0]
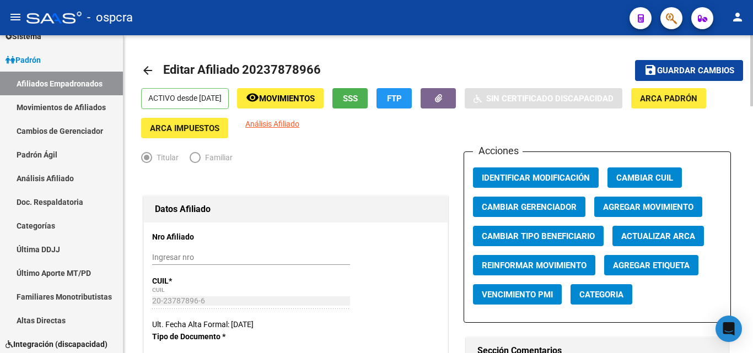
type input "[PERSON_NAME]"
click at [720, 64] on button "save Guardar cambios" at bounding box center [689, 70] width 108 height 20
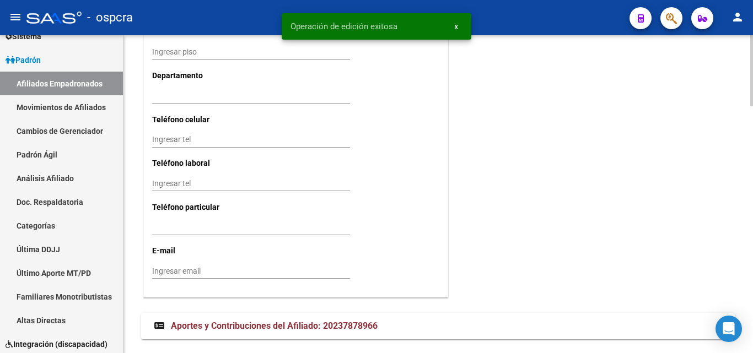
scroll to position [1101, 0]
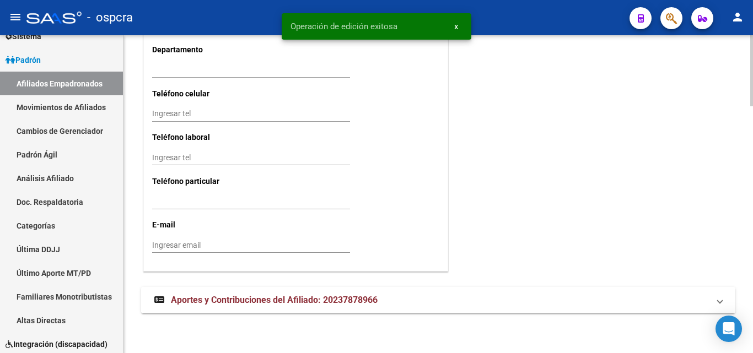
click at [335, 299] on span "Aportes y Contribuciones del Afiliado: 20237878966" at bounding box center [274, 300] width 207 height 10
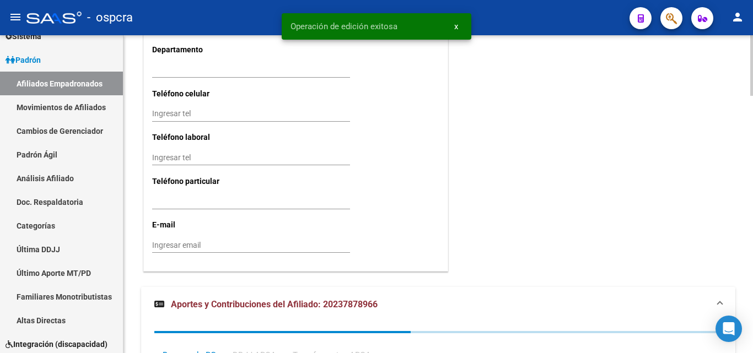
scroll to position [1351, 0]
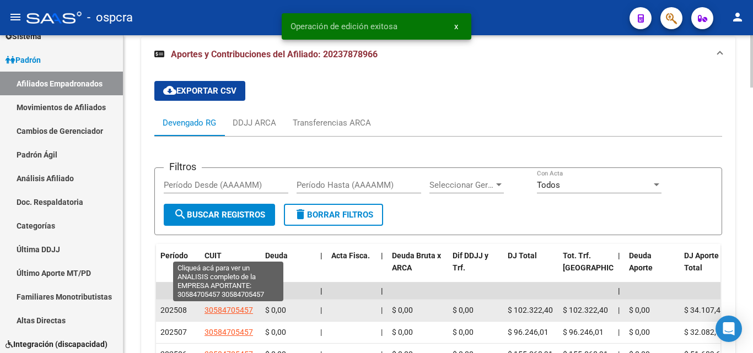
click at [241, 309] on span "30584705457" at bounding box center [228, 310] width 48 height 9
type textarea "30584705457"
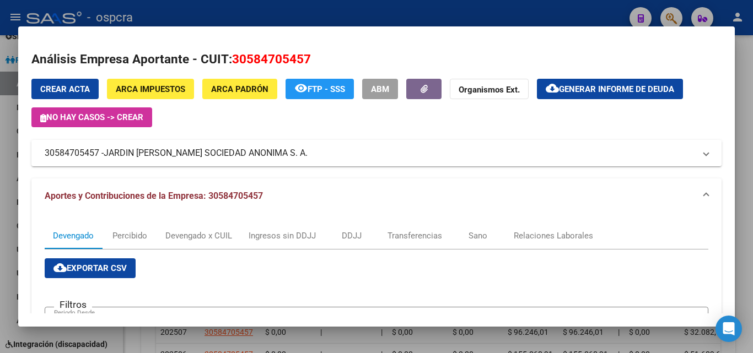
click at [0, 210] on div at bounding box center [376, 176] width 753 height 353
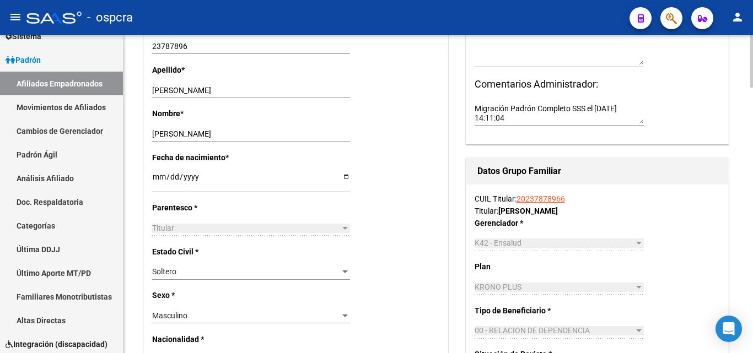
scroll to position [414, 0]
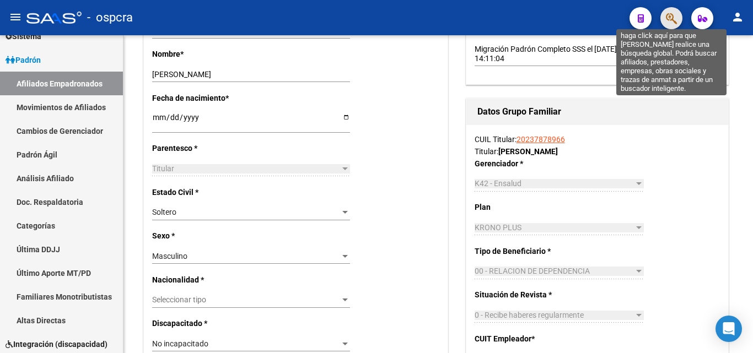
click at [669, 21] on icon "button" at bounding box center [671, 18] width 11 height 13
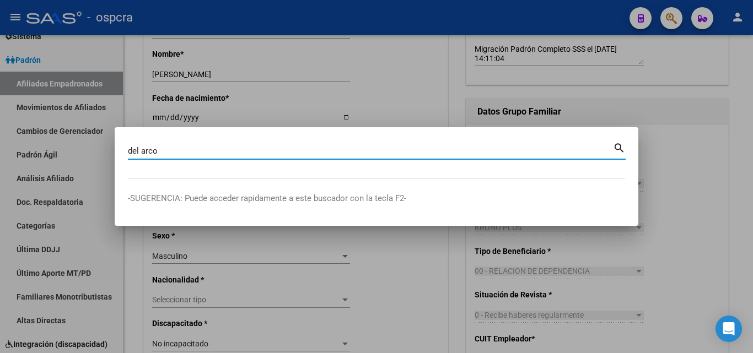
type input "del arco"
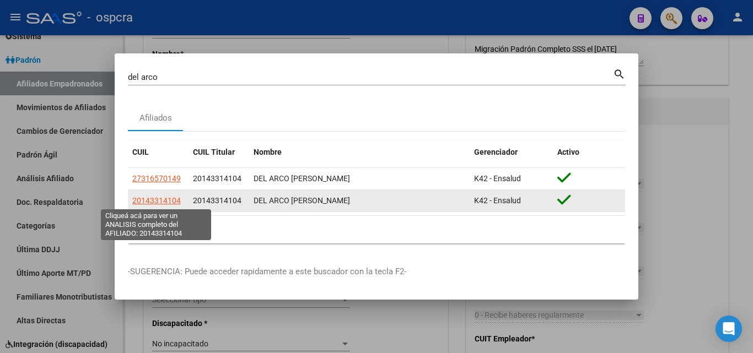
click at [160, 197] on span "20143314104" at bounding box center [156, 200] width 48 height 9
type textarea "20143314104"
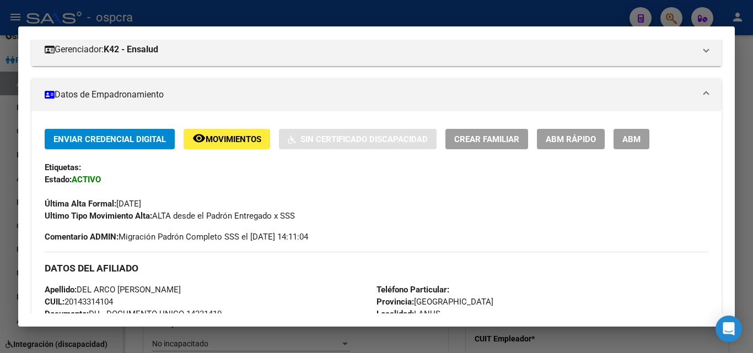
scroll to position [110, 0]
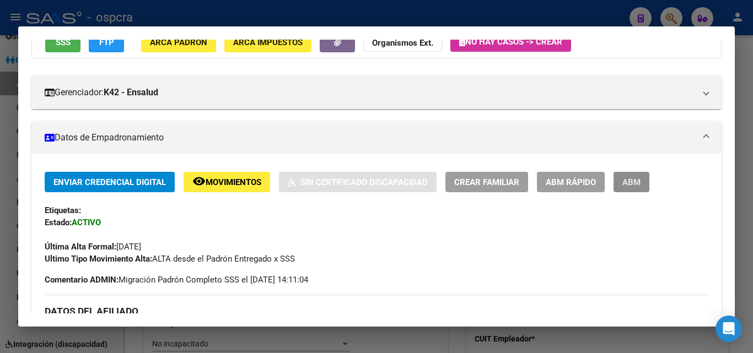
click at [633, 184] on span "ABM" at bounding box center [631, 182] width 18 height 10
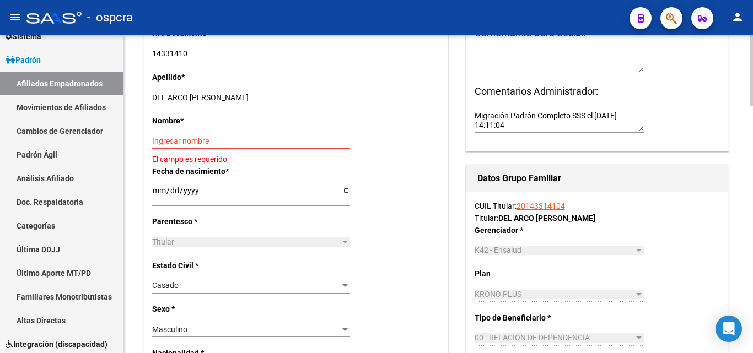
scroll to position [276, 0]
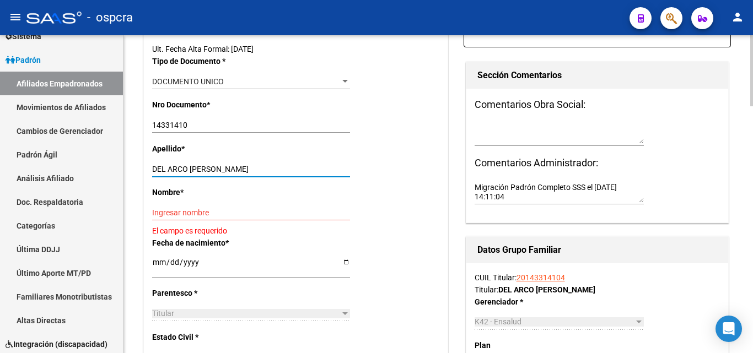
drag, startPoint x: 188, startPoint y: 169, endPoint x: 256, endPoint y: 168, distance: 67.8
click at [256, 168] on input "DEL ARCO [PERSON_NAME]" at bounding box center [251, 169] width 198 height 9
type input "DEL ARCO"
paste input "[PERSON_NAME]"
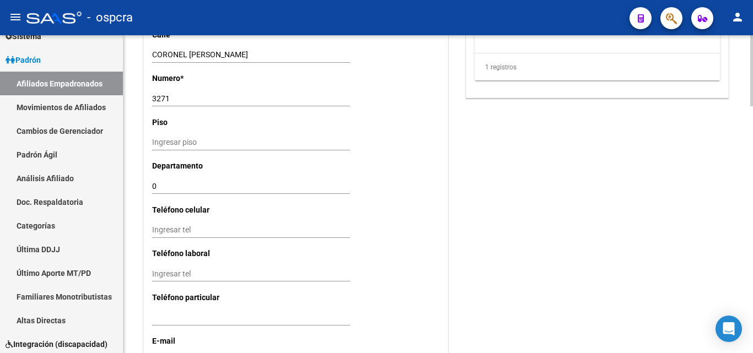
scroll to position [1047, 0]
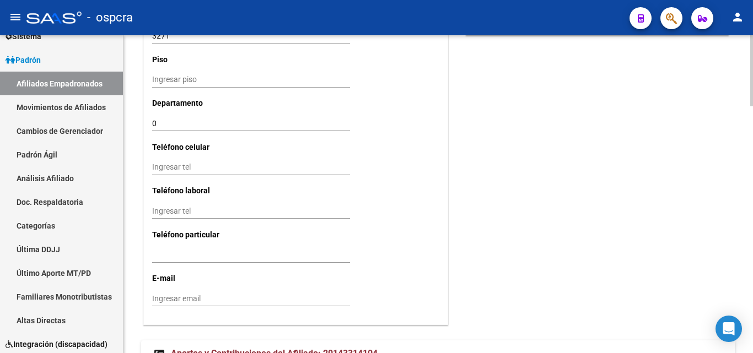
type input "[PERSON_NAME]"
click at [166, 170] on input "Ingresar tel" at bounding box center [251, 167] width 198 height 9
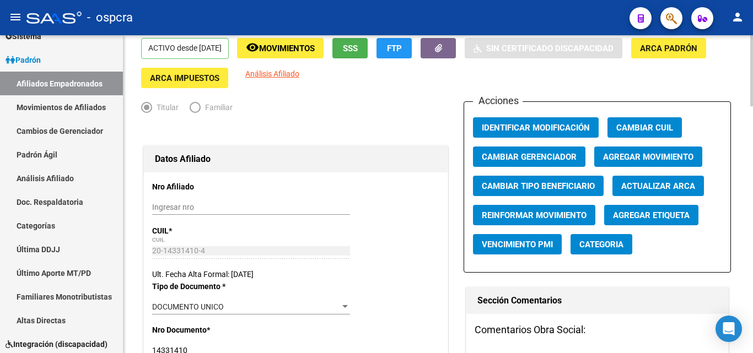
scroll to position [0, 0]
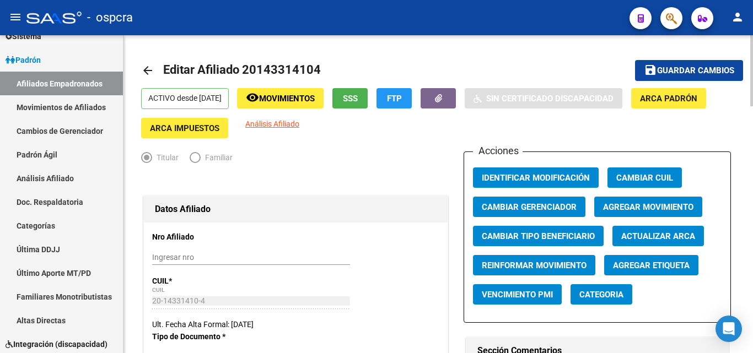
type input "1166828836"
click at [694, 66] on span "Guardar cambios" at bounding box center [695, 71] width 77 height 10
click at [671, 12] on span "button" at bounding box center [671, 18] width 11 height 23
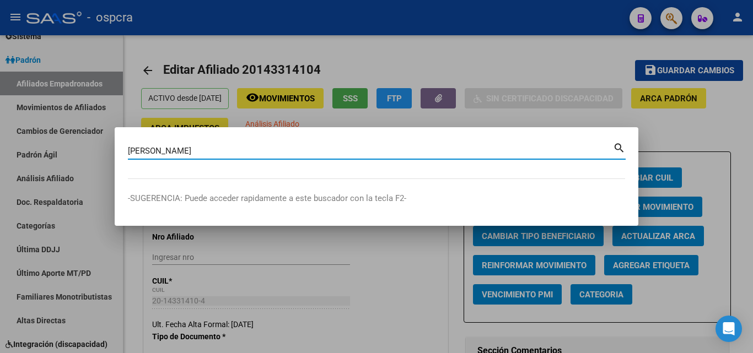
type input "[PERSON_NAME]"
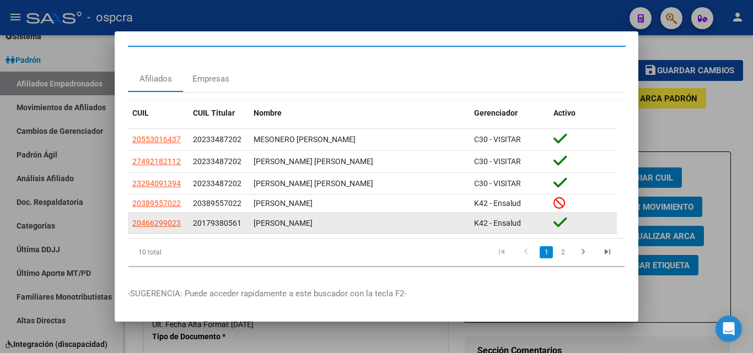
scroll to position [28, 0]
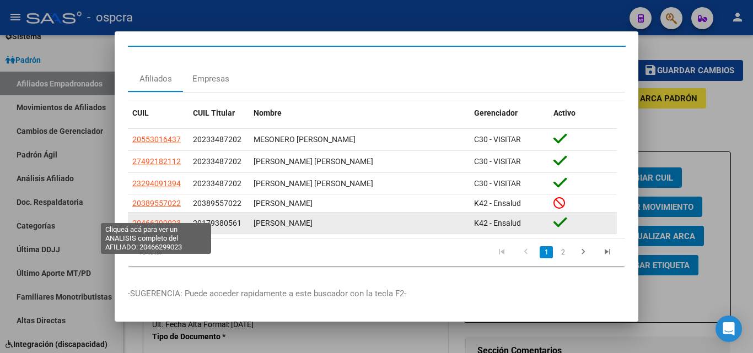
click at [153, 219] on span "20466299023" at bounding box center [156, 223] width 48 height 9
type textarea "20466299023"
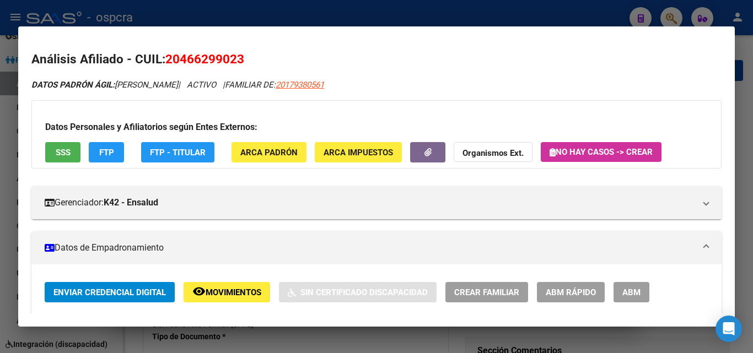
click at [608, 285] on div "Enviar Credencial Digital remove_red_eye Movimientos Sin Certificado Discapacid…" at bounding box center [377, 292] width 664 height 20
click at [627, 289] on span "ABM" at bounding box center [631, 293] width 18 height 10
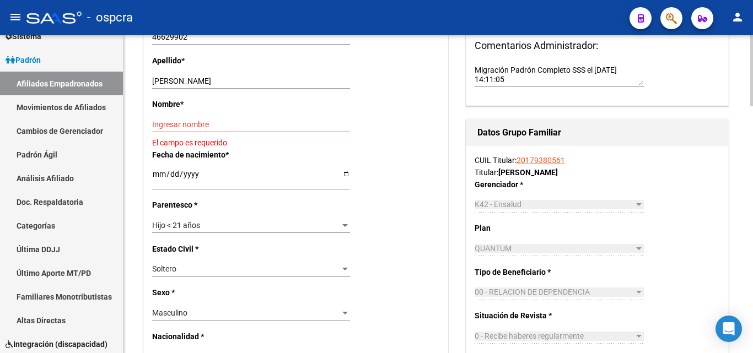
scroll to position [220, 0]
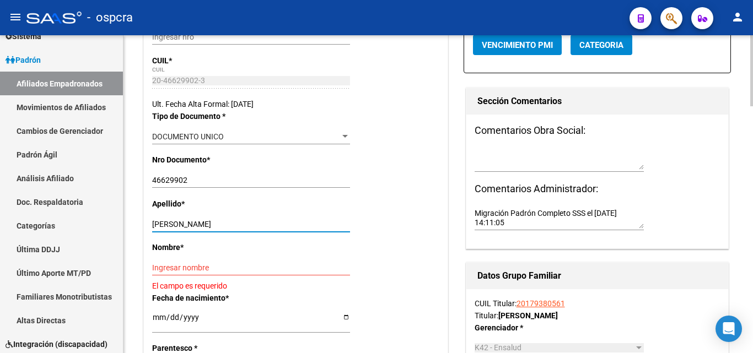
drag, startPoint x: 191, startPoint y: 221, endPoint x: 283, endPoint y: 222, distance: 92.0
click at [283, 222] on input "[PERSON_NAME]" at bounding box center [251, 224] width 198 height 9
type input "[PERSON_NAME]"
drag, startPoint x: 174, startPoint y: 262, endPoint x: 170, endPoint y: 269, distance: 7.4
paste input "[PERSON_NAME]"
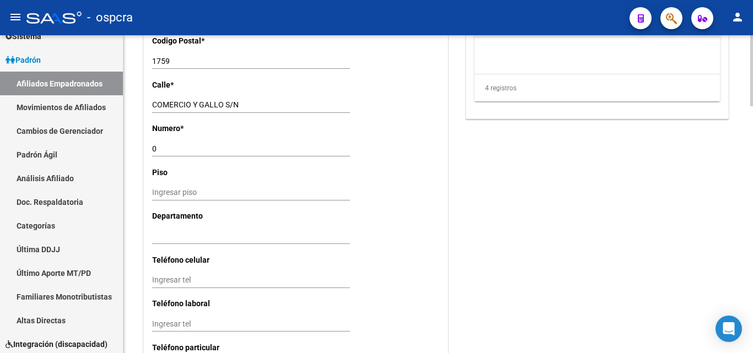
scroll to position [1047, 0]
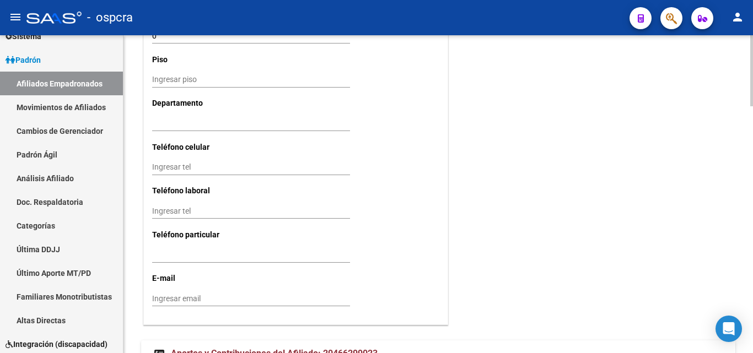
type input "[PERSON_NAME]"
click at [159, 168] on input "Ingresar tel" at bounding box center [251, 167] width 198 height 9
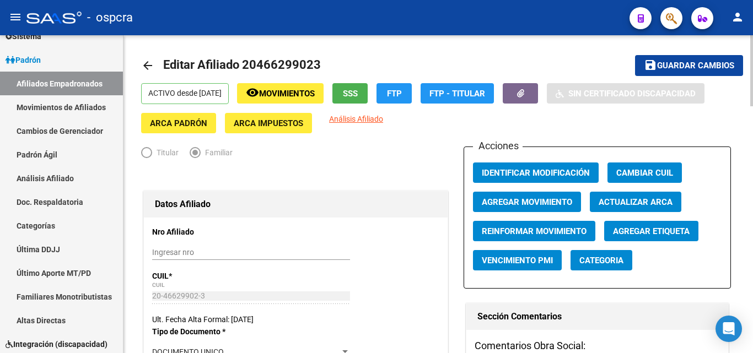
scroll to position [0, 0]
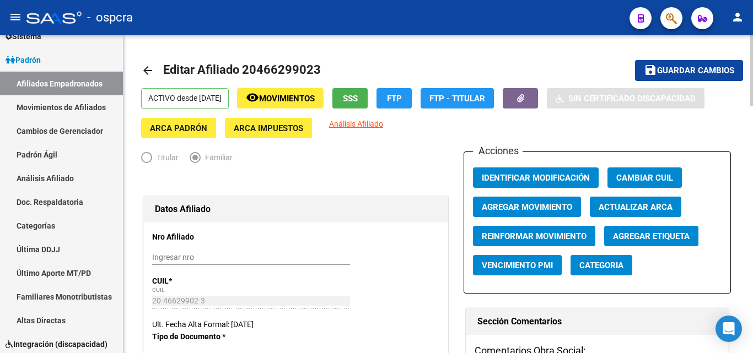
type input "1167049571"
click at [685, 73] on span "Guardar cambios" at bounding box center [695, 71] width 77 height 10
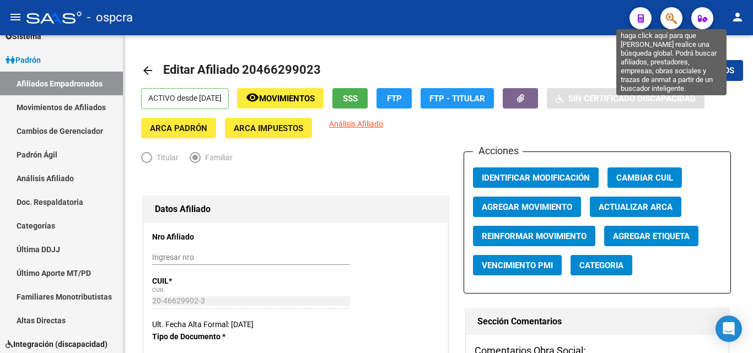
click at [668, 18] on icon "button" at bounding box center [671, 18] width 11 height 13
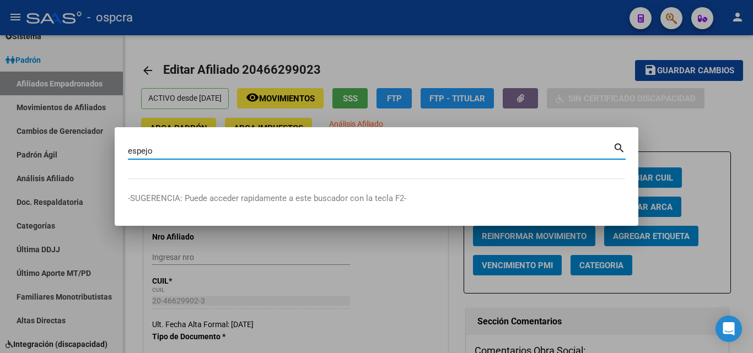
type input "espejo"
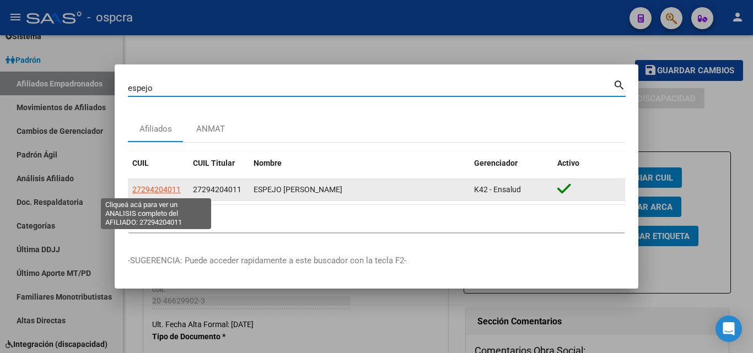
click at [159, 192] on span "27294204011" at bounding box center [156, 189] width 48 height 9
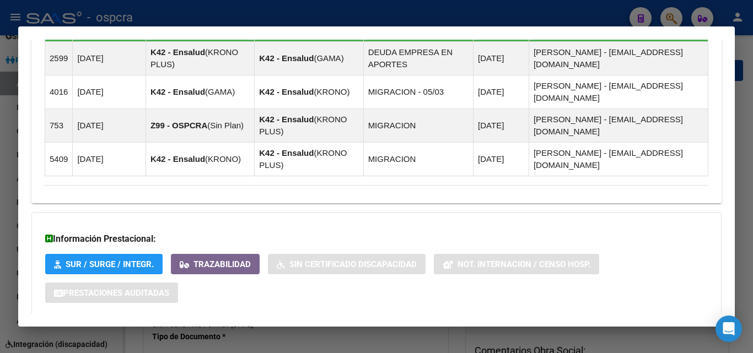
scroll to position [725, 0]
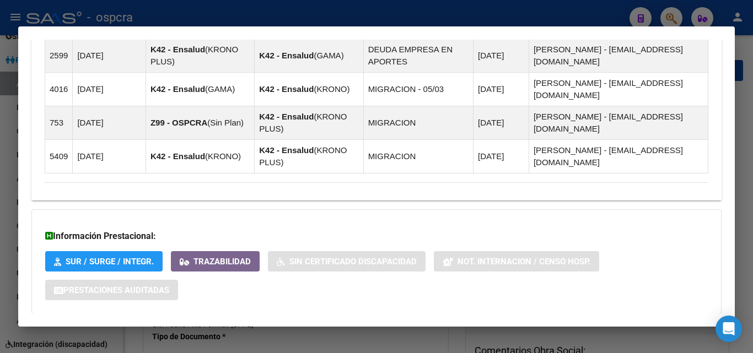
click at [224, 330] on strong "Aportes y Contribuciones del Afiliado: 27294204011" at bounding box center [156, 336] width 223 height 13
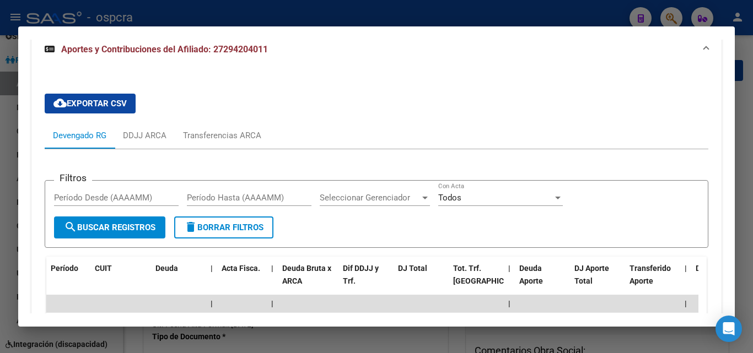
scroll to position [1056, 0]
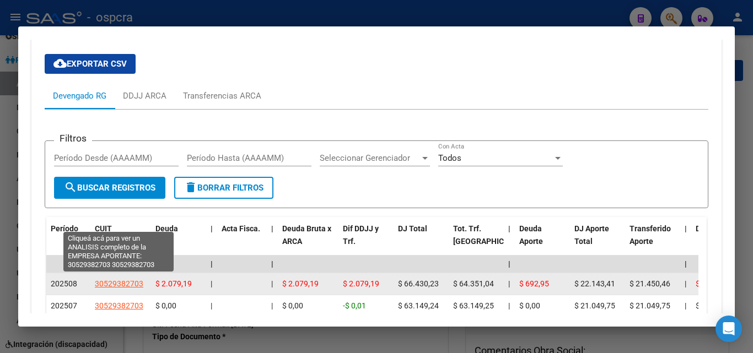
click at [117, 279] on span "30529382703" at bounding box center [119, 283] width 48 height 9
type textarea "30529382703"
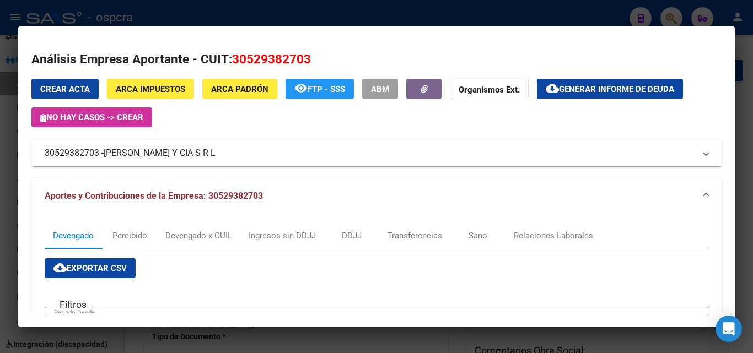
click at [0, 228] on div at bounding box center [376, 176] width 753 height 353
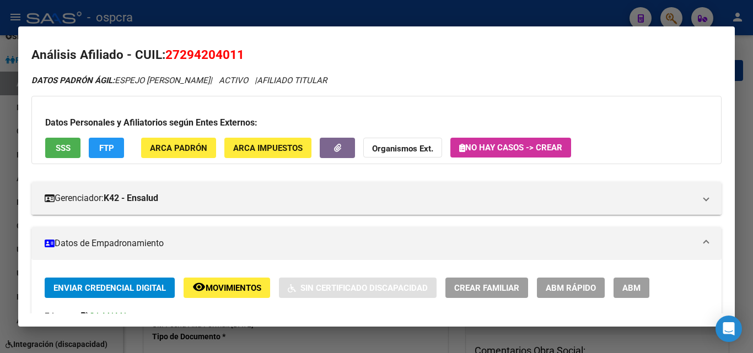
scroll to position [0, 0]
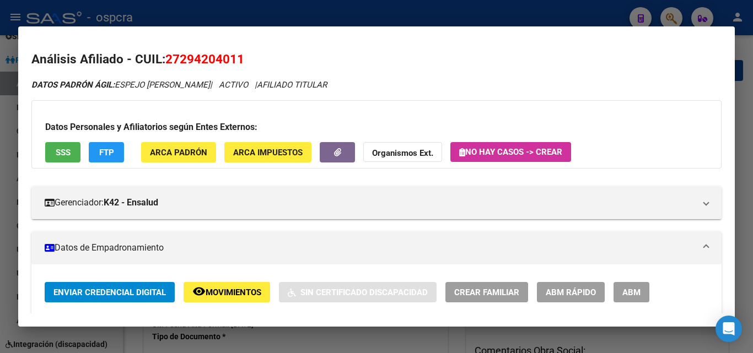
drag, startPoint x: 179, startPoint y: 58, endPoint x: 236, endPoint y: 58, distance: 56.8
click at [236, 58] on span "27294204011" at bounding box center [204, 59] width 79 height 14
copy span "29420401"
click at [0, 190] on div at bounding box center [376, 176] width 753 height 353
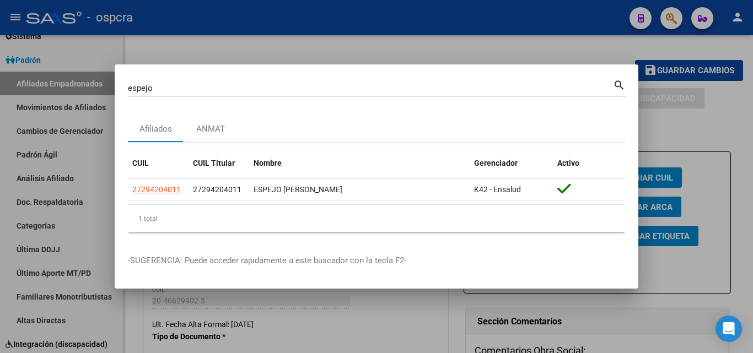
click at [0, 188] on div at bounding box center [376, 176] width 753 height 353
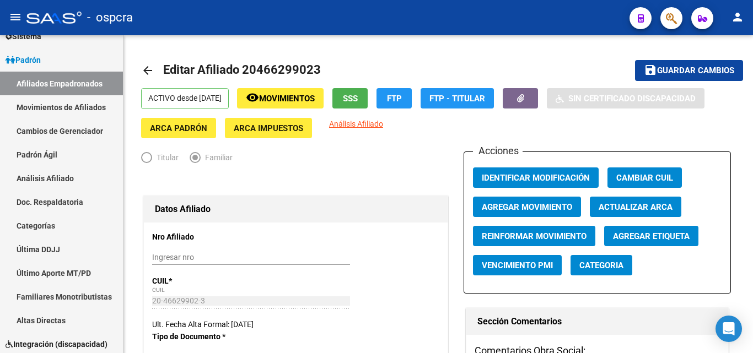
click at [681, 18] on button "button" at bounding box center [671, 18] width 22 height 22
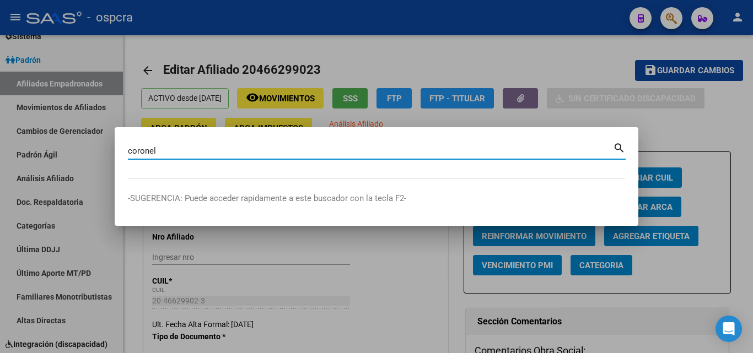
type input "coronel"
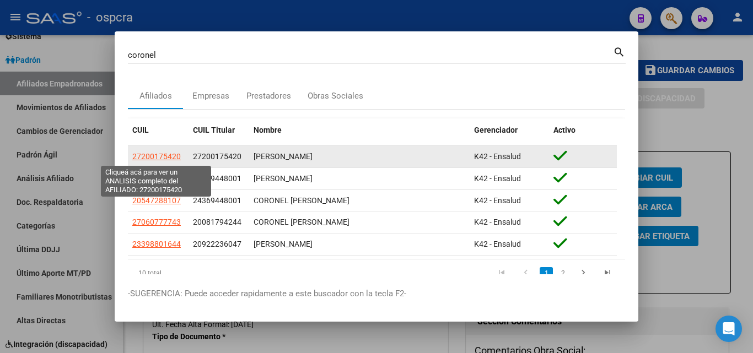
click at [152, 154] on span "27200175420" at bounding box center [156, 156] width 48 height 9
type textarea "27200175420"
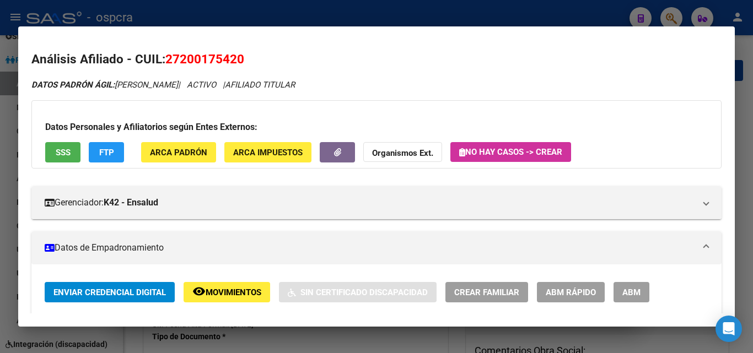
drag, startPoint x: 180, startPoint y: 58, endPoint x: 235, endPoint y: 62, distance: 54.7
click at [235, 62] on span "27200175420" at bounding box center [204, 59] width 79 height 14
copy span "20017542"
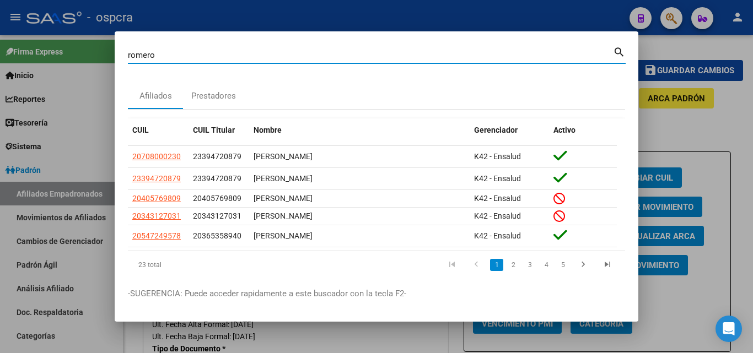
click at [651, 132] on div at bounding box center [376, 176] width 753 height 353
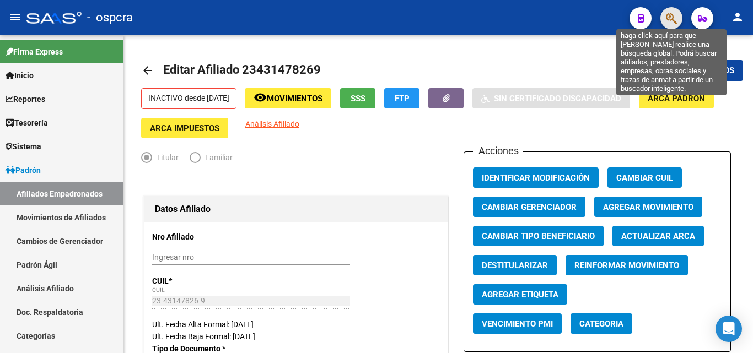
click at [676, 14] on icon "button" at bounding box center [671, 18] width 11 height 13
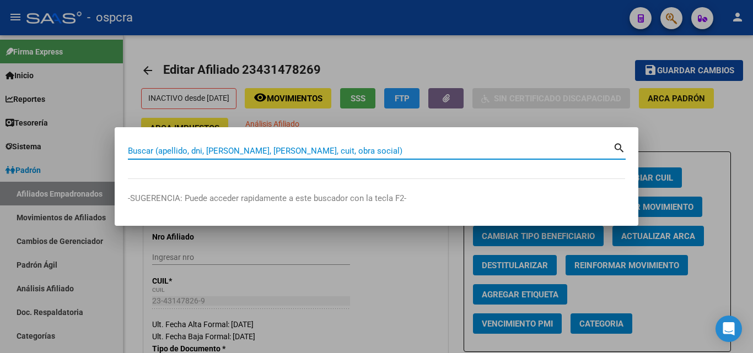
type input "l"
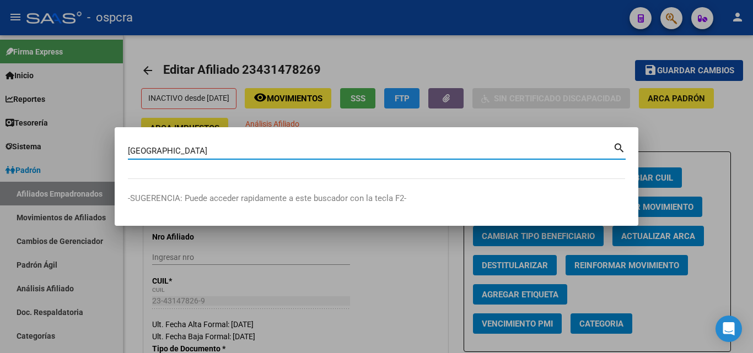
type input "ancona"
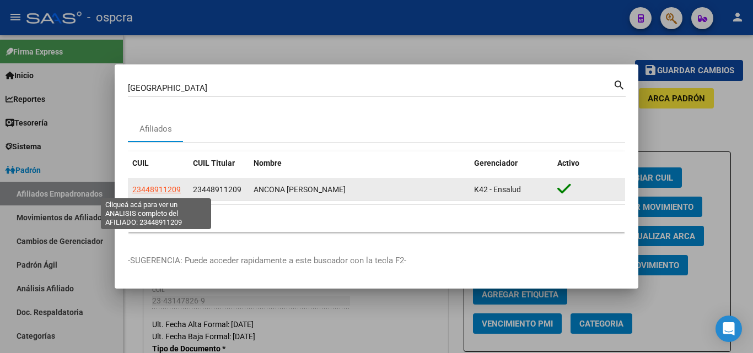
click at [160, 188] on span "23448911209" at bounding box center [156, 189] width 48 height 9
type textarea "23448911209"
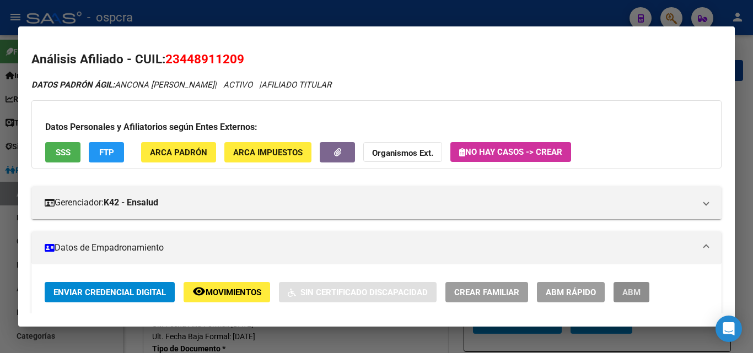
click at [634, 291] on span "ABM" at bounding box center [631, 293] width 18 height 10
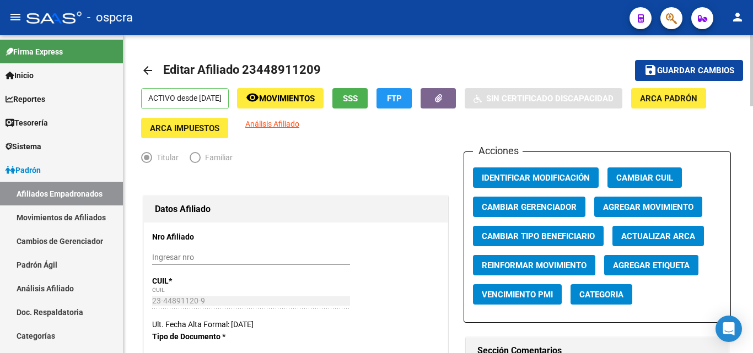
click at [632, 210] on span "Agregar Movimiento" at bounding box center [648, 207] width 90 height 10
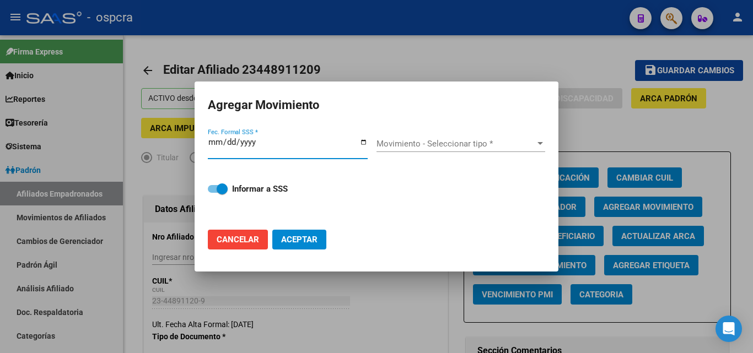
click at [575, 67] on div at bounding box center [376, 176] width 753 height 353
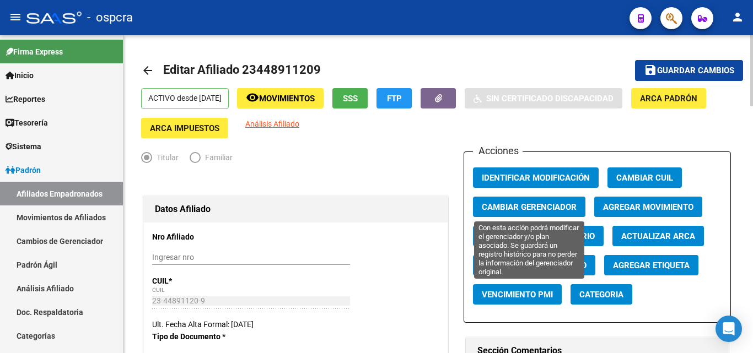
click at [552, 200] on button "Cambiar Gerenciador" at bounding box center [529, 207] width 112 height 20
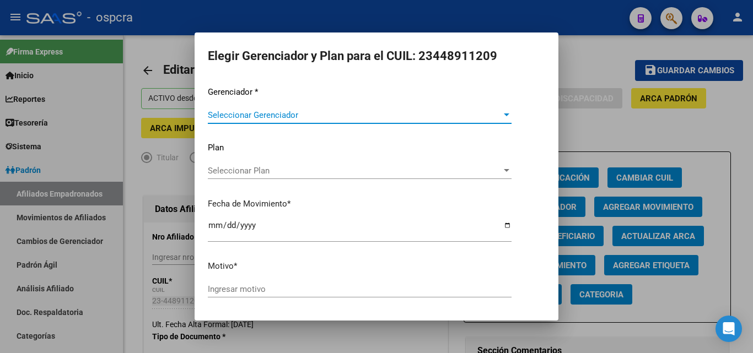
click at [442, 115] on span "Seleccionar Gerenciador" at bounding box center [355, 115] width 294 height 10
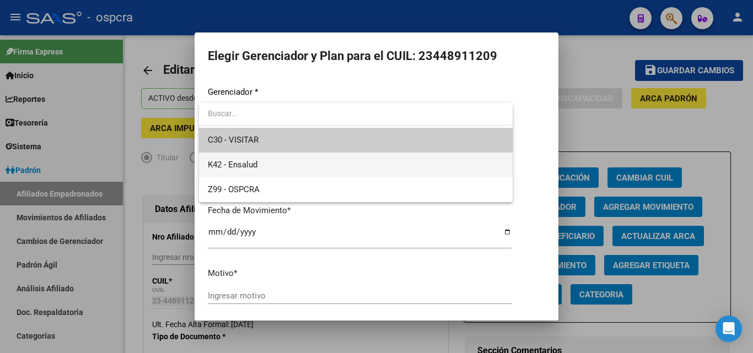
click at [303, 161] on span "K42 - Ensalud" at bounding box center [356, 165] width 296 height 25
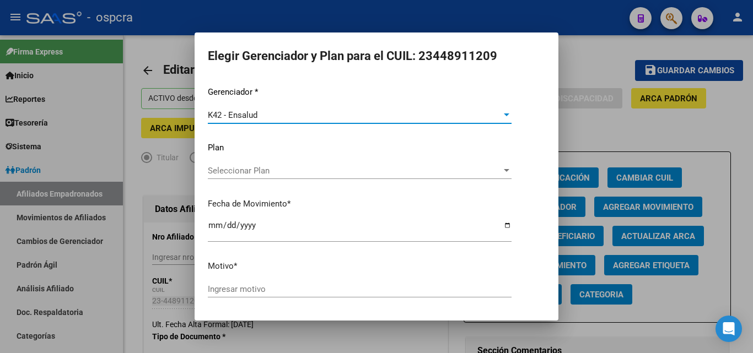
click at [313, 170] on span "Seleccionar Plan" at bounding box center [355, 171] width 294 height 10
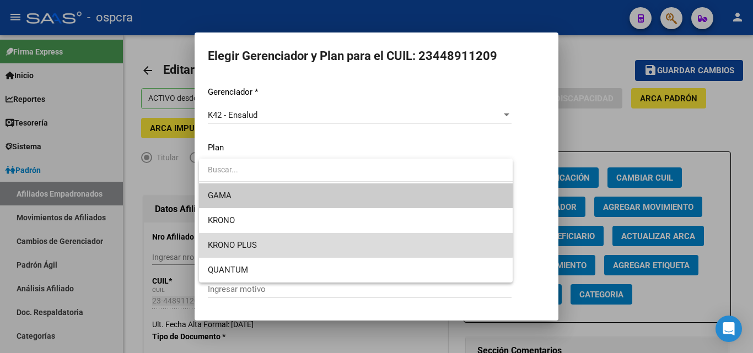
drag, startPoint x: 295, startPoint y: 242, endPoint x: 288, endPoint y: 254, distance: 14.1
click at [295, 242] on span "KRONO PLUS" at bounding box center [356, 245] width 296 height 25
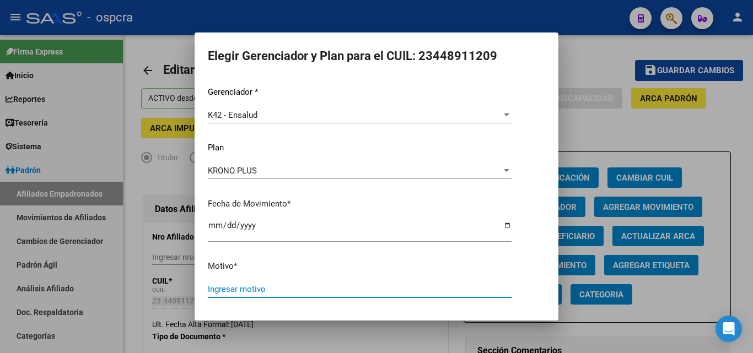
click at [271, 292] on input "Ingresar motivo" at bounding box center [360, 289] width 304 height 10
type input "Afiliacion sindical"
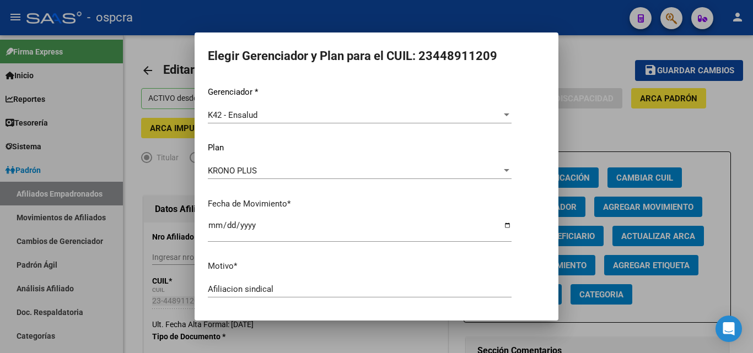
scroll to position [38, 0]
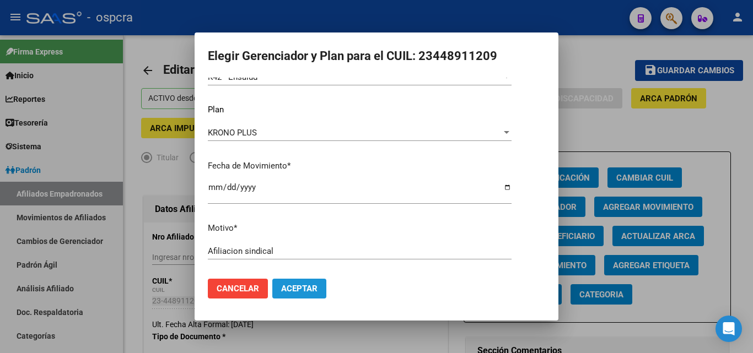
click at [287, 283] on button "Aceptar" at bounding box center [299, 289] width 54 height 20
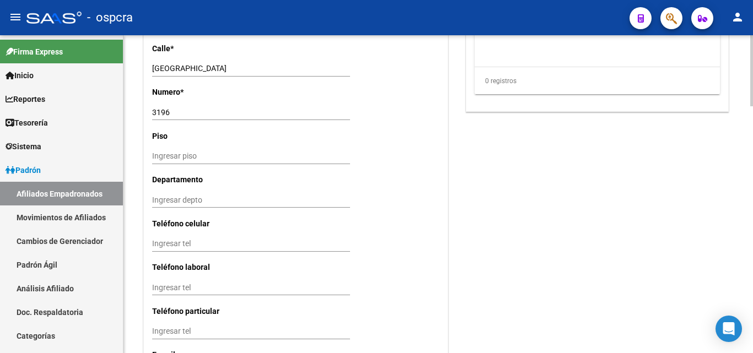
scroll to position [992, 0]
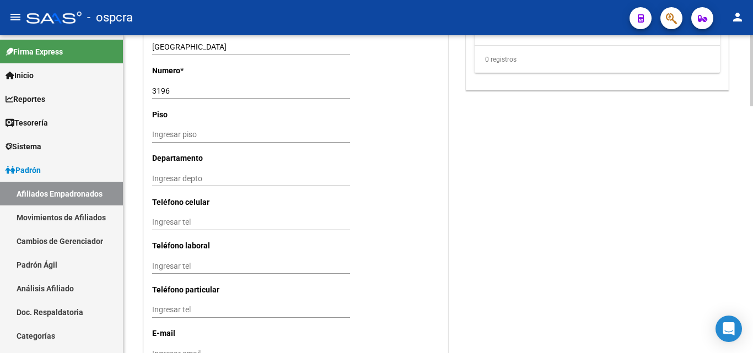
click at [158, 223] on input "Ingresar tel" at bounding box center [251, 222] width 198 height 9
paste input "1134773965"
type input "1134773965"
click at [160, 268] on input "Ingresar tel" at bounding box center [251, 266] width 198 height 9
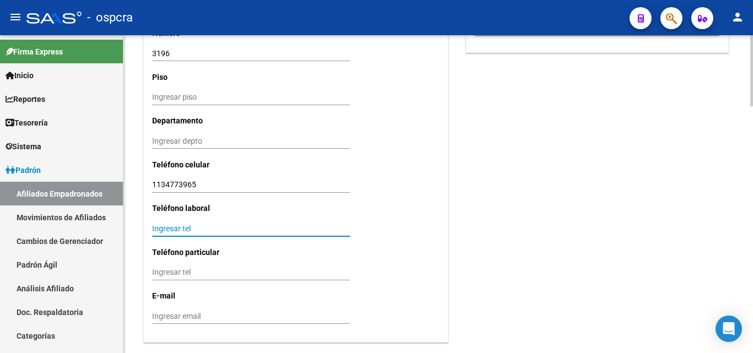
scroll to position [1047, 0]
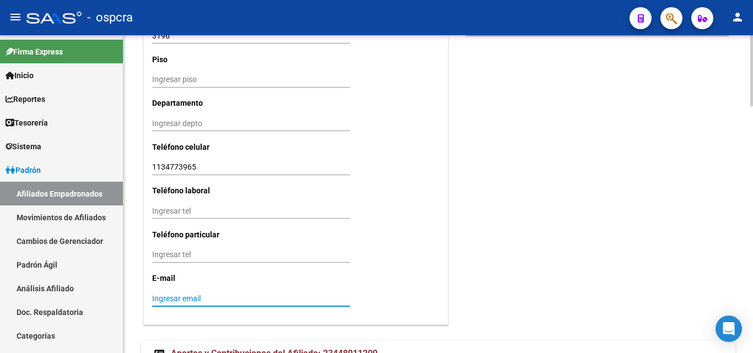
paste input "Leonel.ancona@gmail.com"
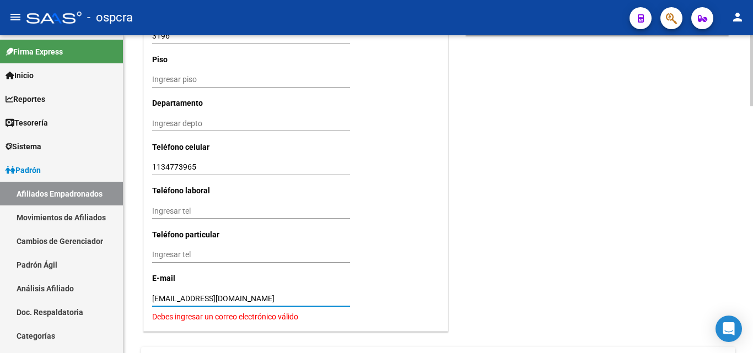
click at [157, 295] on input "Leonel.ancona@gmail.com" at bounding box center [251, 298] width 198 height 9
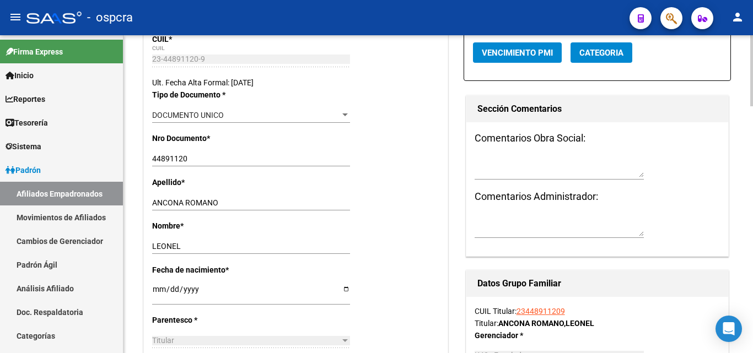
scroll to position [0, 0]
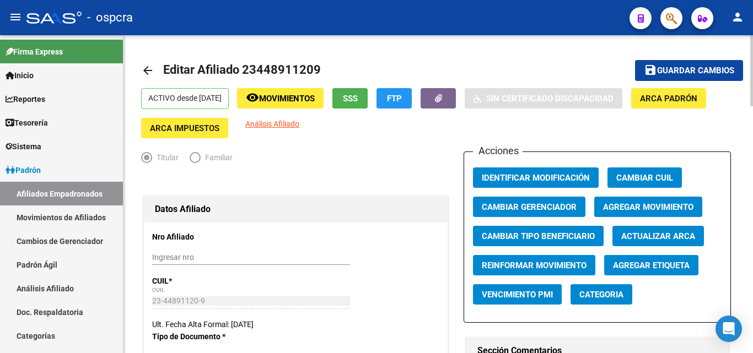
type input "leonel.ancona@gmail.com"
click at [707, 66] on span "Guardar cambios" at bounding box center [695, 71] width 77 height 10
